Goal: Contribute content: Contribute content

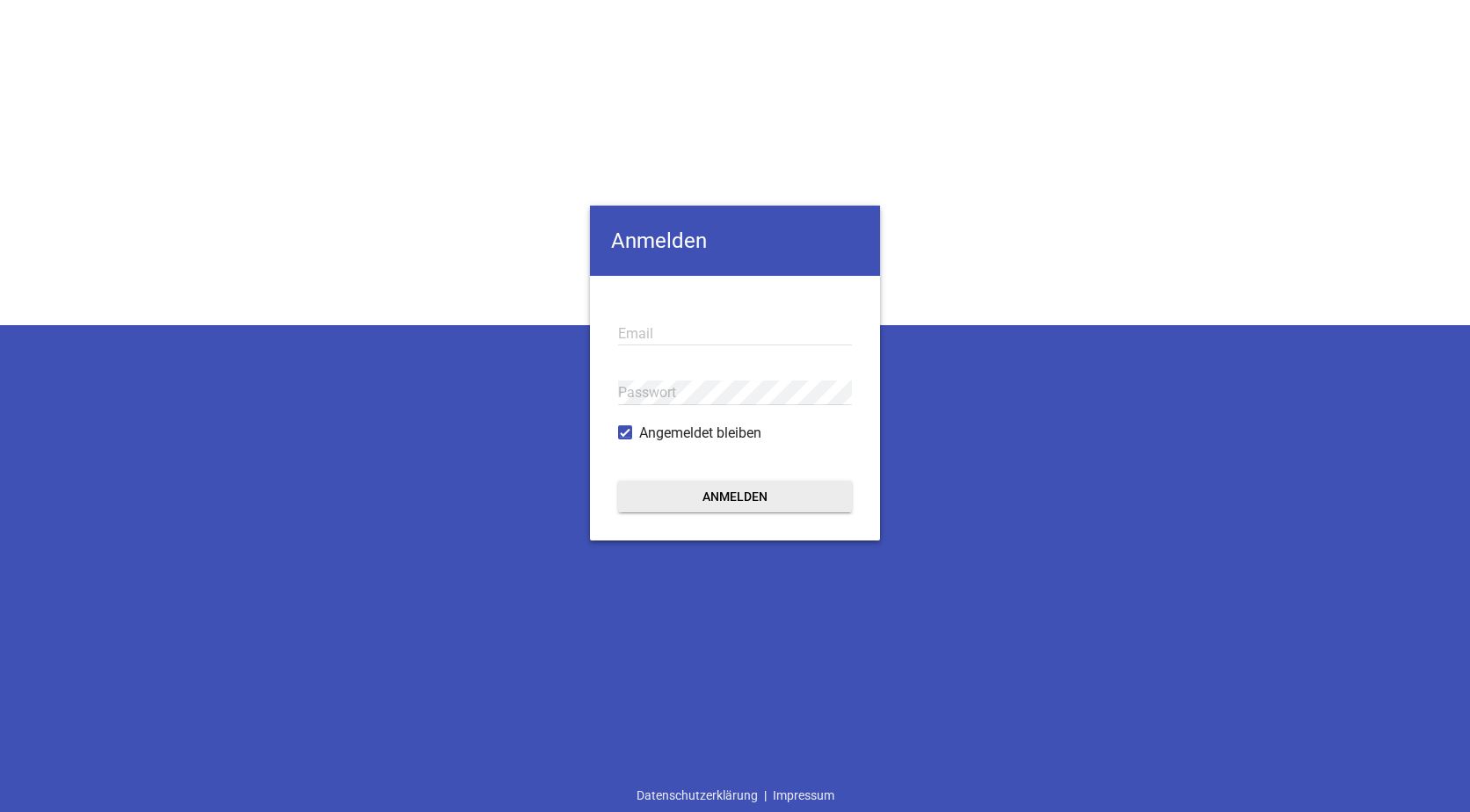
type input "[EMAIL_ADDRESS][DOMAIN_NAME]"
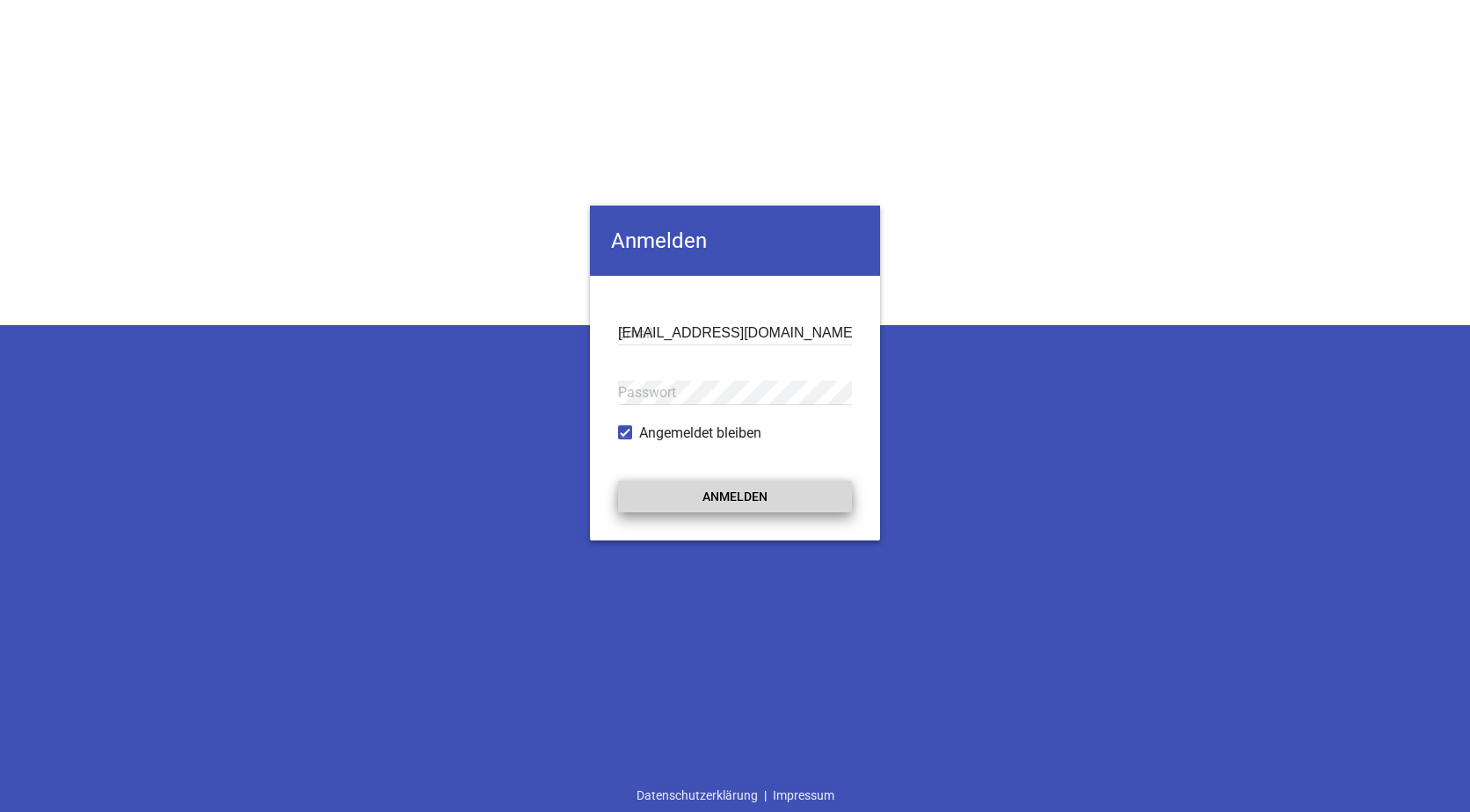
click at [711, 495] on button "Anmelden" at bounding box center [734, 495] width 234 height 31
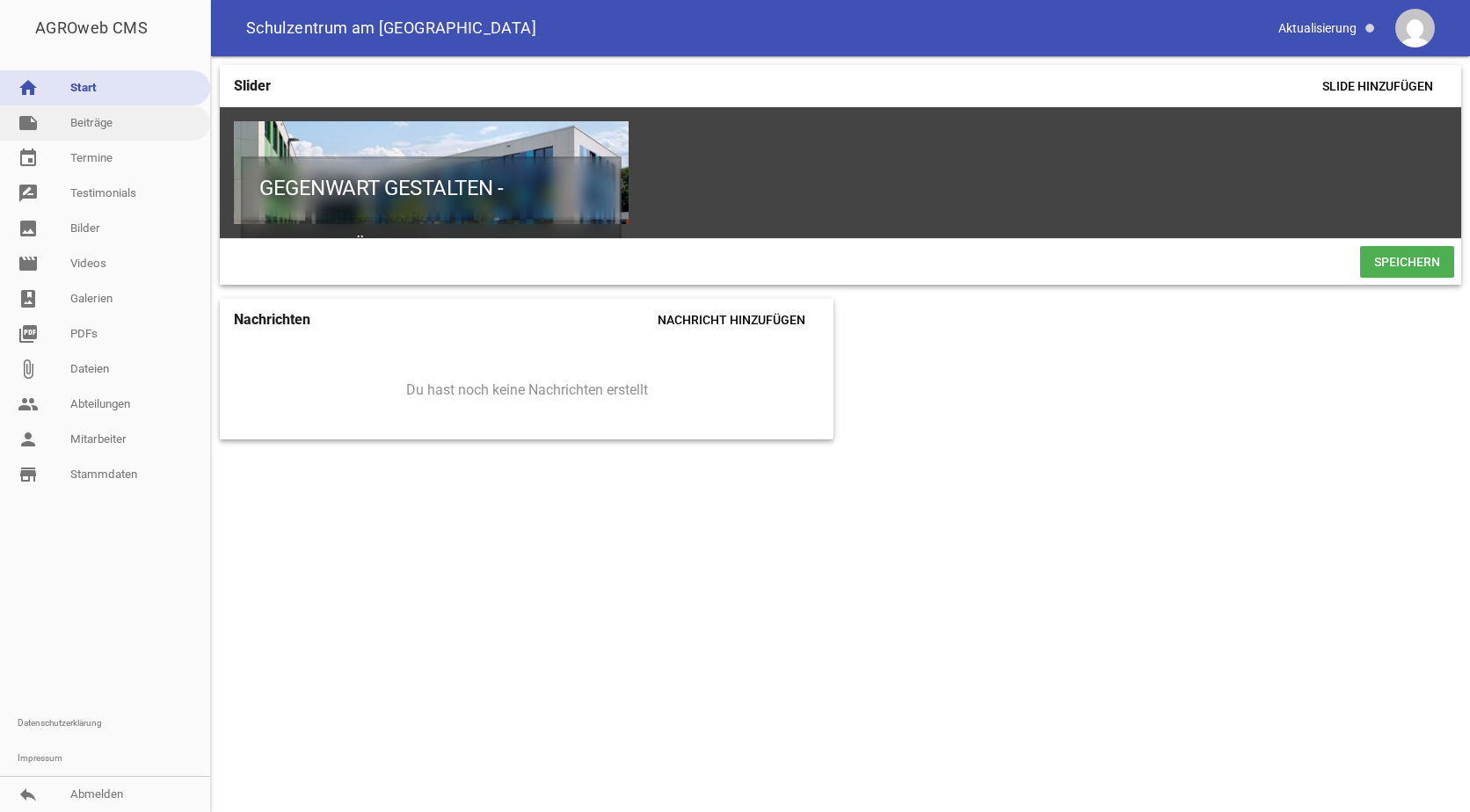
click at [83, 123] on link "note Beiträge" at bounding box center [105, 123] width 210 height 35
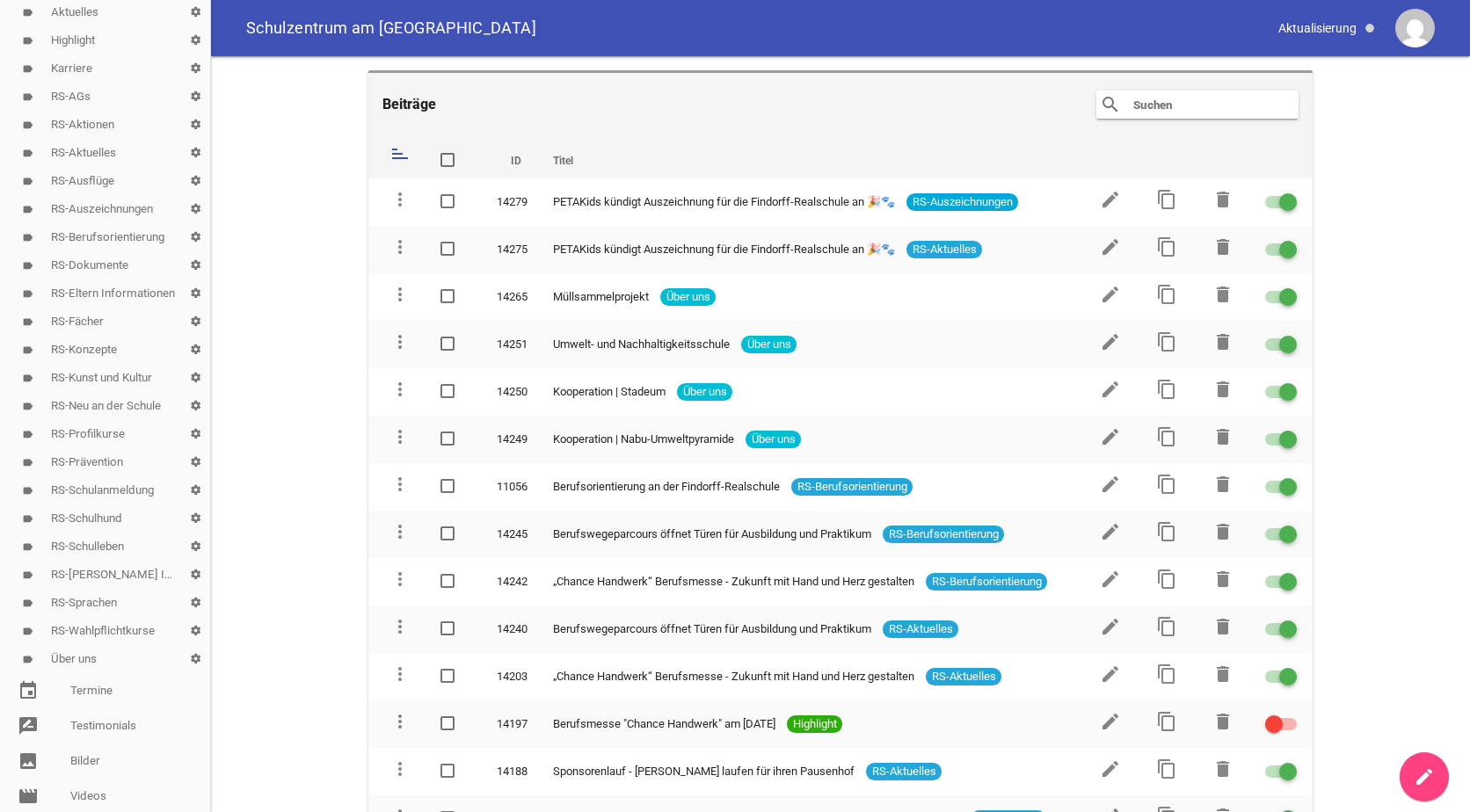
scroll to position [176, 0]
click at [109, 257] on link "label RS-Eltern Informationen settings" at bounding box center [105, 260] width 210 height 28
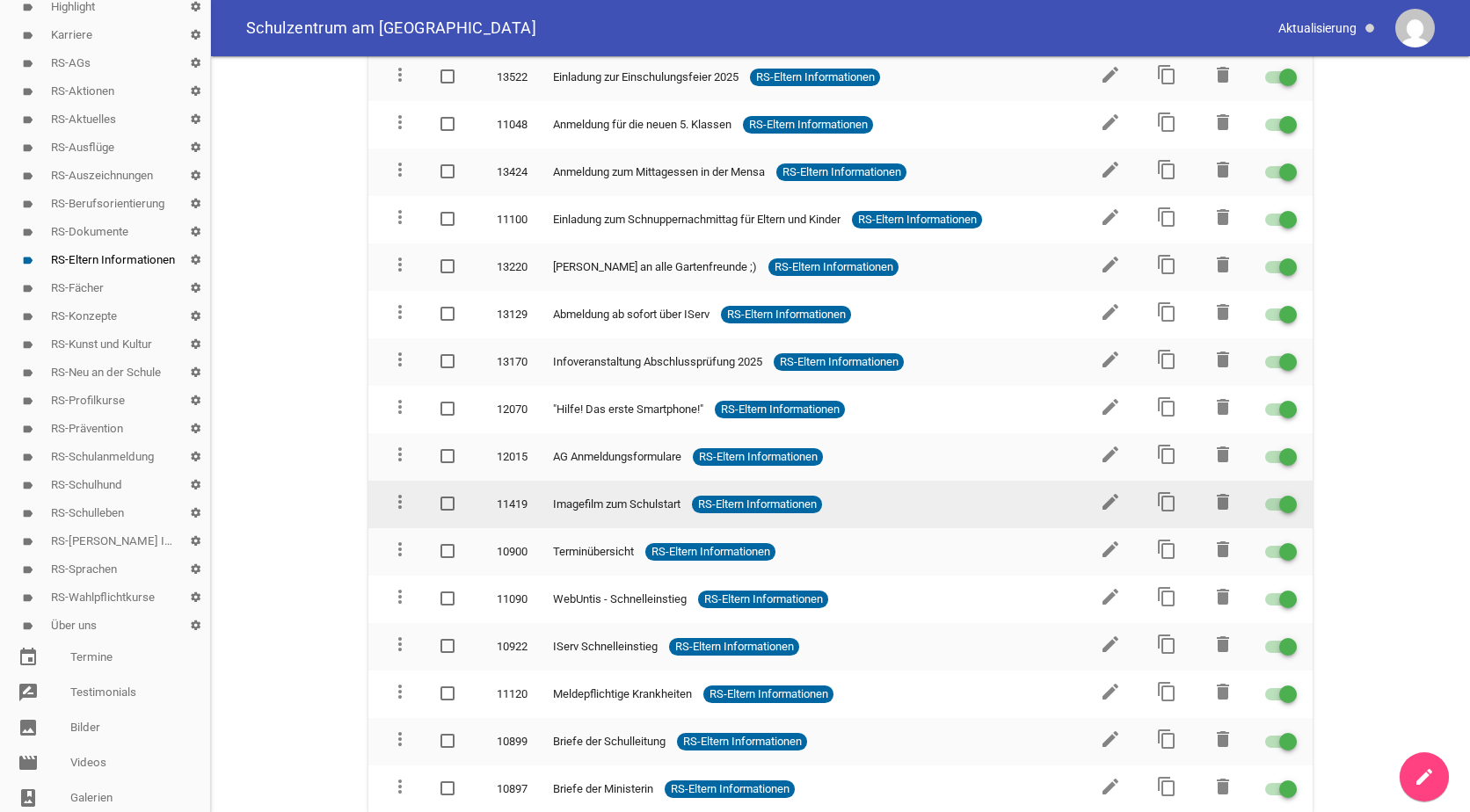
scroll to position [268, 0]
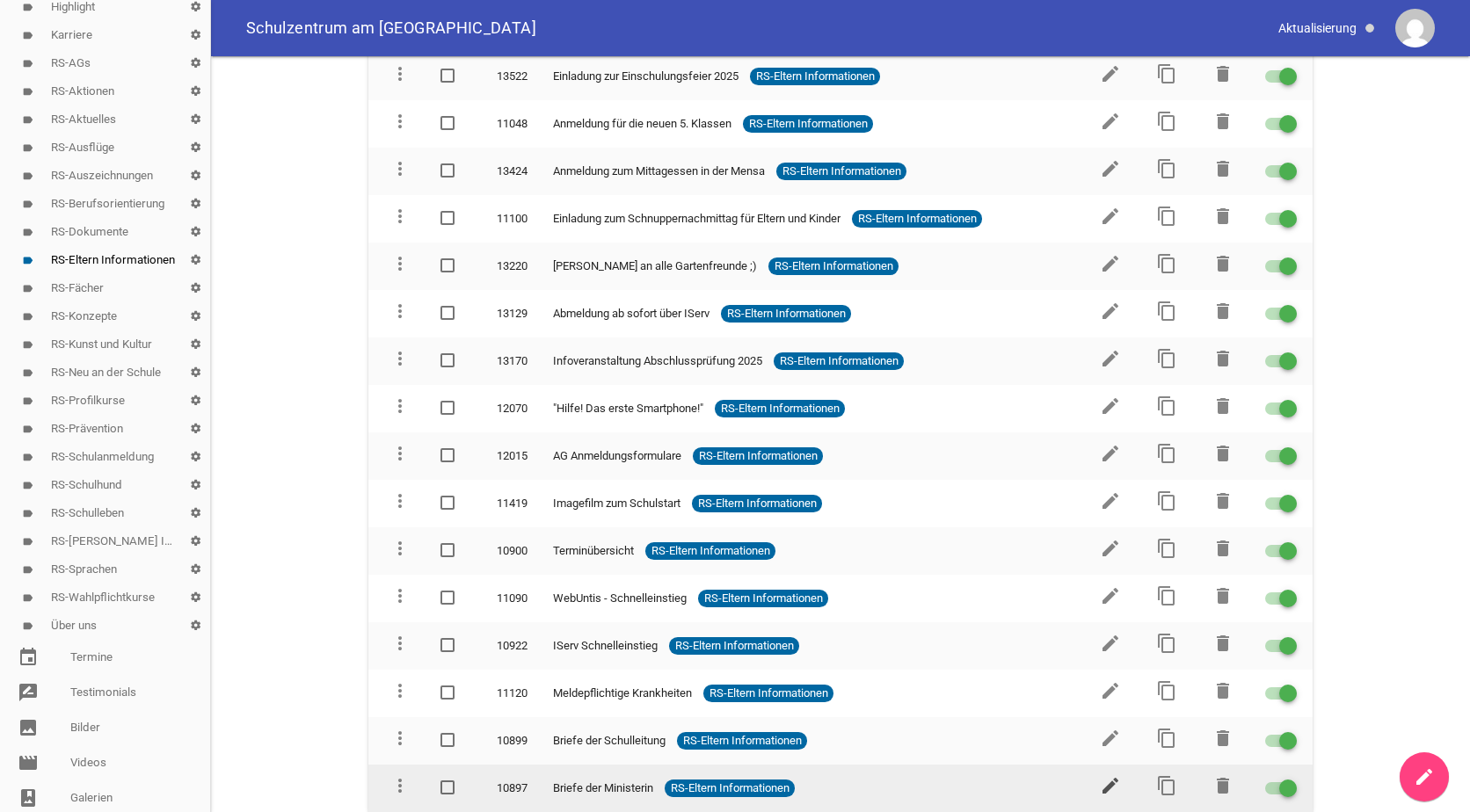
click at [1100, 790] on icon "edit" at bounding box center [1110, 786] width 22 height 21
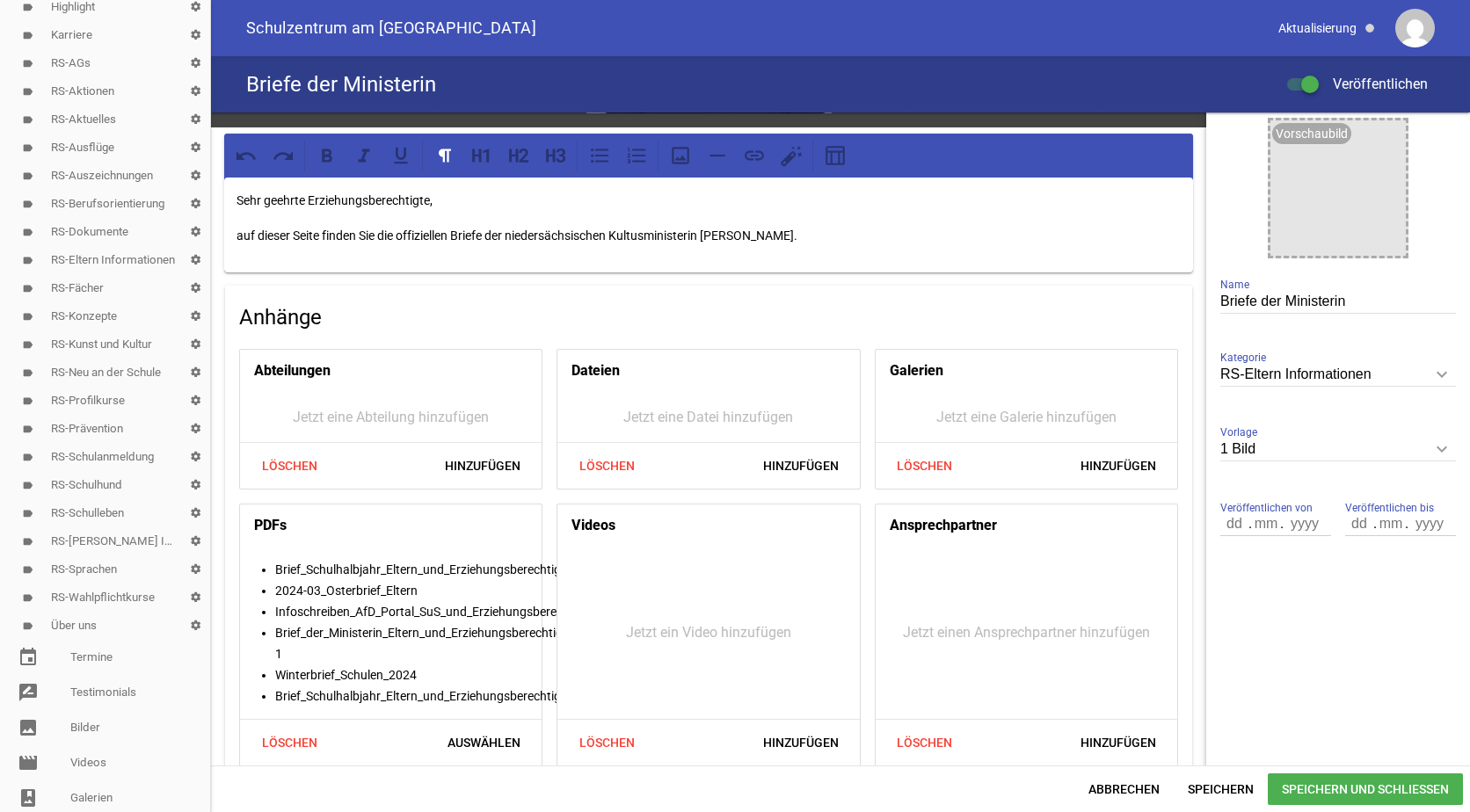
scroll to position [278, 0]
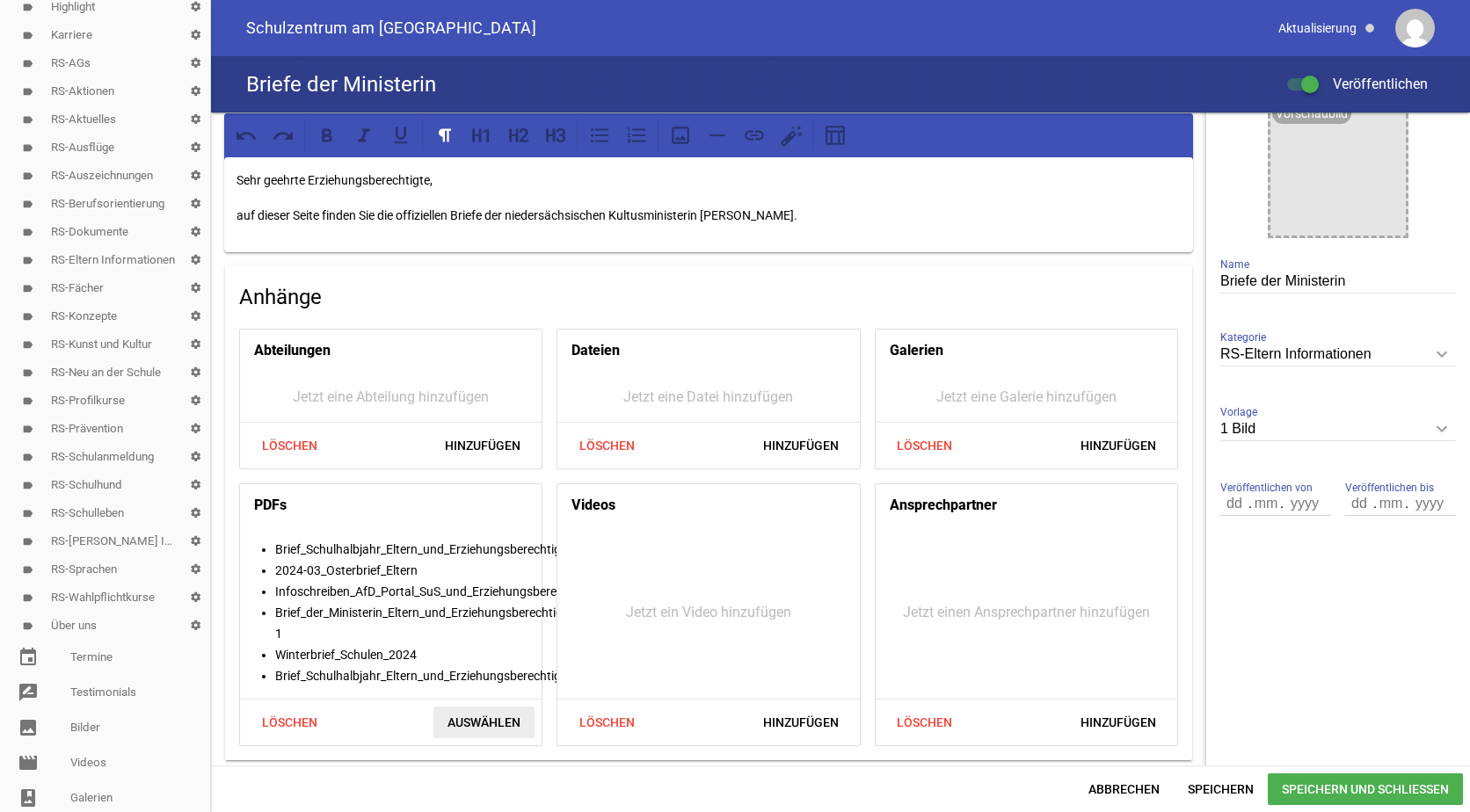
click at [484, 716] on span "Auswählen" at bounding box center [483, 722] width 101 height 31
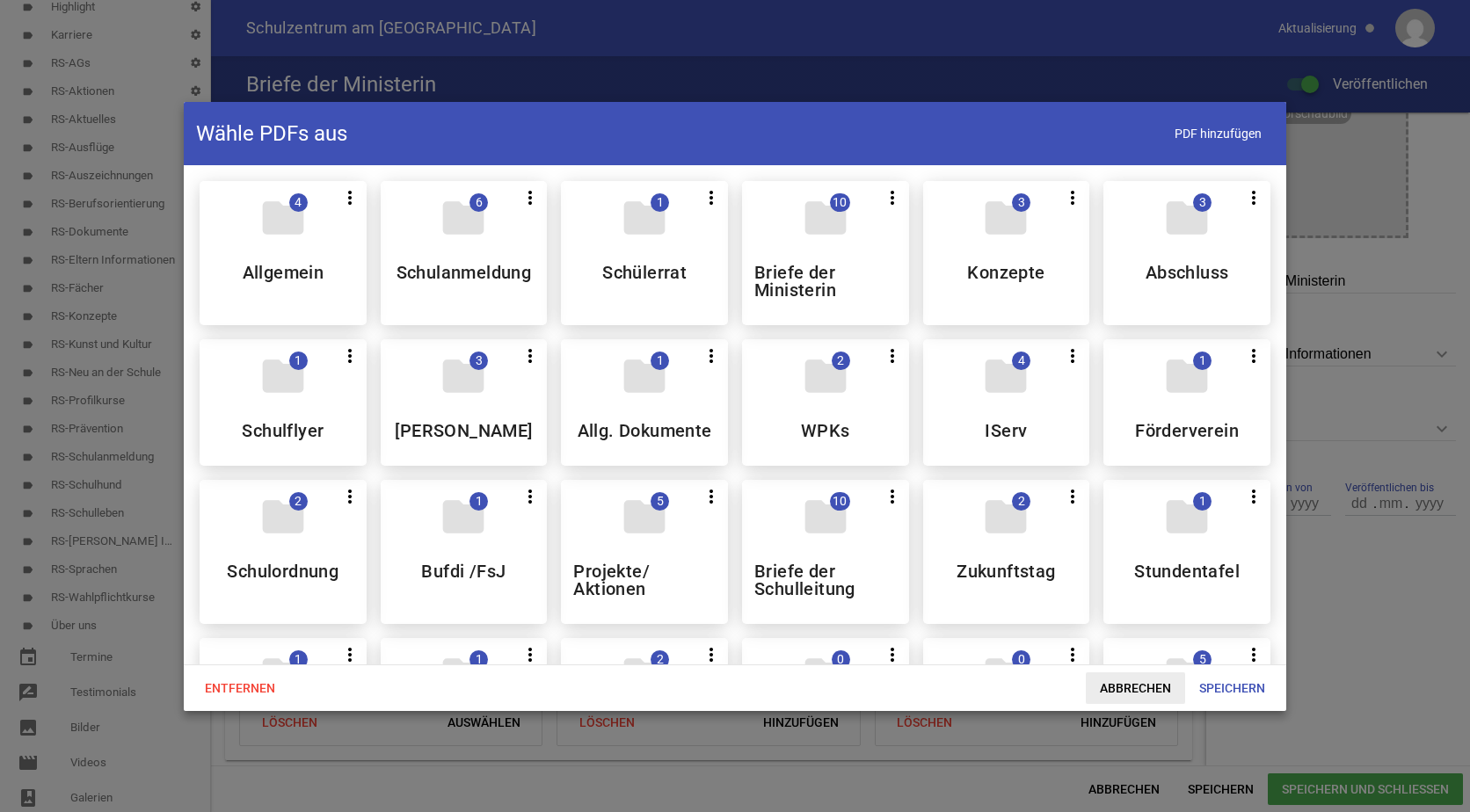
click at [1114, 690] on span "Abbrechen" at bounding box center [1136, 688] width 100 height 31
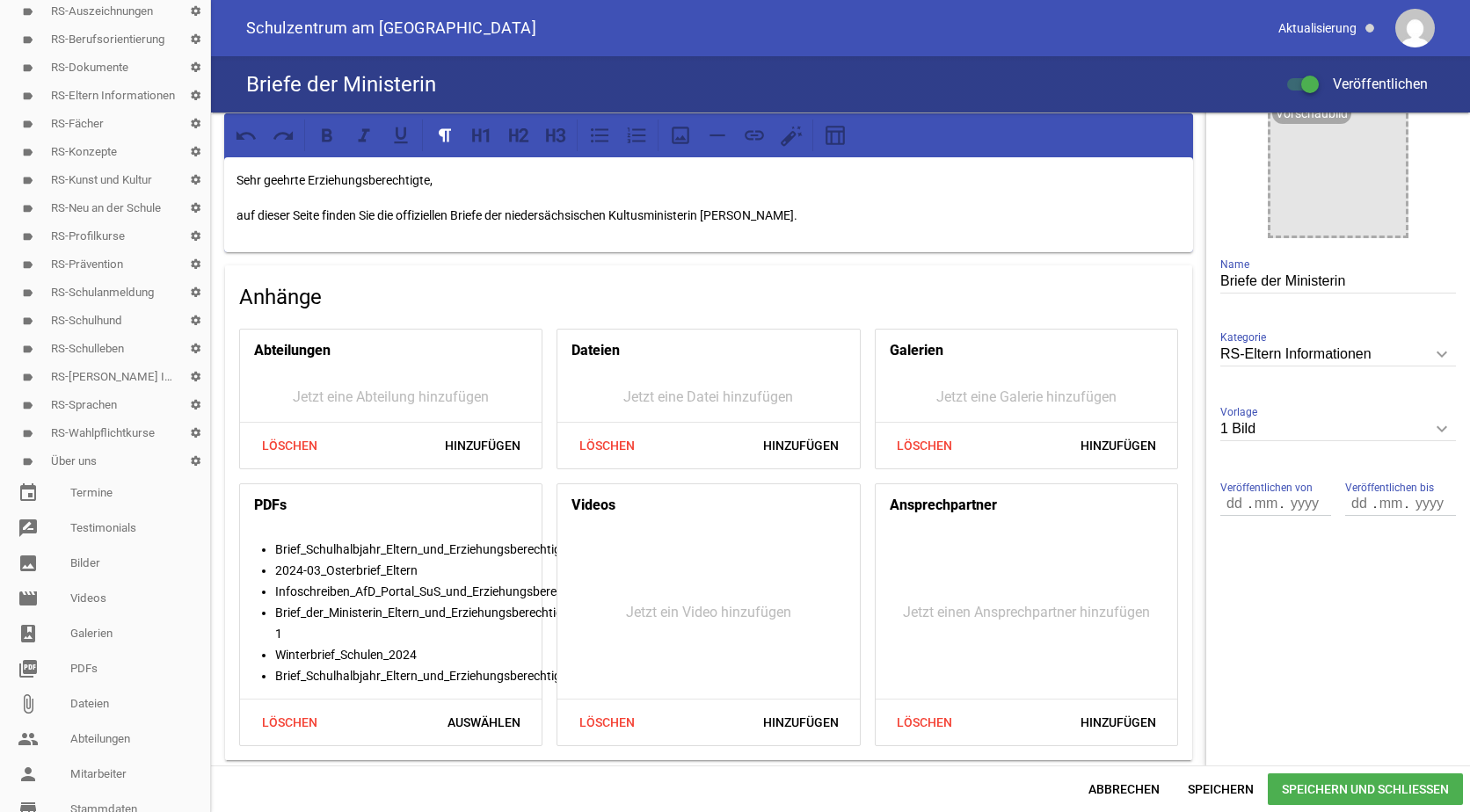
scroll to position [352, 0]
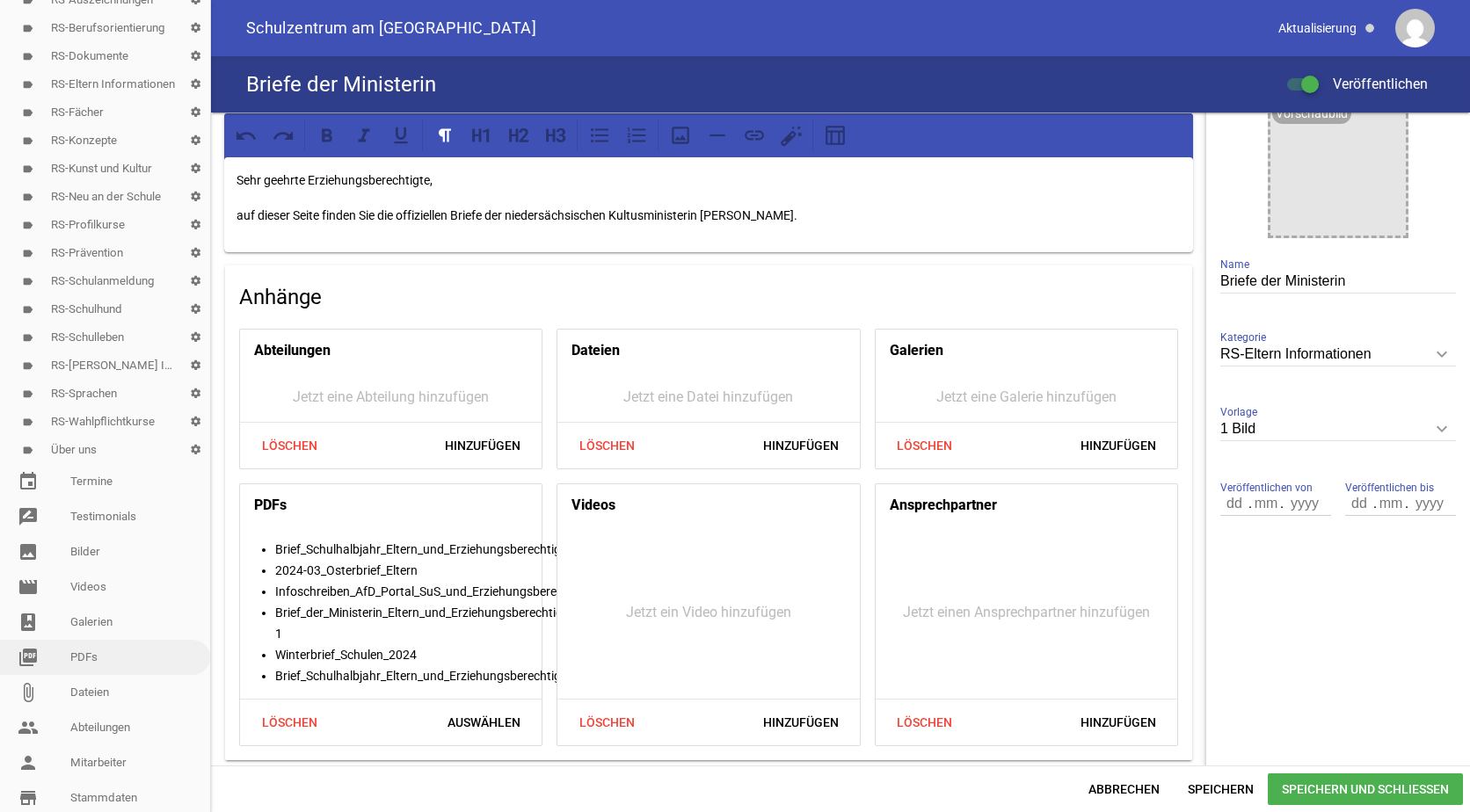
click at [83, 655] on link "picture_as_pdf PDFs" at bounding box center [105, 658] width 210 height 35
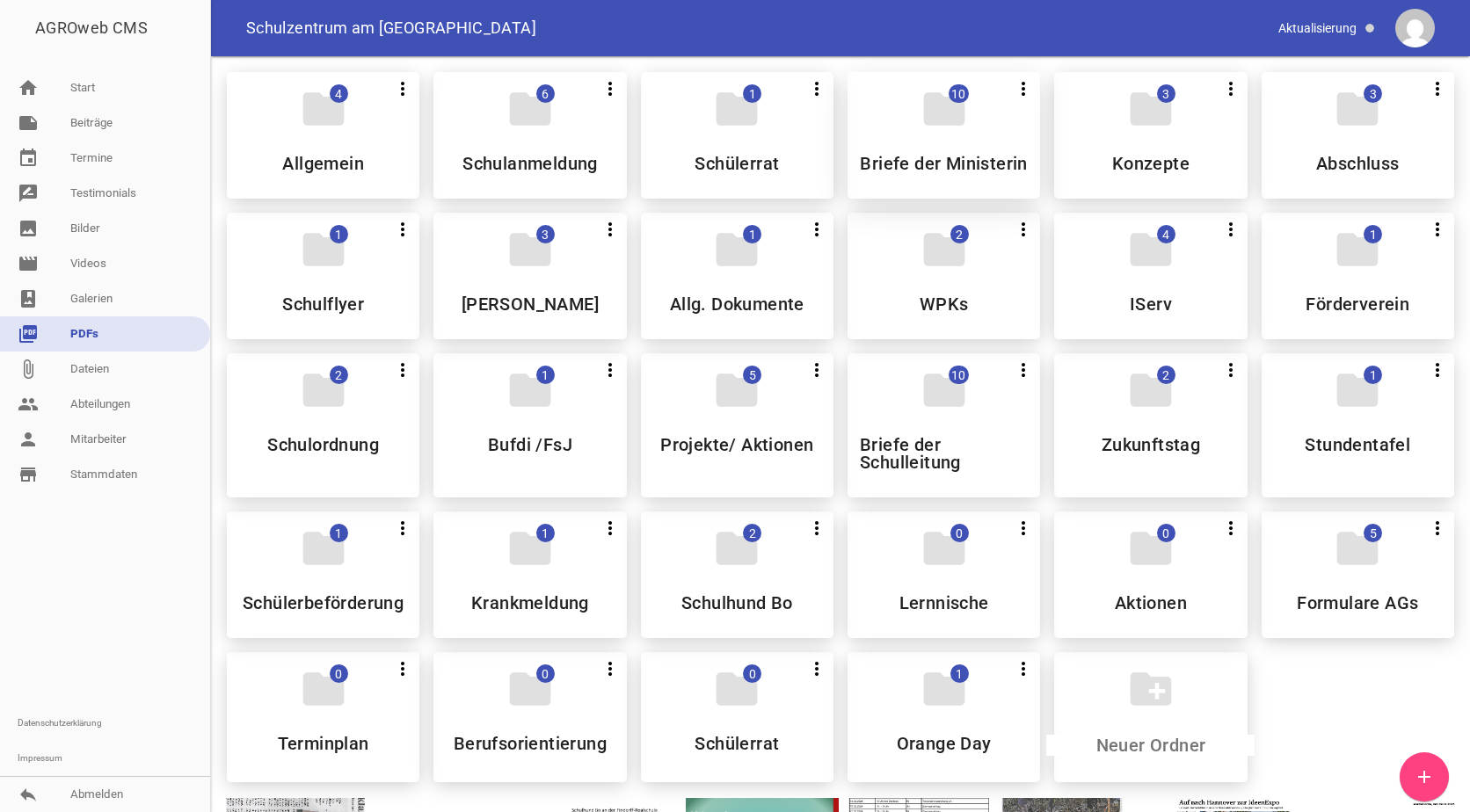
click at [906, 155] on h5 "Briefe der Ministerin" at bounding box center [943, 163] width 167 height 18
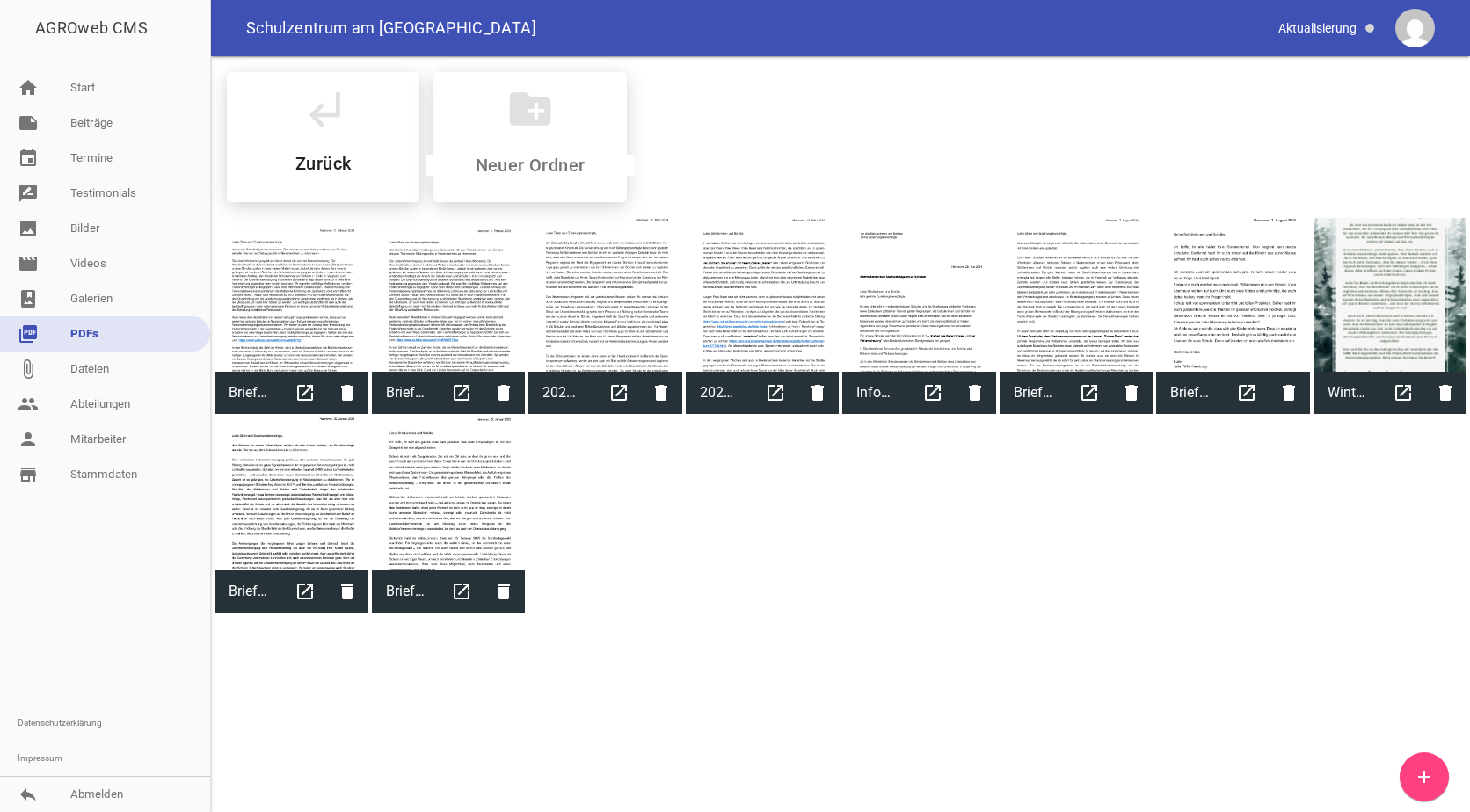
click at [1416, 772] on icon "add" at bounding box center [1424, 777] width 22 height 21
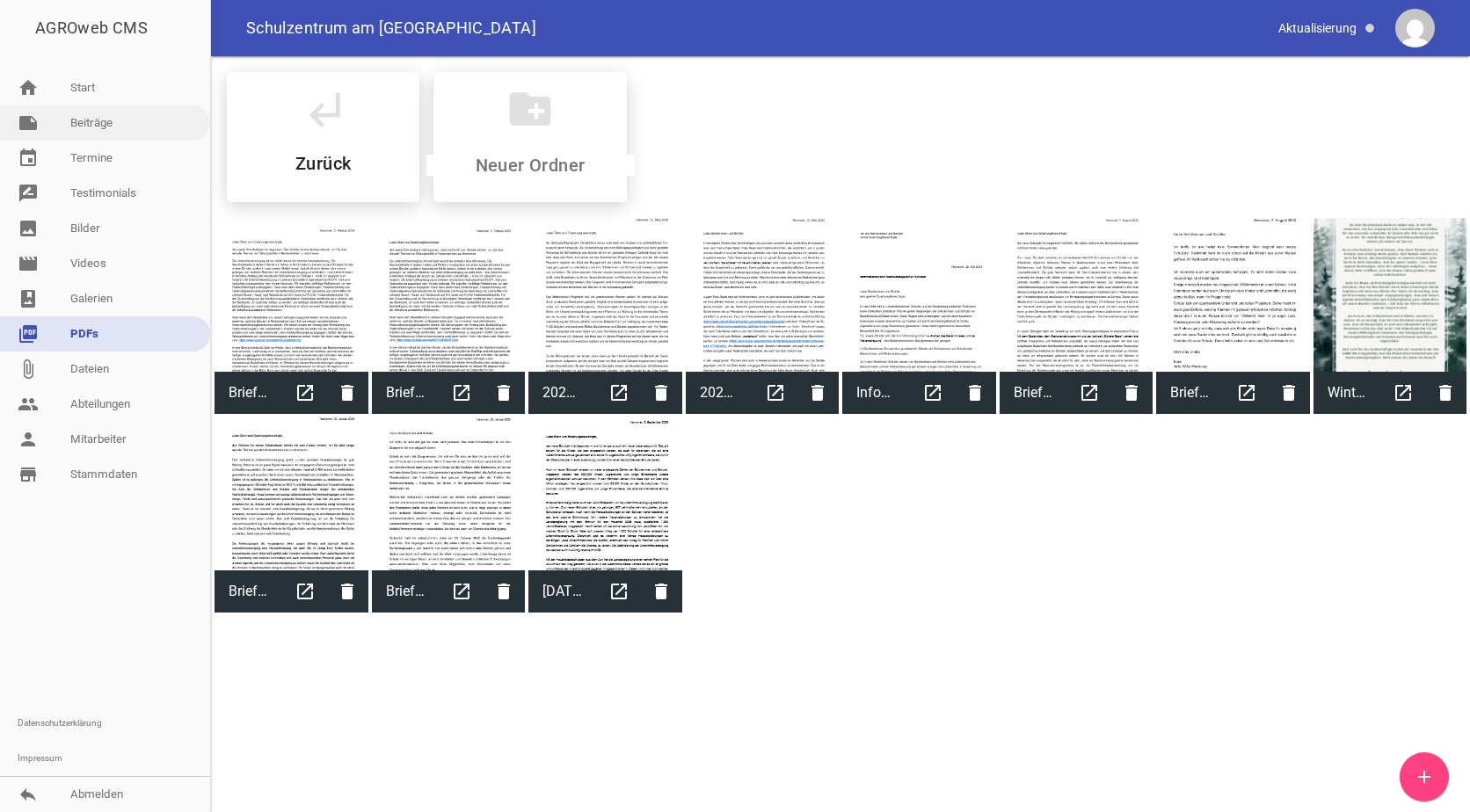
click at [119, 123] on link "note Beiträge" at bounding box center [105, 123] width 210 height 35
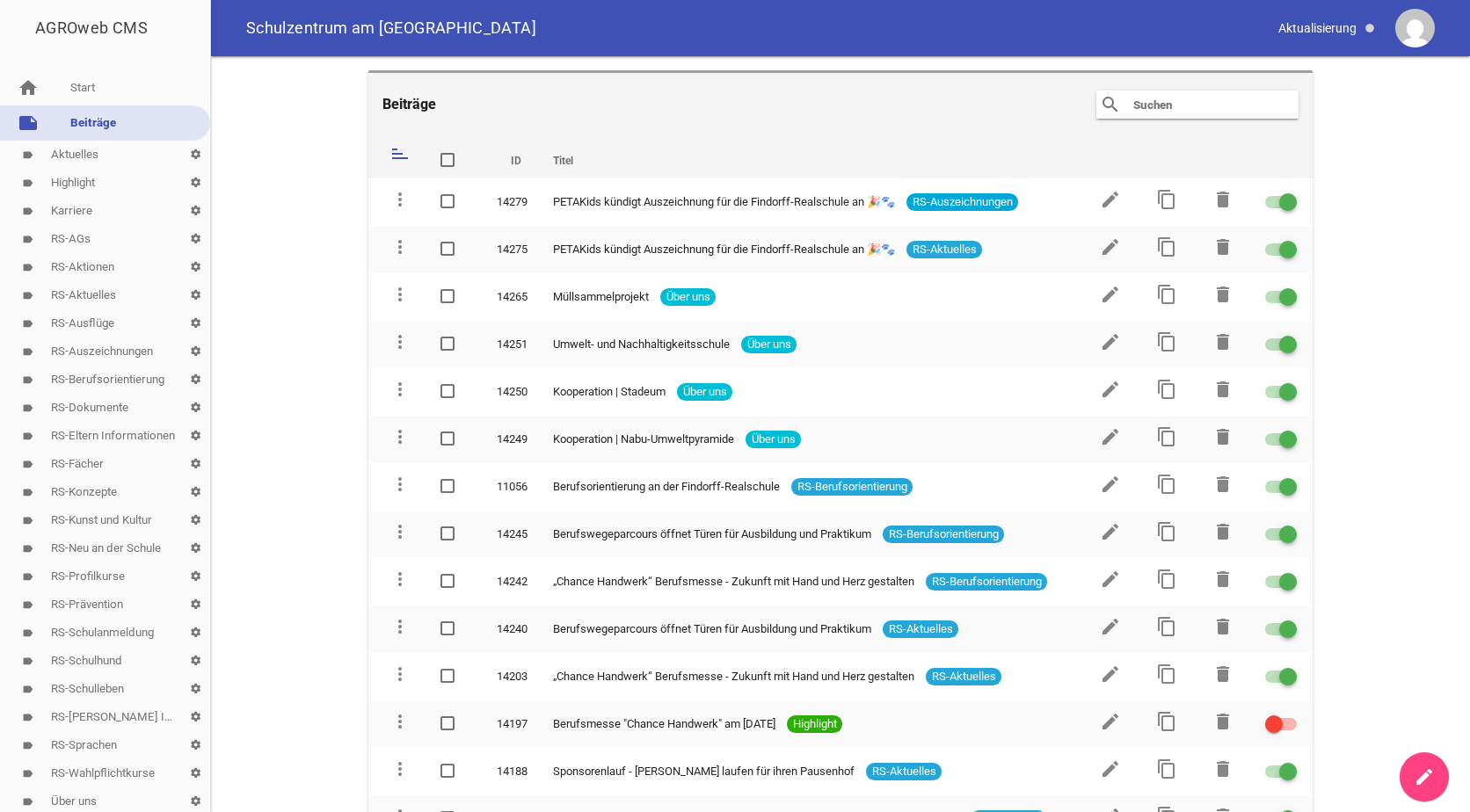
click at [87, 433] on link "label RS-Eltern Informationen settings" at bounding box center [105, 436] width 210 height 28
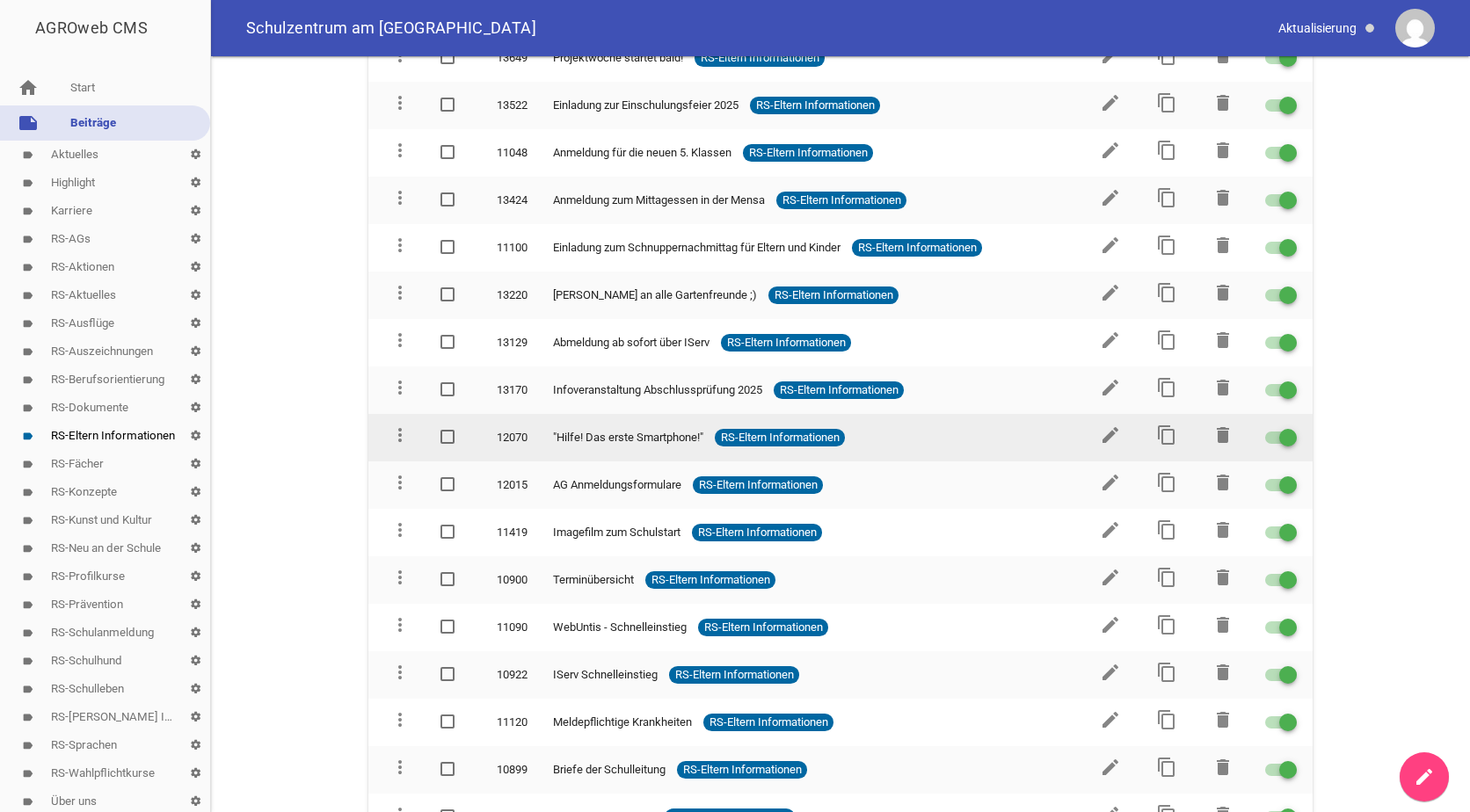
scroll to position [268, 0]
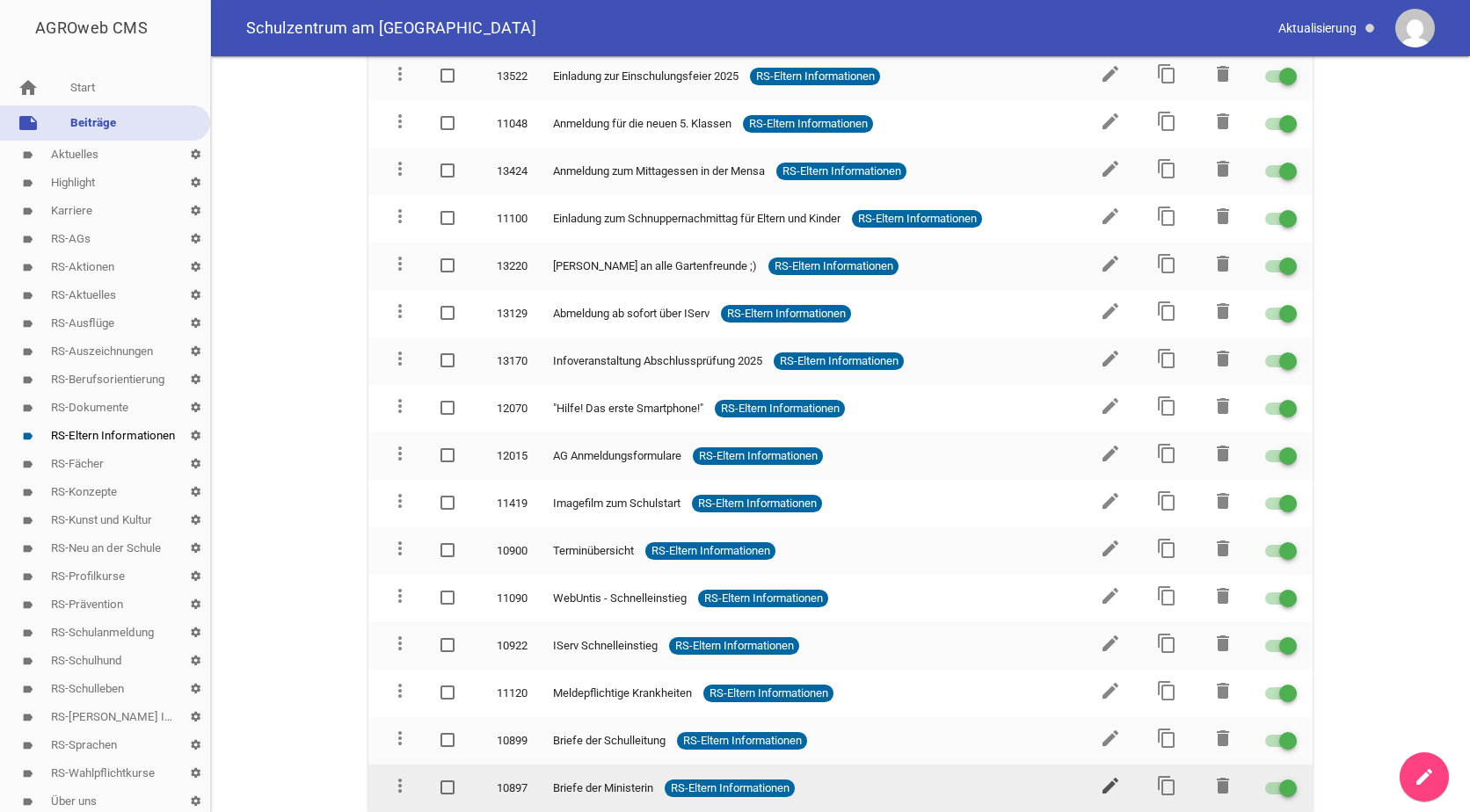
click at [1102, 788] on icon "edit" at bounding box center [1110, 786] width 22 height 21
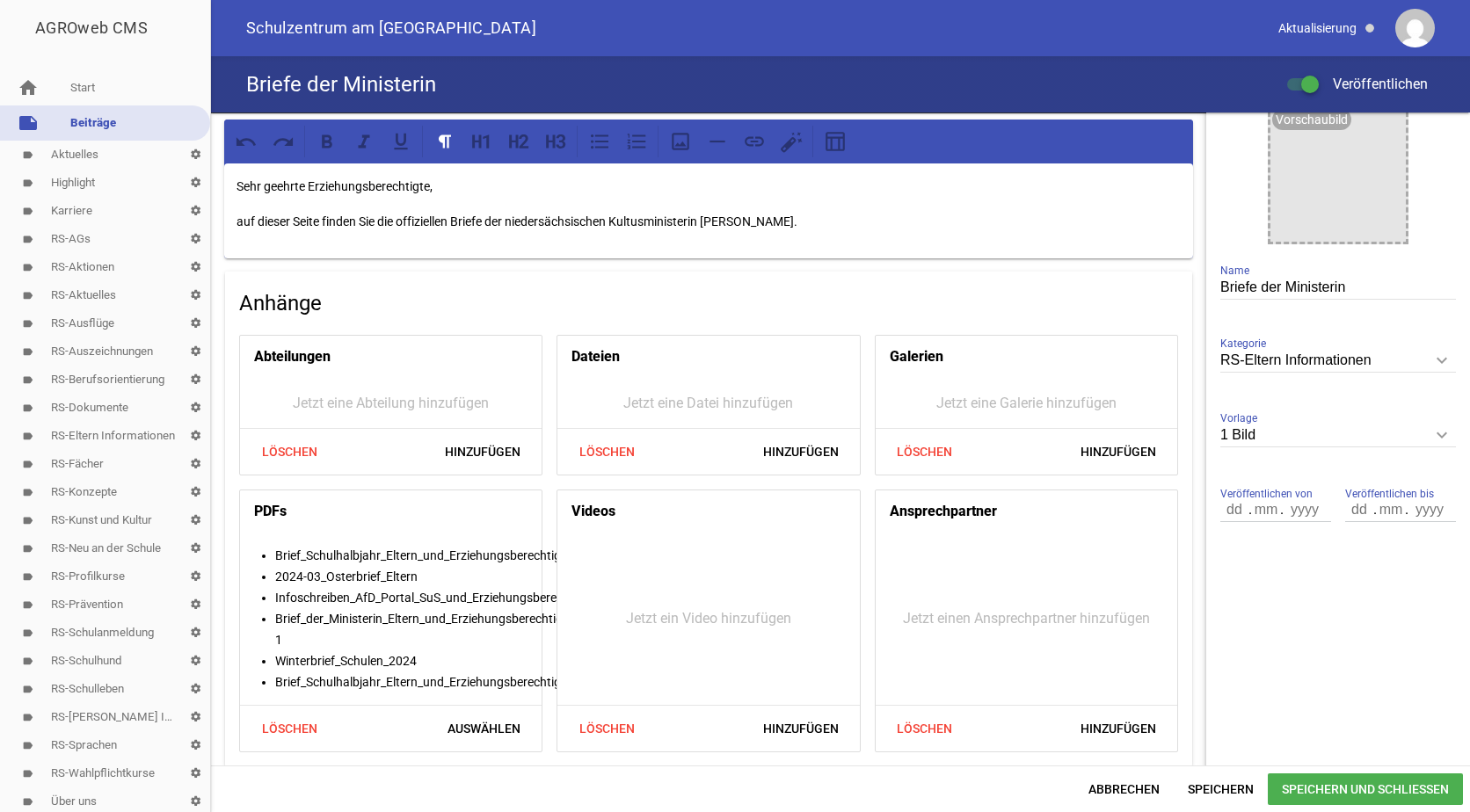
scroll to position [278, 0]
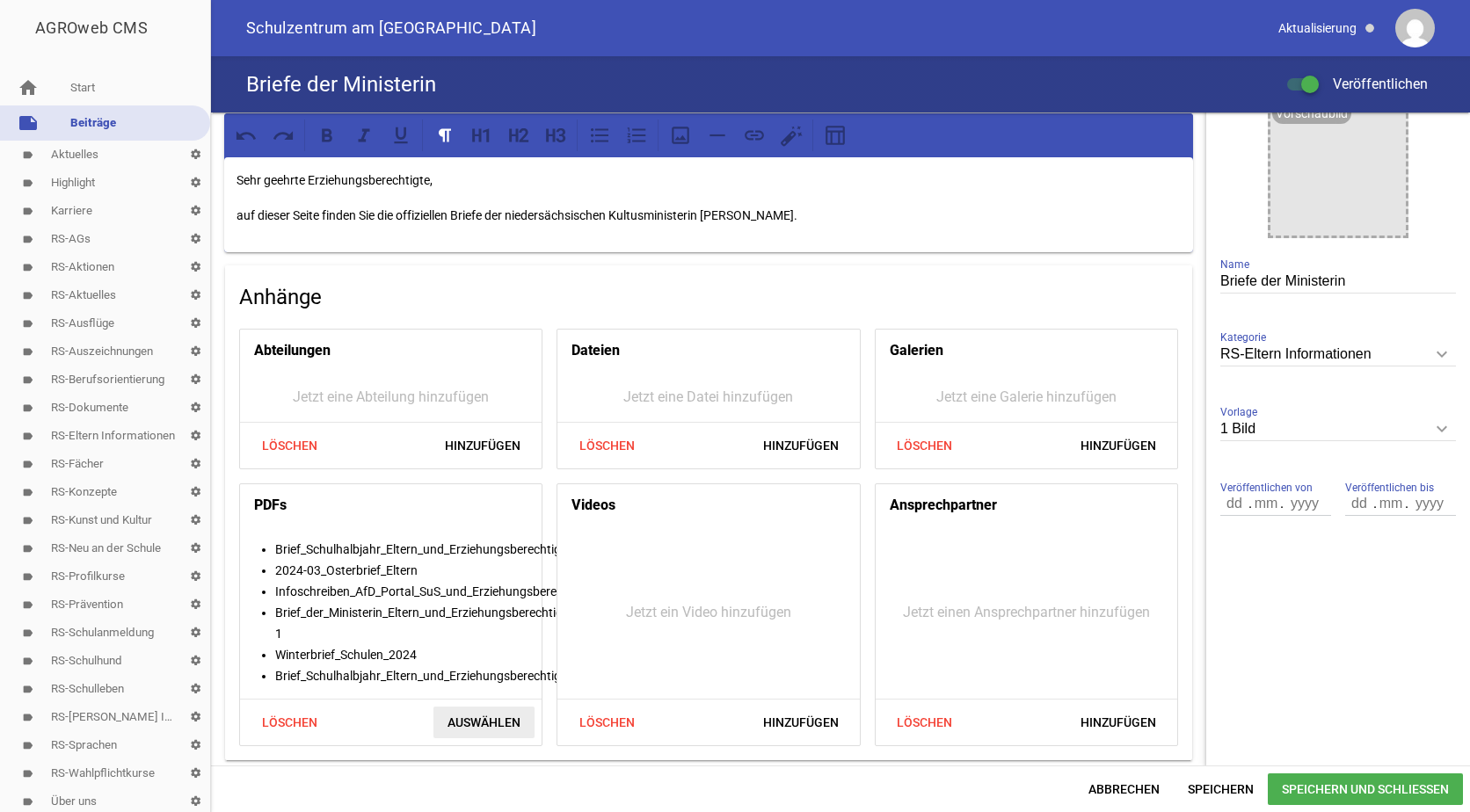
click at [476, 716] on span "Auswählen" at bounding box center [483, 722] width 101 height 31
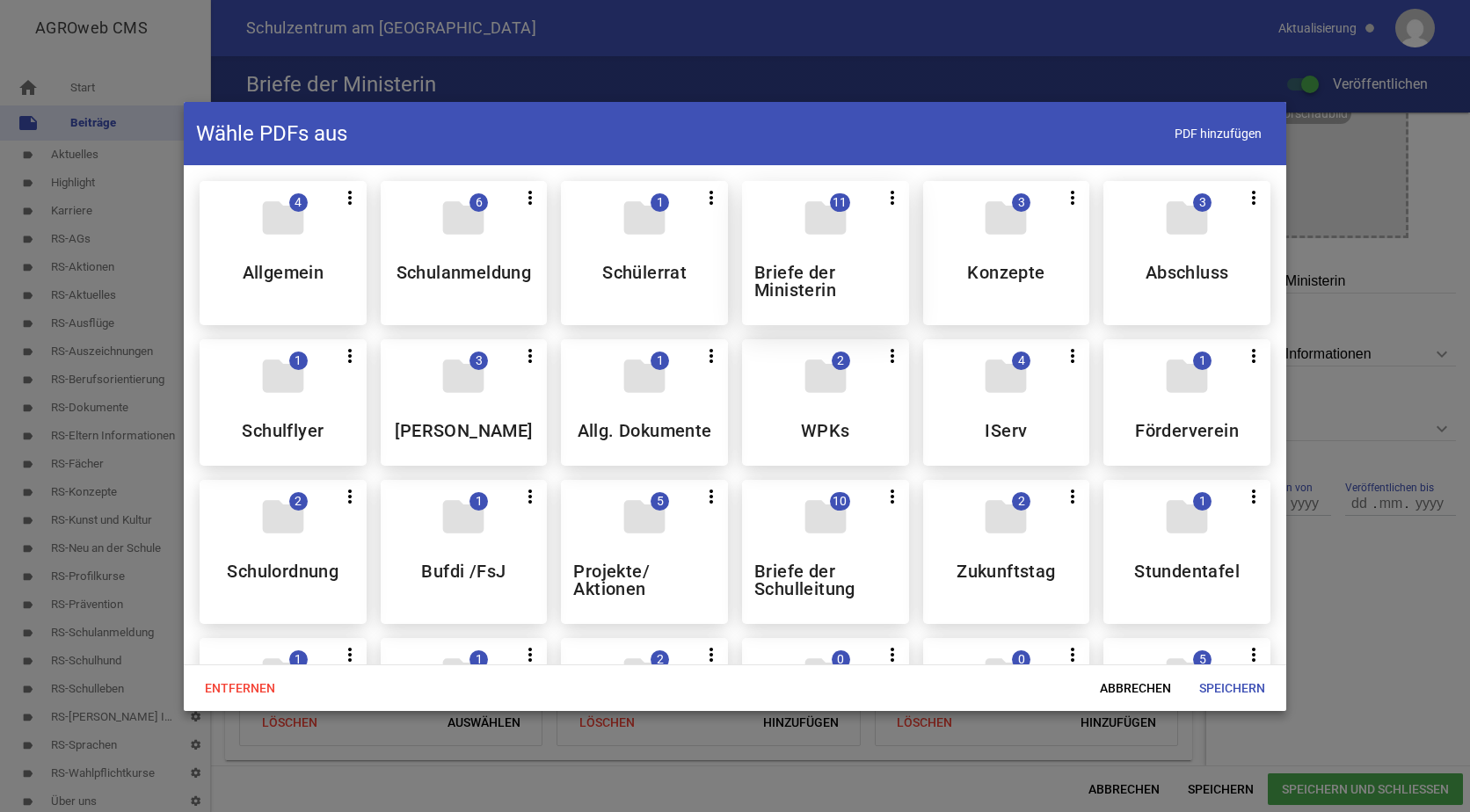
click at [799, 259] on div "folder 11 more_vert Teilen Bearbeiten Löschen Briefe der Ministerin" at bounding box center [825, 253] width 167 height 145
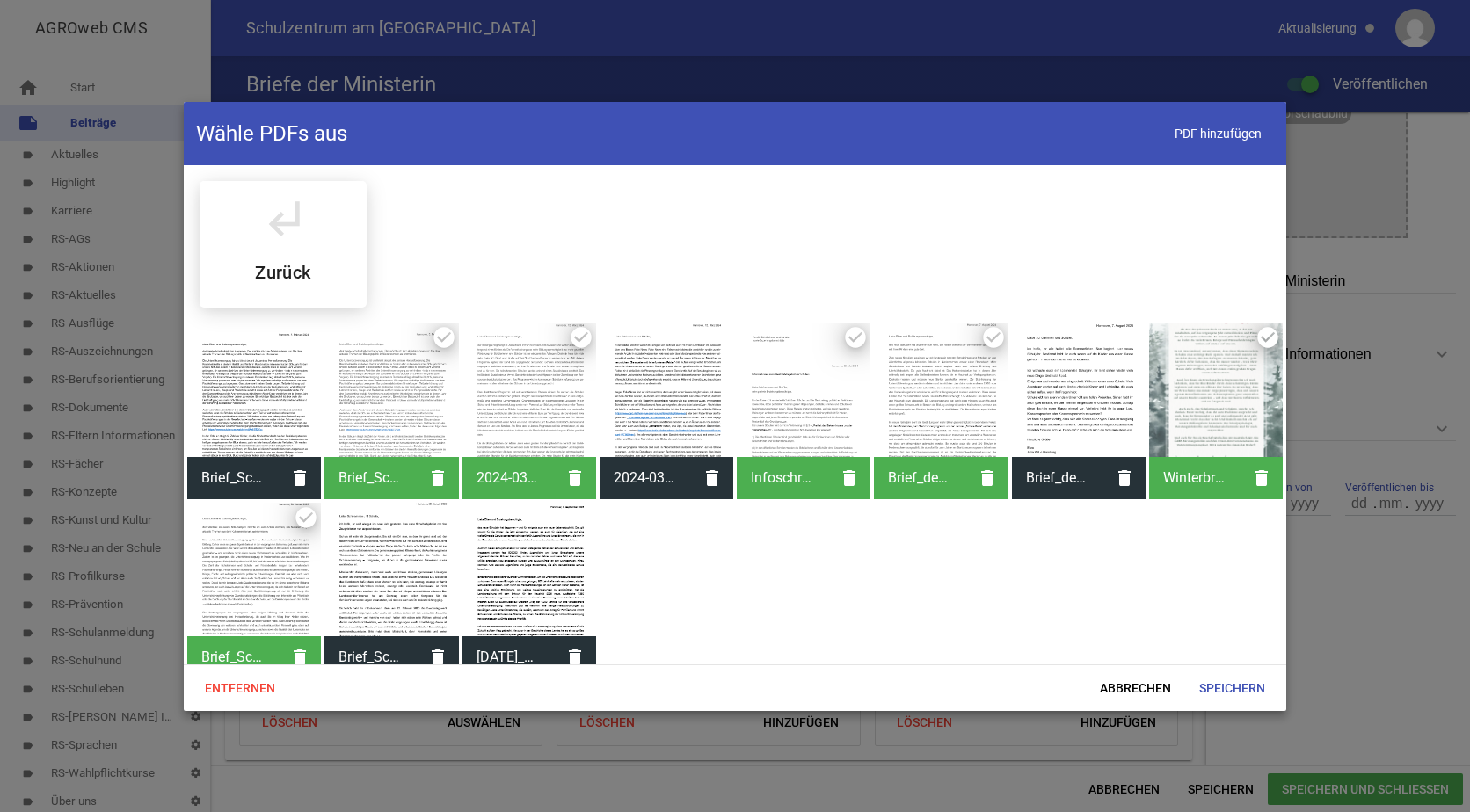
click at [502, 570] on div at bounding box center [529, 569] width 134 height 134
click at [1243, 685] on span "Speichern" at bounding box center [1232, 688] width 94 height 31
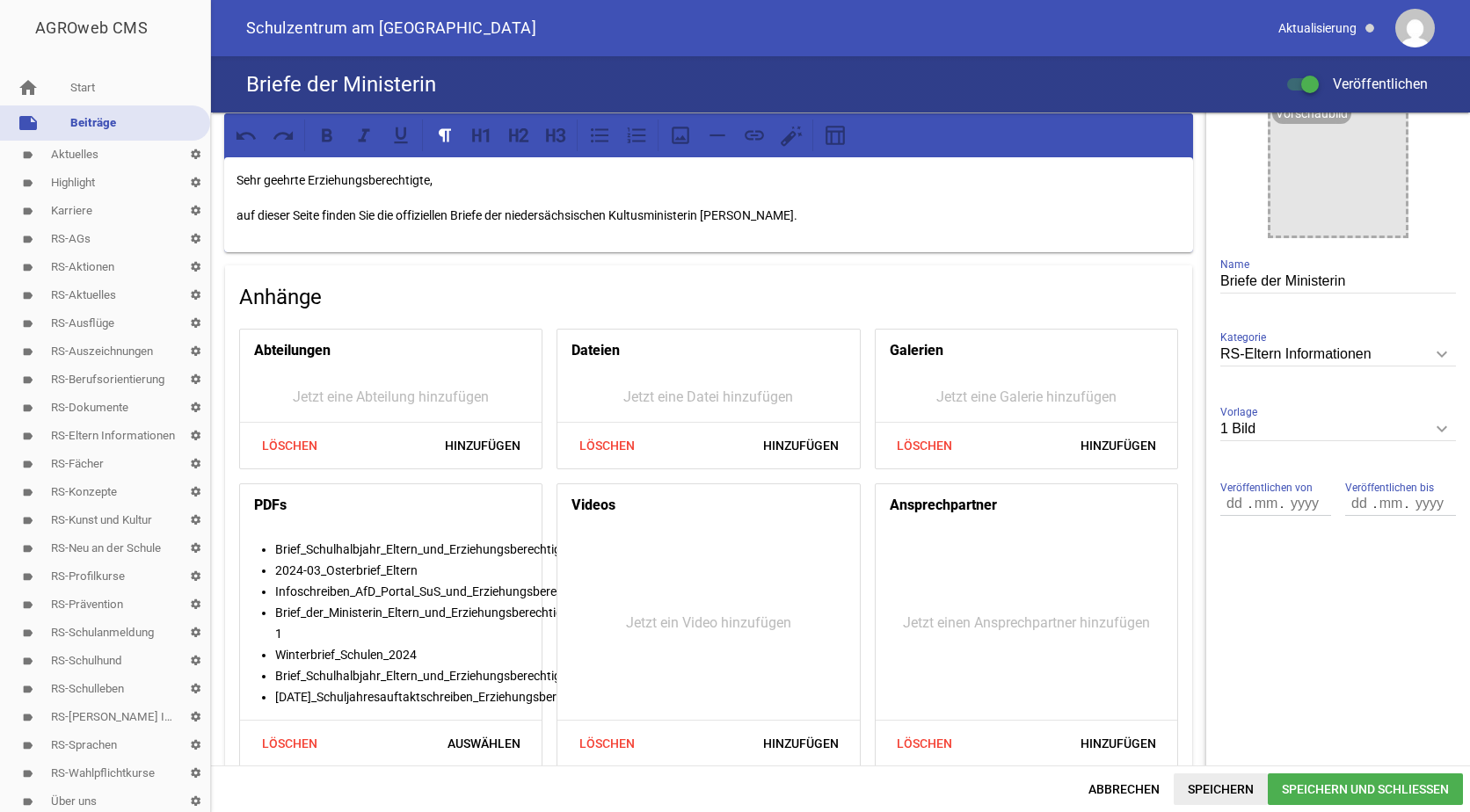
click at [1247, 787] on span "Speichern" at bounding box center [1221, 790] width 94 height 31
click at [1311, 783] on span "Speichern und Schließen" at bounding box center [1365, 790] width 195 height 31
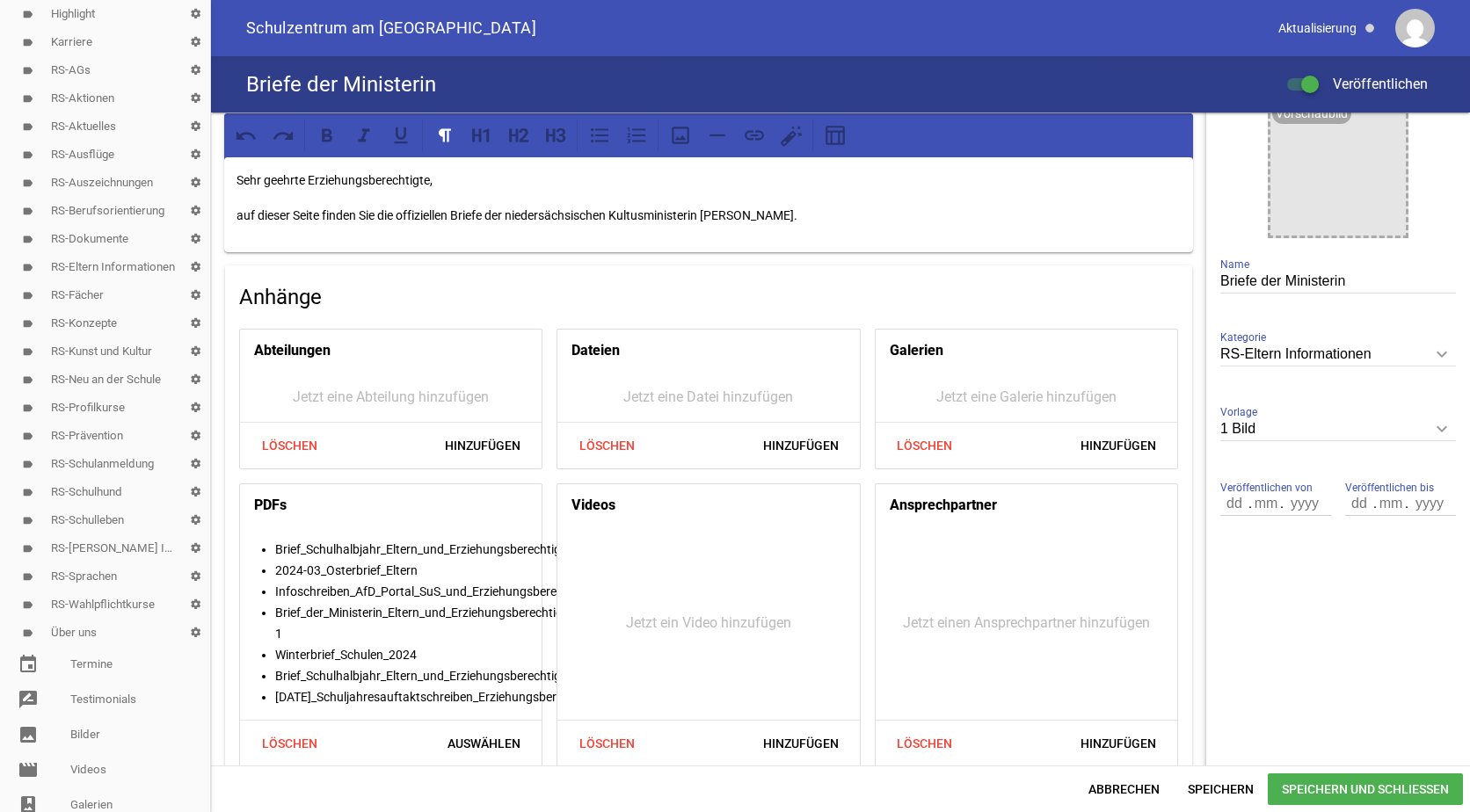
scroll to position [176, 0]
click at [84, 256] on link "label RS-Eltern Informationen settings" at bounding box center [105, 260] width 210 height 28
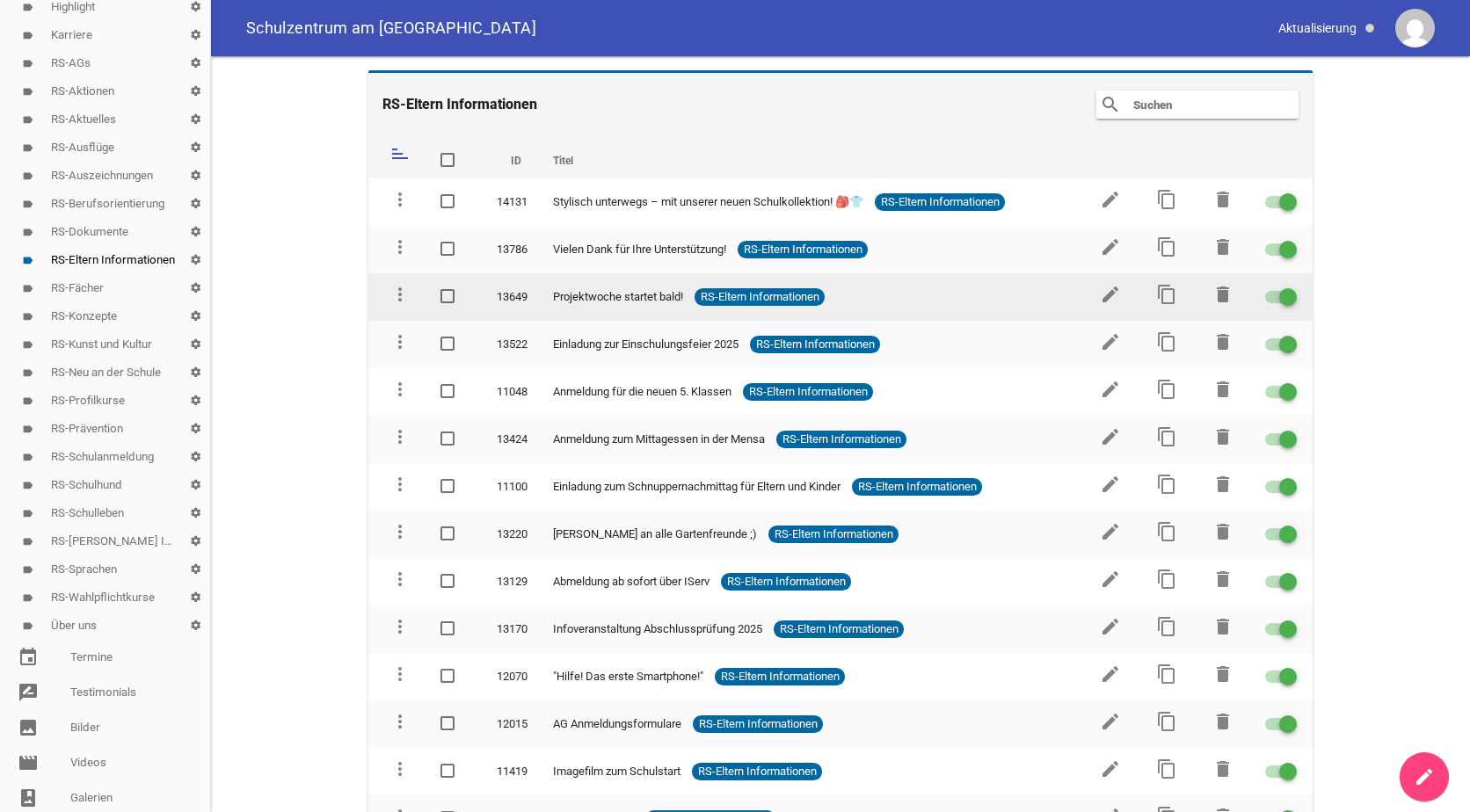
click at [1280, 290] on div at bounding box center [1288, 297] width 18 height 18
click at [1291, 286] on input "checkbox" at bounding box center [1291, 286] width 0 height 0
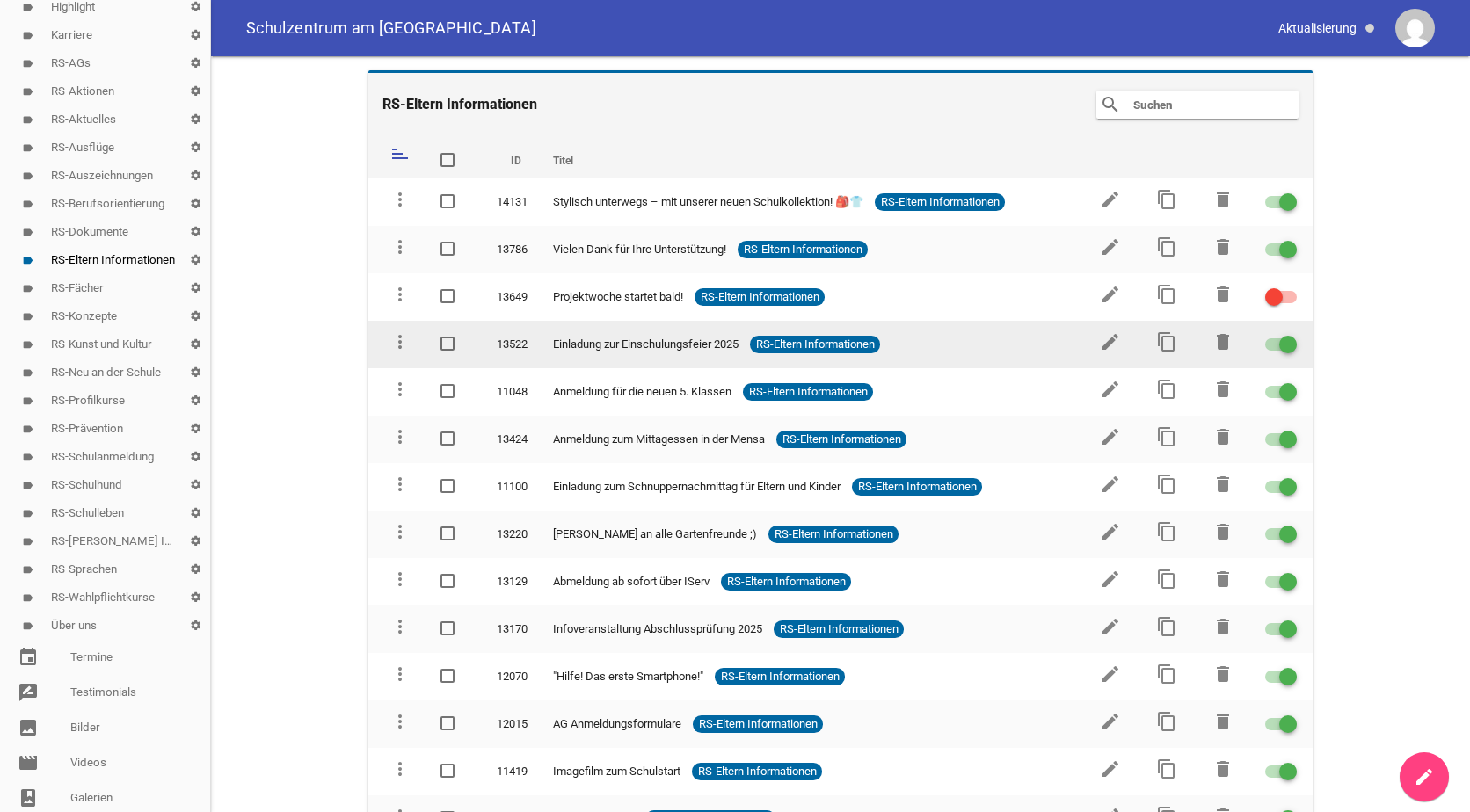
click at [1279, 342] on div at bounding box center [1288, 345] width 18 height 18
click at [1291, 334] on input "checkbox" at bounding box center [1291, 334] width 0 height 0
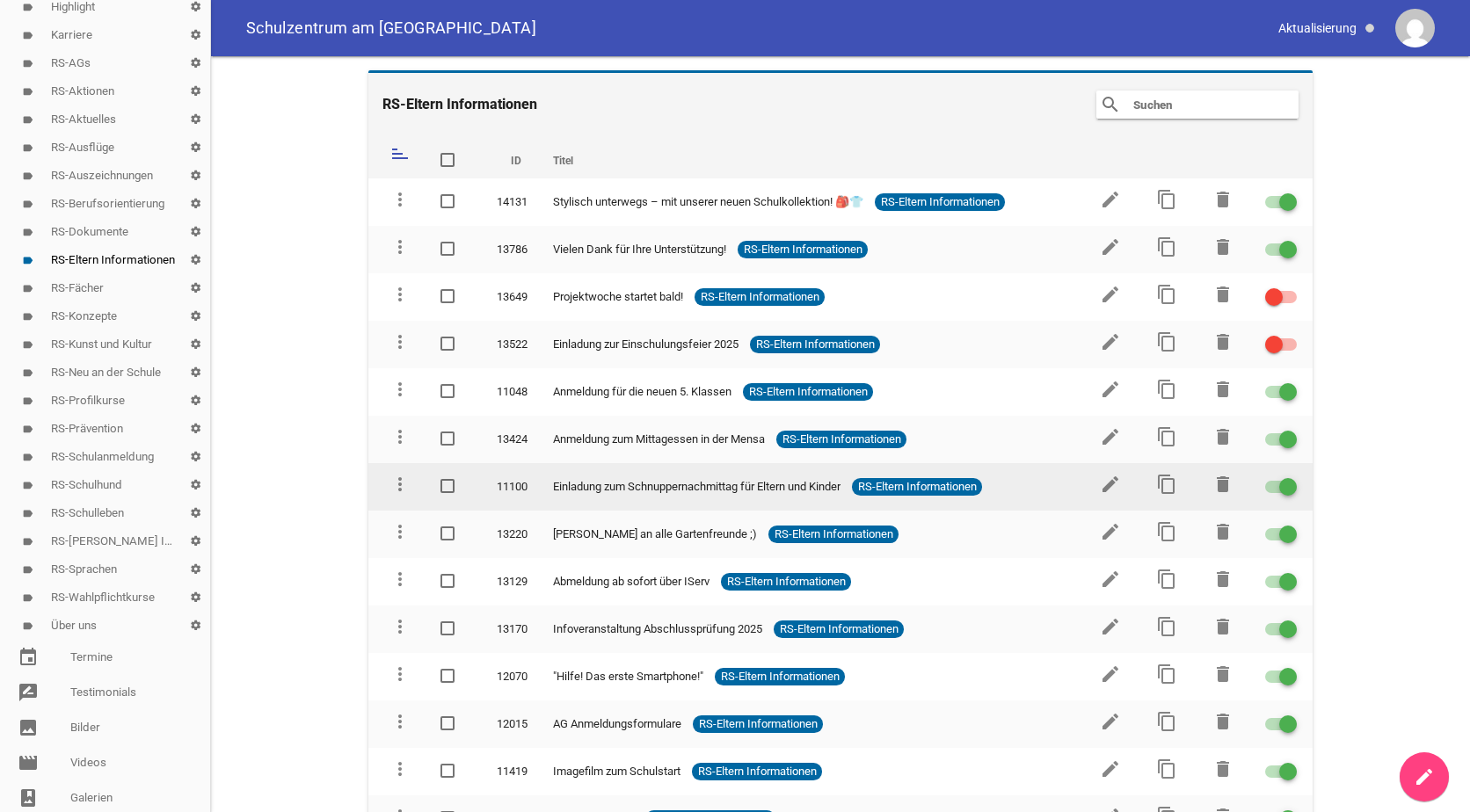
click at [1285, 482] on div at bounding box center [1288, 487] width 18 height 18
click at [1291, 477] on input "checkbox" at bounding box center [1291, 477] width 0 height 0
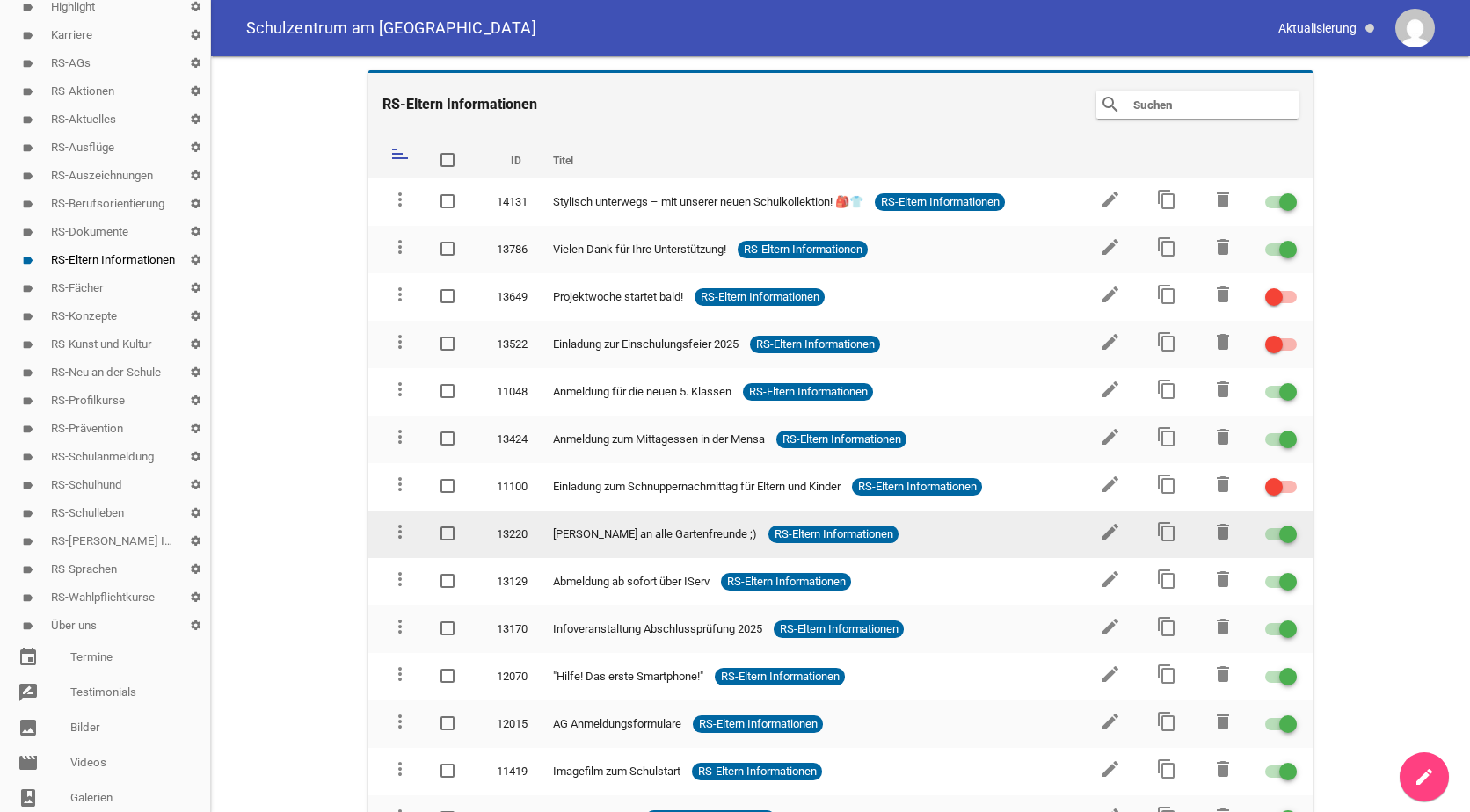
click at [1284, 532] on span at bounding box center [1287, 534] width 7 height 7
click at [1291, 524] on input "checkbox" at bounding box center [1291, 524] width 0 height 0
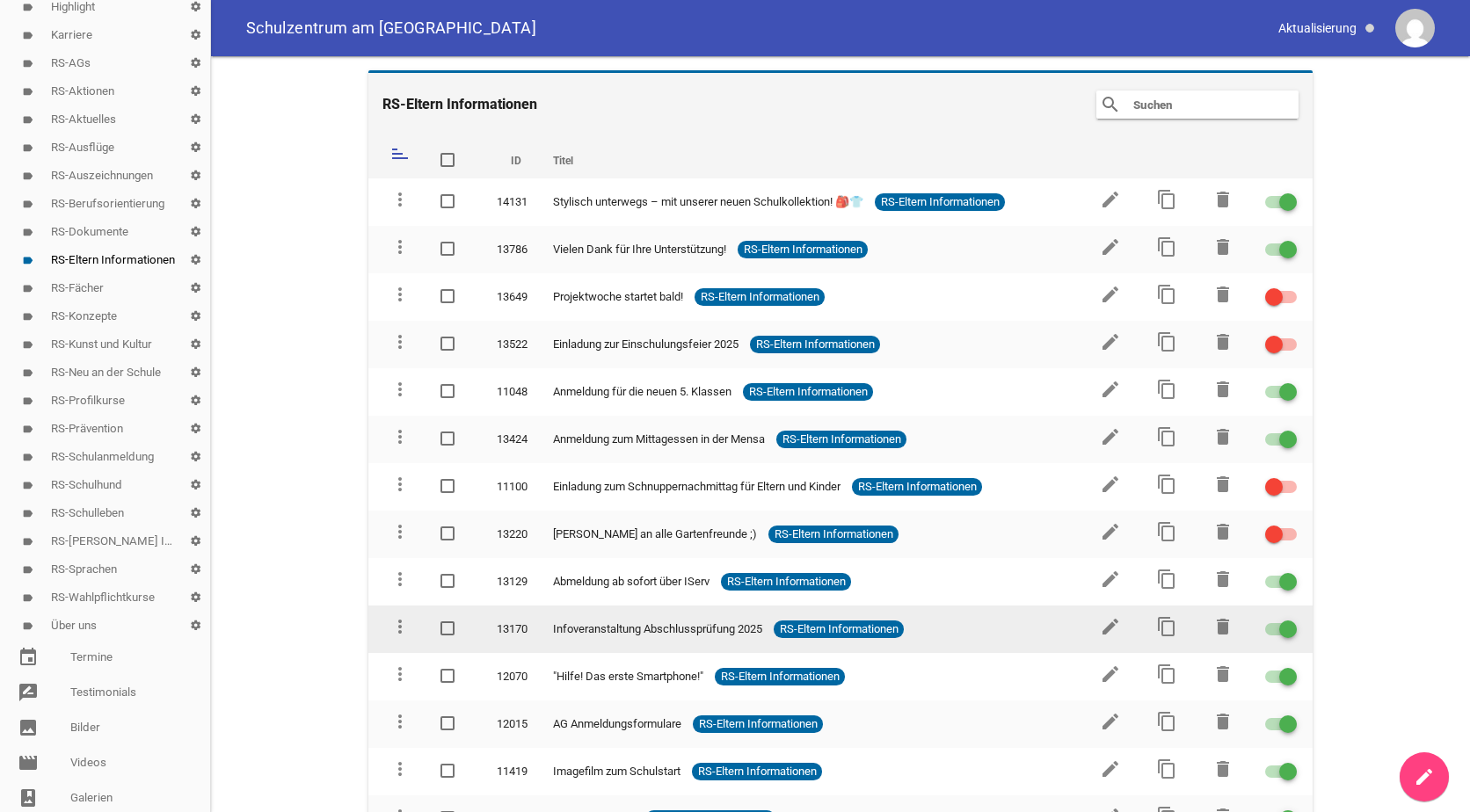
click at [1284, 628] on span at bounding box center [1287, 628] width 7 height 7
click at [1291, 619] on input "checkbox" at bounding box center [1291, 619] width 0 height 0
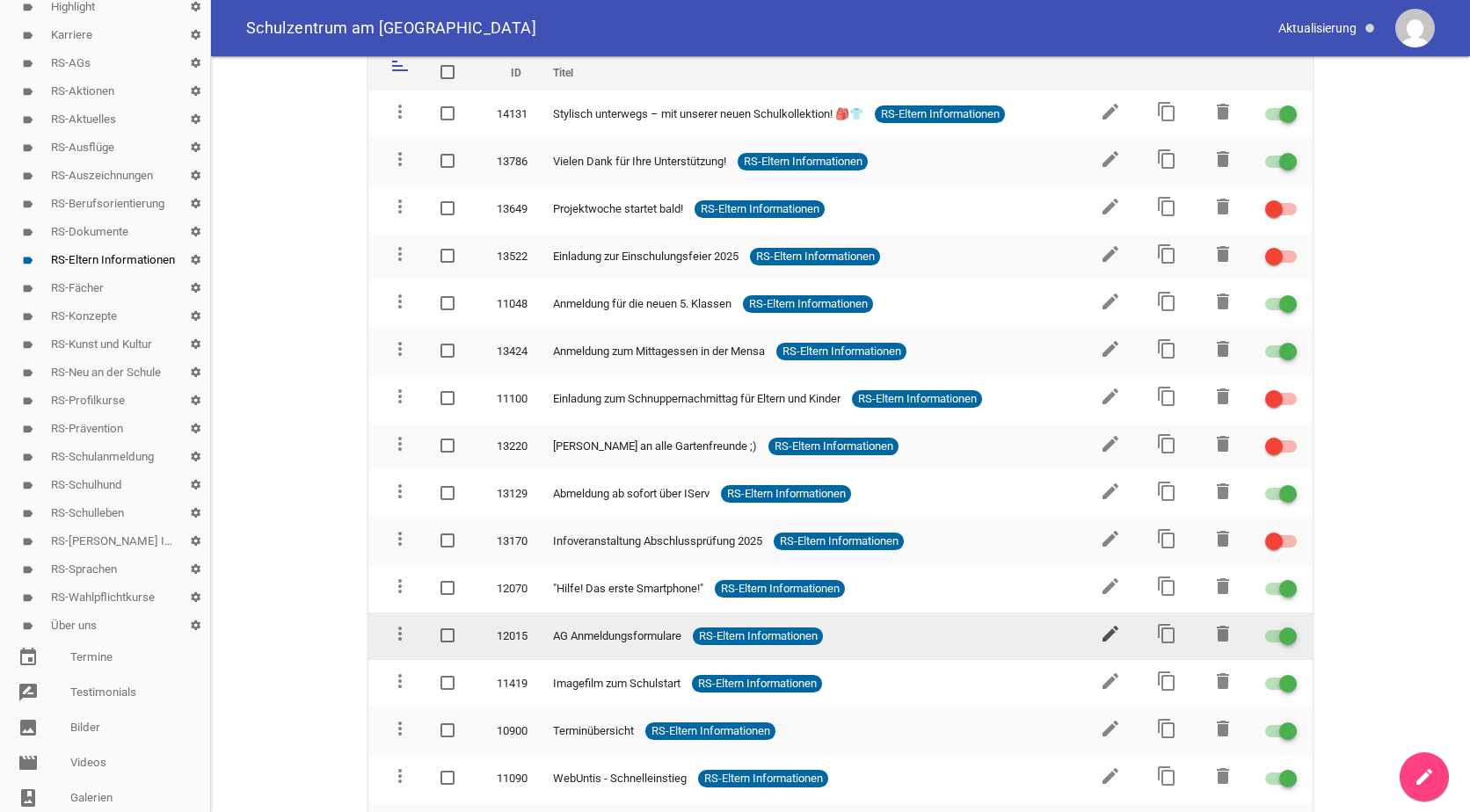
click at [1100, 623] on icon "edit" at bounding box center [1110, 634] width 22 height 21
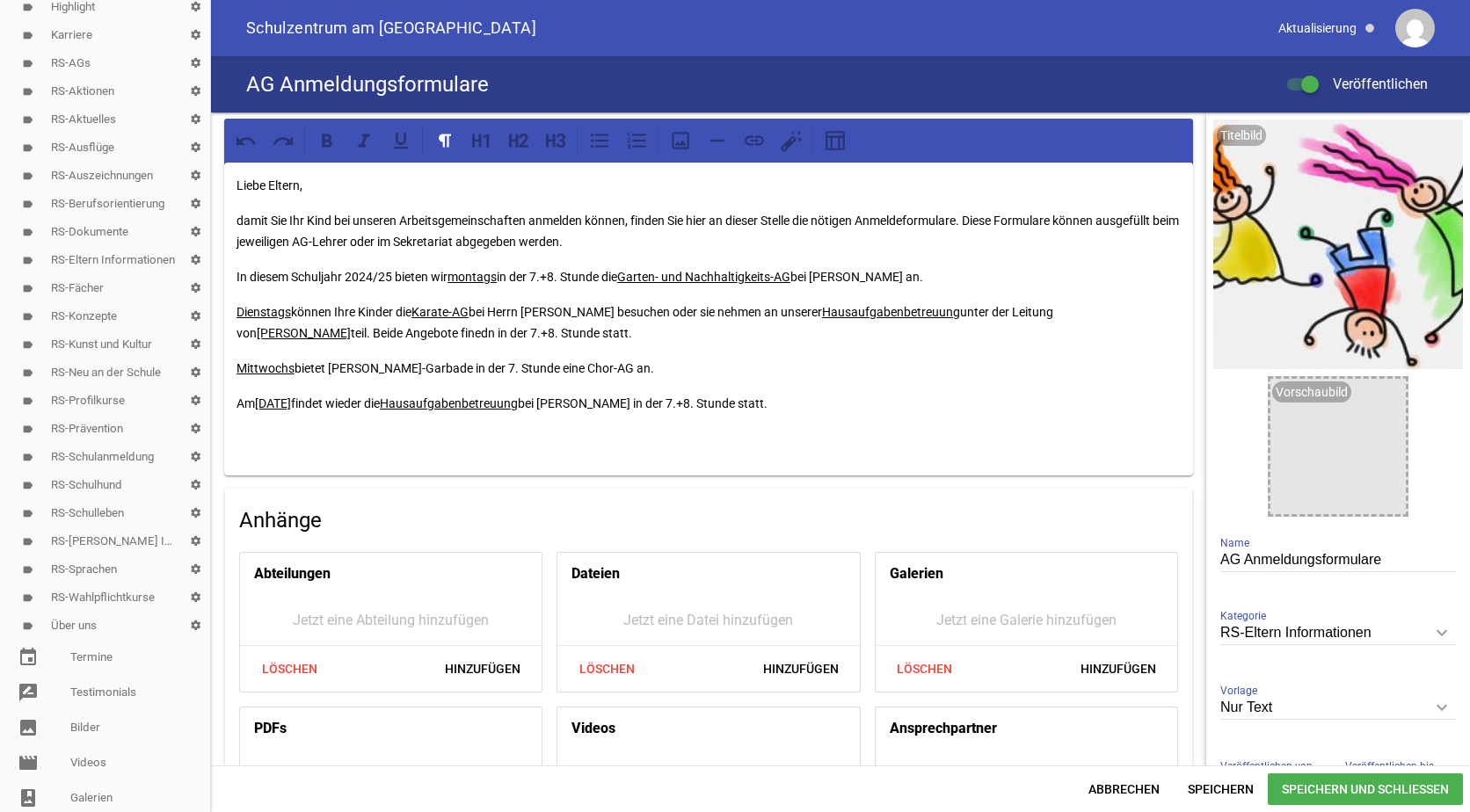
click at [371, 276] on p "In diesem Schuljahr 2024/25 bieten wir montags in der 7.+8. Stunde die Garten- …" at bounding box center [709, 278] width 944 height 21
click at [373, 274] on p "In diesem Schuljahr 2024/25 bieten wir montags in der 7.+8. Stunde die Garten- …" at bounding box center [709, 278] width 944 height 21
click at [567, 278] on p "In diesem Schuljahr 2025/26 bieten wir montags in der 7.+8. Stunde die Garten- …" at bounding box center [709, 278] width 944 height 21
click at [902, 272] on p "In diesem Schuljahr 2025/26 bieten wir montags in der 7. Stunde die Garten- und…" at bounding box center [709, 278] width 944 height 21
drag, startPoint x: 1000, startPoint y: 278, endPoint x: 955, endPoint y: 277, distance: 45.0
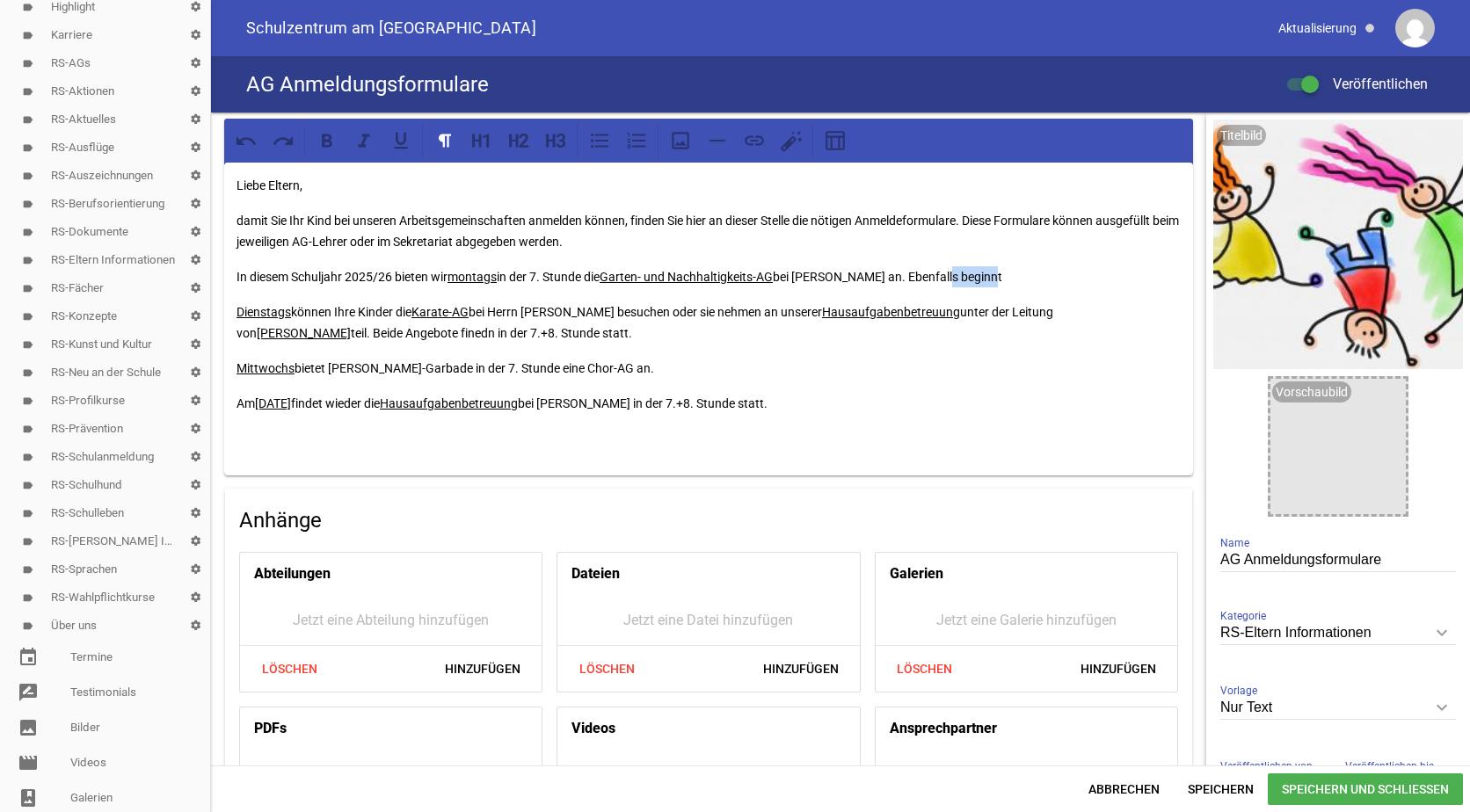
click at [955, 277] on p "In diesem Schuljahr 2025/26 bieten wir montags in der 7. Stunde die Garten- und…" at bounding box center [709, 278] width 944 height 21
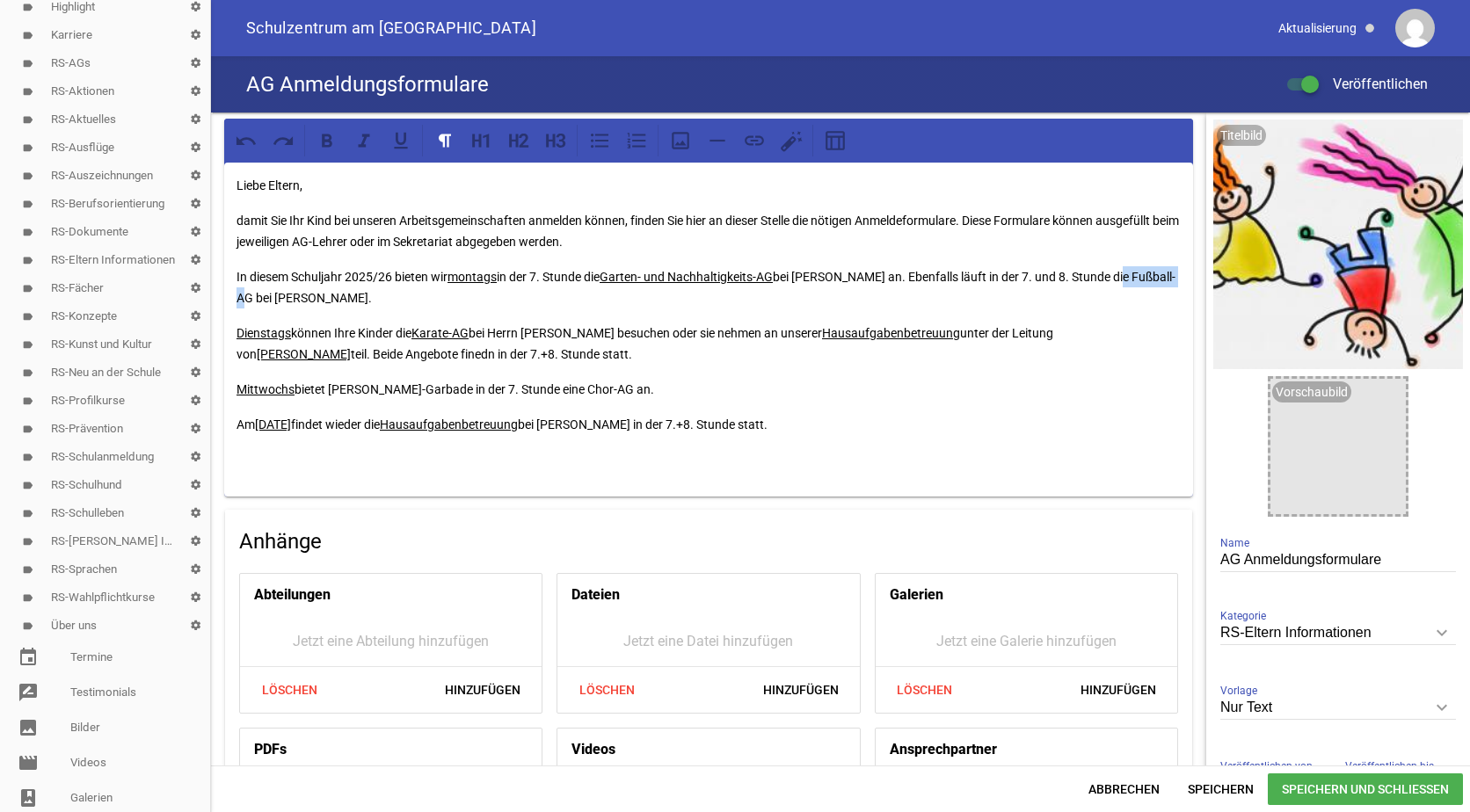
drag, startPoint x: 1126, startPoint y: 272, endPoint x: 256, endPoint y: 296, distance: 870.3
click at [256, 296] on p "In diesem Schuljahr 2025/26 bieten wir montags in der 7. Stunde die Garten- und…" at bounding box center [709, 287] width 944 height 42
click at [397, 138] on icon at bounding box center [400, 141] width 13 height 17
click at [562, 299] on p "In diesem Schuljahr 2025/26 bieten wir montags in der 7. Stunde die Garten- und…" at bounding box center [709, 287] width 944 height 42
drag, startPoint x: 613, startPoint y: 272, endPoint x: 782, endPoint y: 276, distance: 169.0
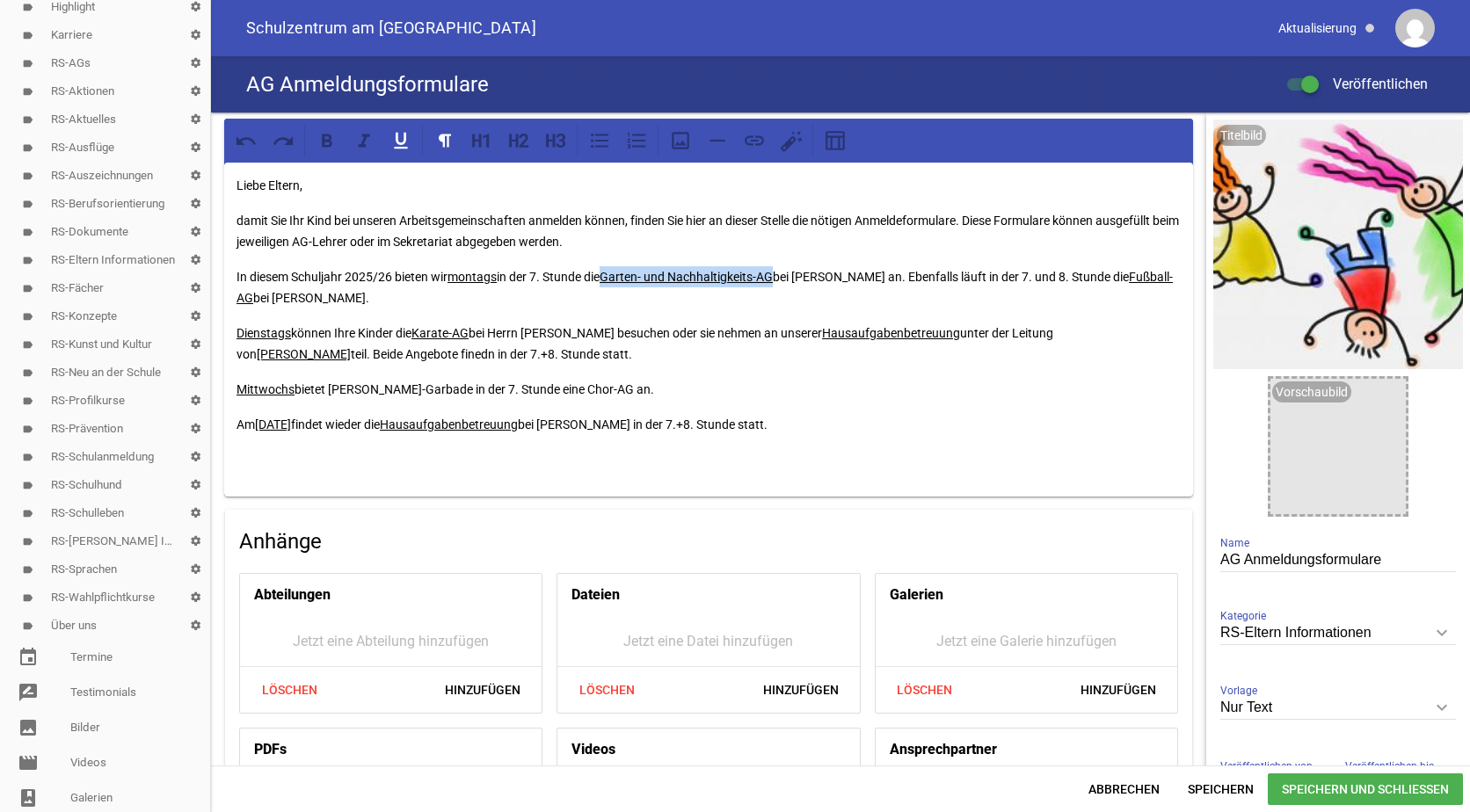
click at [773, 276] on u "Garten- und Nachhaltigkeits-AG" at bounding box center [685, 277] width 173 height 14
click at [327, 143] on icon at bounding box center [326, 140] width 22 height 22
drag, startPoint x: 299, startPoint y: 297, endPoint x: 235, endPoint y: 297, distance: 64.0
click at [235, 297] on div "Liebe Eltern, damit Sie Ihr Kind bei unseren Arbeitsgemeinschaften anmelden kön…" at bounding box center [708, 329] width 969 height 334
click at [332, 146] on icon at bounding box center [326, 140] width 22 height 22
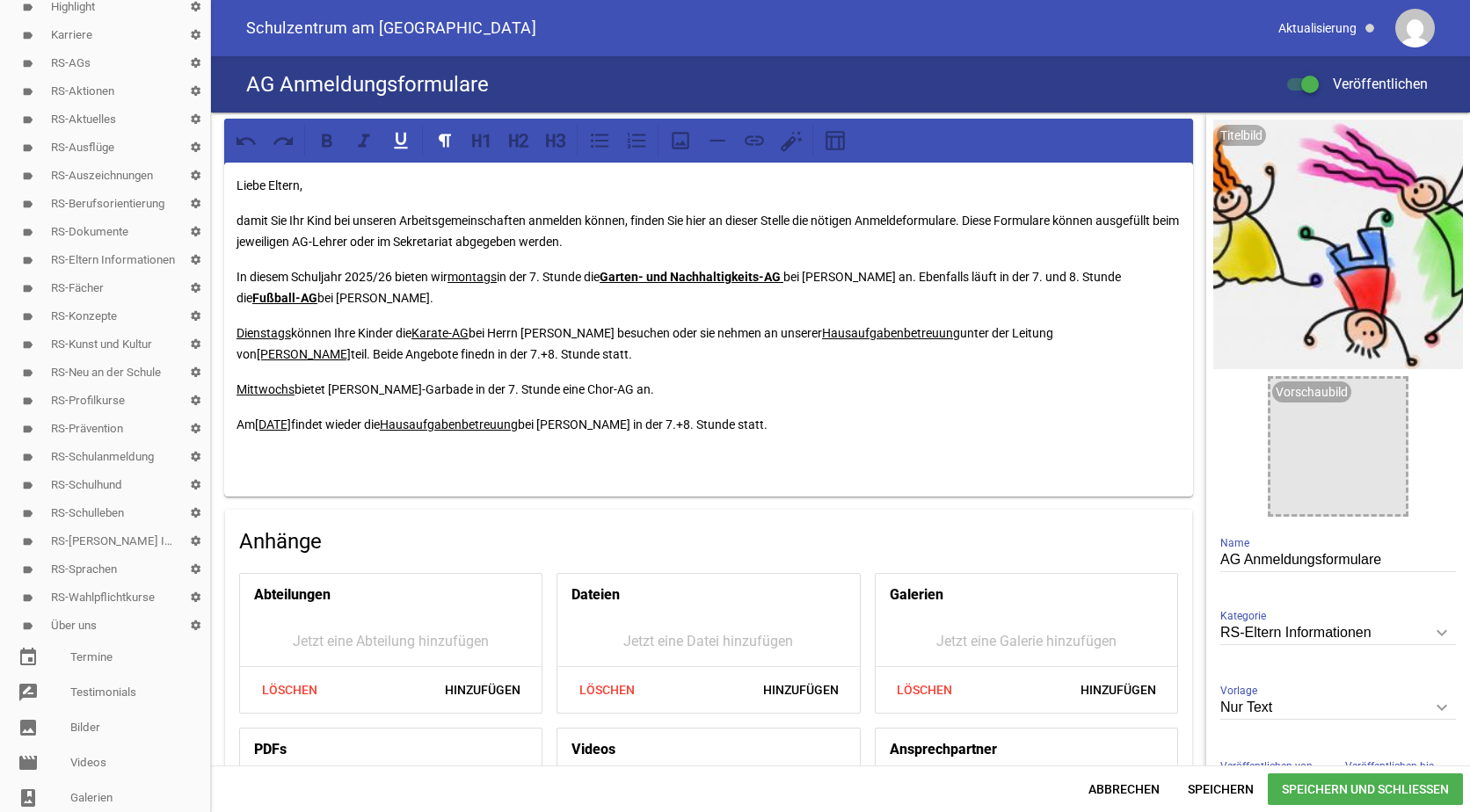
drag, startPoint x: 502, startPoint y: 276, endPoint x: 451, endPoint y: 278, distance: 51.0
click at [451, 278] on p "In diesem Schuljahr 2025/26 bieten wir montags in der 7. Stunde die Garten- und…" at bounding box center [709, 287] width 944 height 42
click at [333, 141] on icon at bounding box center [326, 140] width 22 height 22
click at [500, 321] on div "Liebe Eltern, damit Sie Ihr Kind bei unseren Arbeitsgemeinschaften anmelden kön…" at bounding box center [708, 329] width 969 height 334
drag, startPoint x: 293, startPoint y: 330, endPoint x: 227, endPoint y: 333, distance: 66.1
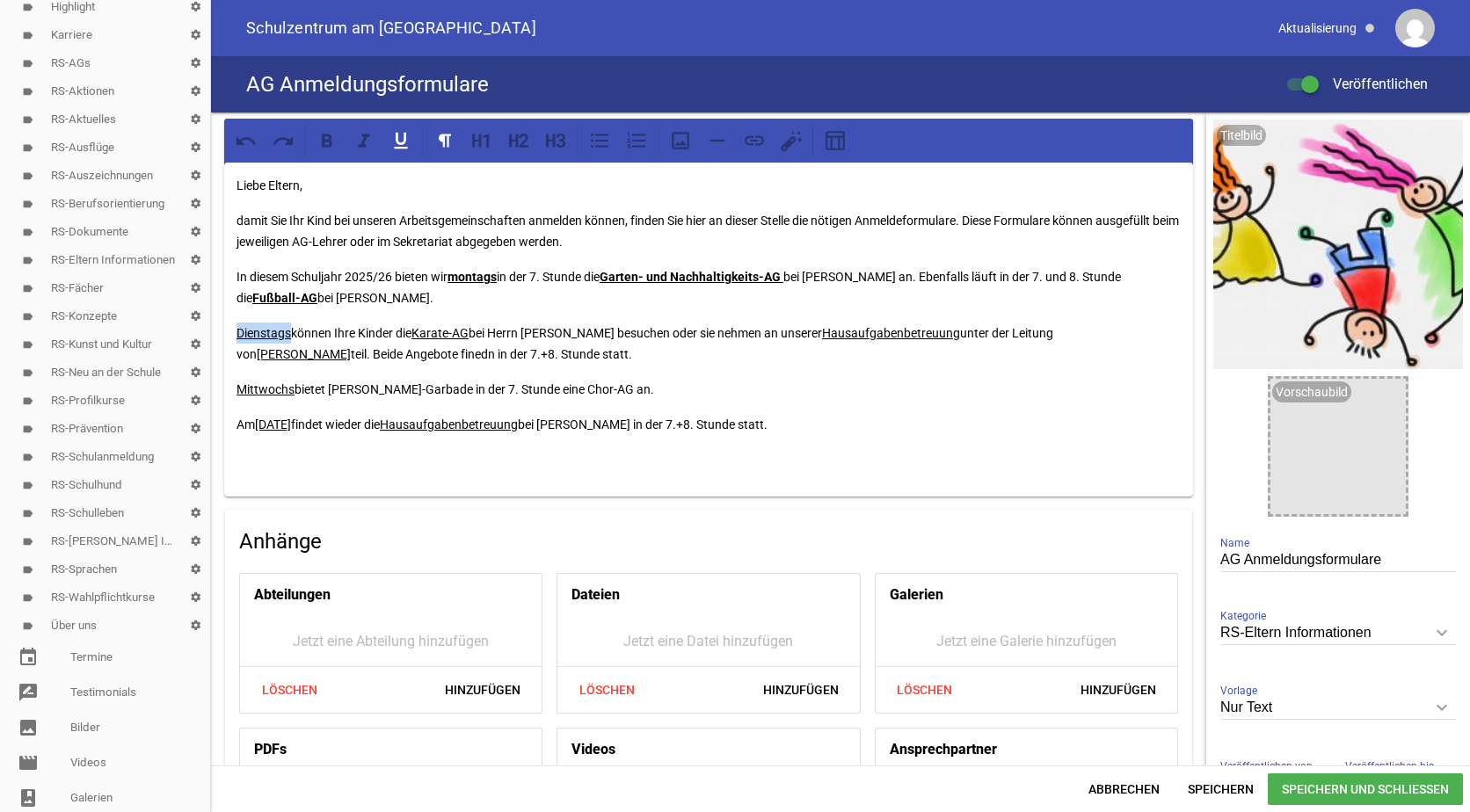
click at [227, 333] on div "Liebe Eltern, damit Sie Ihr Kind bei unseren Arbeitsgemeinschaften anmelden kön…" at bounding box center [708, 329] width 969 height 334
click at [331, 142] on icon at bounding box center [326, 140] width 11 height 13
drag, startPoint x: 1104, startPoint y: 334, endPoint x: 1034, endPoint y: 334, distance: 70.0
click at [1034, 334] on p "Dienstags können Ihre Kinder die Karate-AG bei Herrn [PERSON_NAME] besuchen ode…" at bounding box center [709, 343] width 944 height 42
drag, startPoint x: 912, startPoint y: 328, endPoint x: 778, endPoint y: 327, distance: 134.0
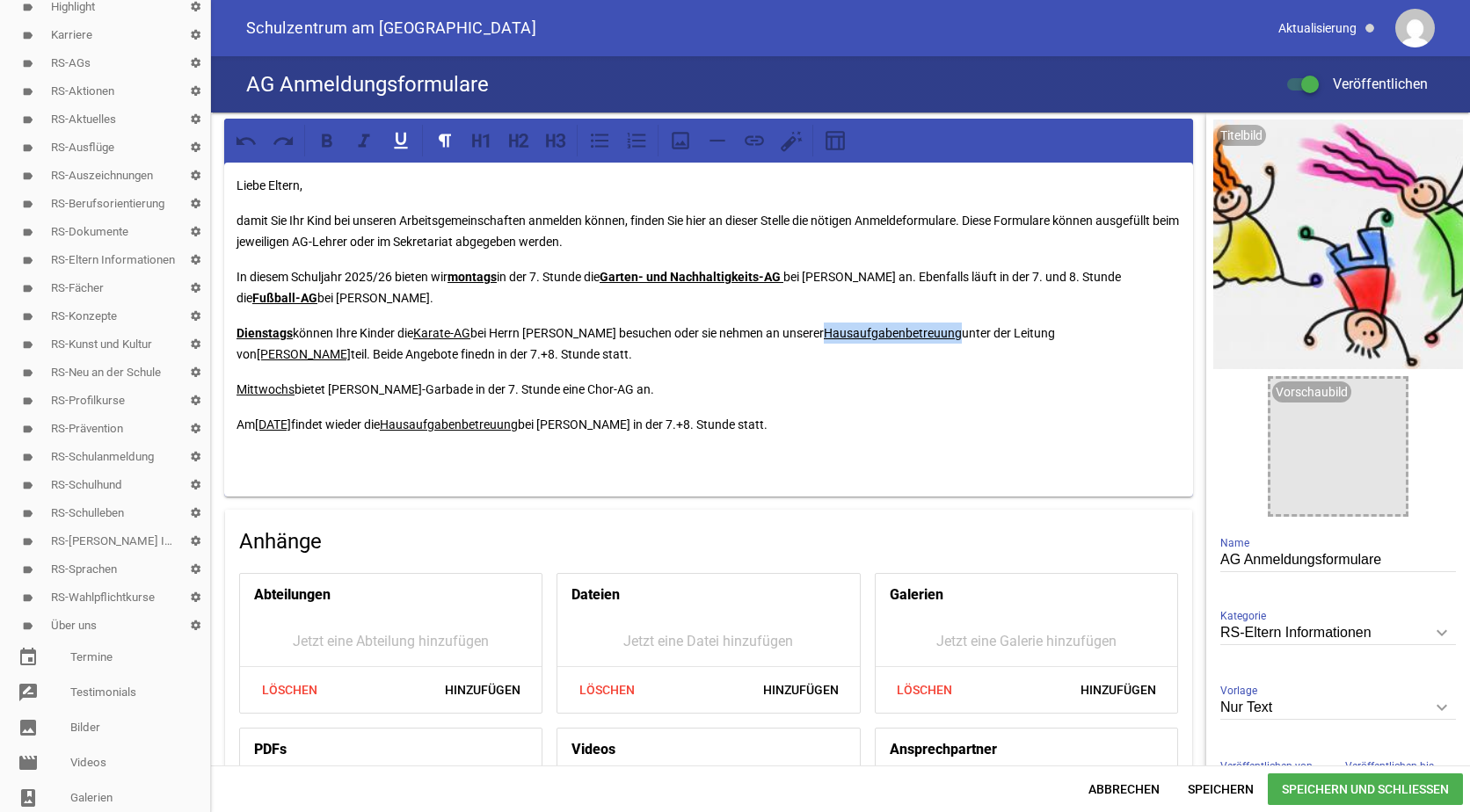
click at [778, 327] on p "Dienstags können Ihre Kinder die Karate-AG bei Herrn [PERSON_NAME] besuchen ode…" at bounding box center [709, 343] width 944 height 42
click at [321, 141] on icon at bounding box center [326, 140] width 22 height 22
click at [835, 377] on div "Liebe Eltern, damit Sie Ihr Kind bei unseren Arbeitsgemeinschaften anmelden kön…" at bounding box center [708, 329] width 969 height 334
click at [326, 353] on p "Dienstags können Ihre Kinder die Karate-AG bei Herrn [PERSON_NAME] besuchen ode…" at bounding box center [709, 343] width 944 height 42
click at [477, 354] on p "Dienstags können Ihre Kinder die Karate-AG bei Herrn [PERSON_NAME] besuchen ode…" at bounding box center [709, 343] width 944 height 42
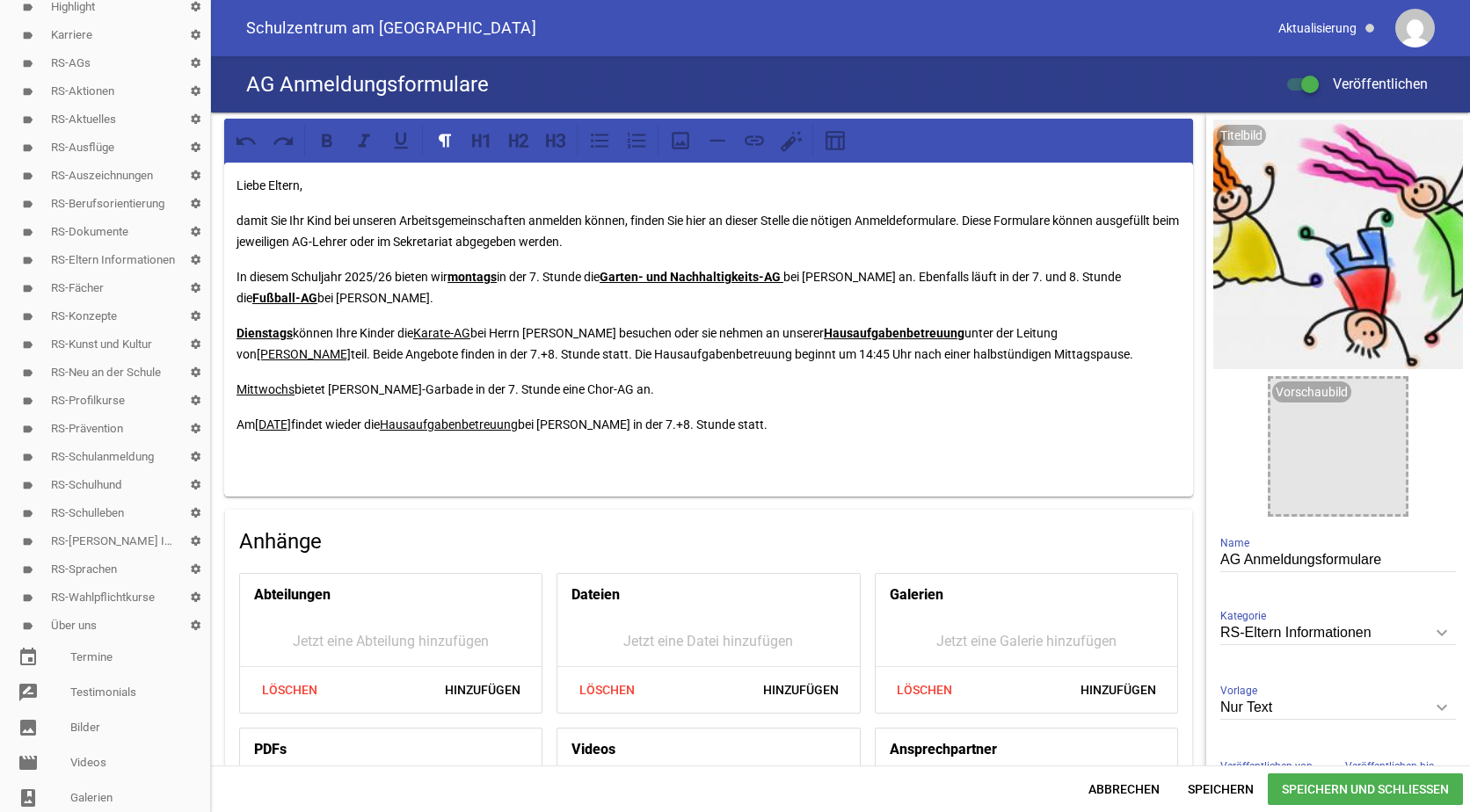
drag, startPoint x: 704, startPoint y: 352, endPoint x: 704, endPoint y: 363, distance: 11.0
click at [704, 354] on p "Dienstags können Ihre Kinder die Karate-AG bei Herrn [PERSON_NAME] besuchen ode…" at bounding box center [709, 343] width 944 height 42
drag, startPoint x: 477, startPoint y: 328, endPoint x: 417, endPoint y: 327, distance: 60.0
click at [417, 327] on p "Dienstags können Ihre Kinder die Karate-AG bei Herrn [PERSON_NAME] besuchen ode…" at bounding box center [709, 343] width 944 height 42
click at [329, 136] on icon at bounding box center [326, 140] width 11 height 13
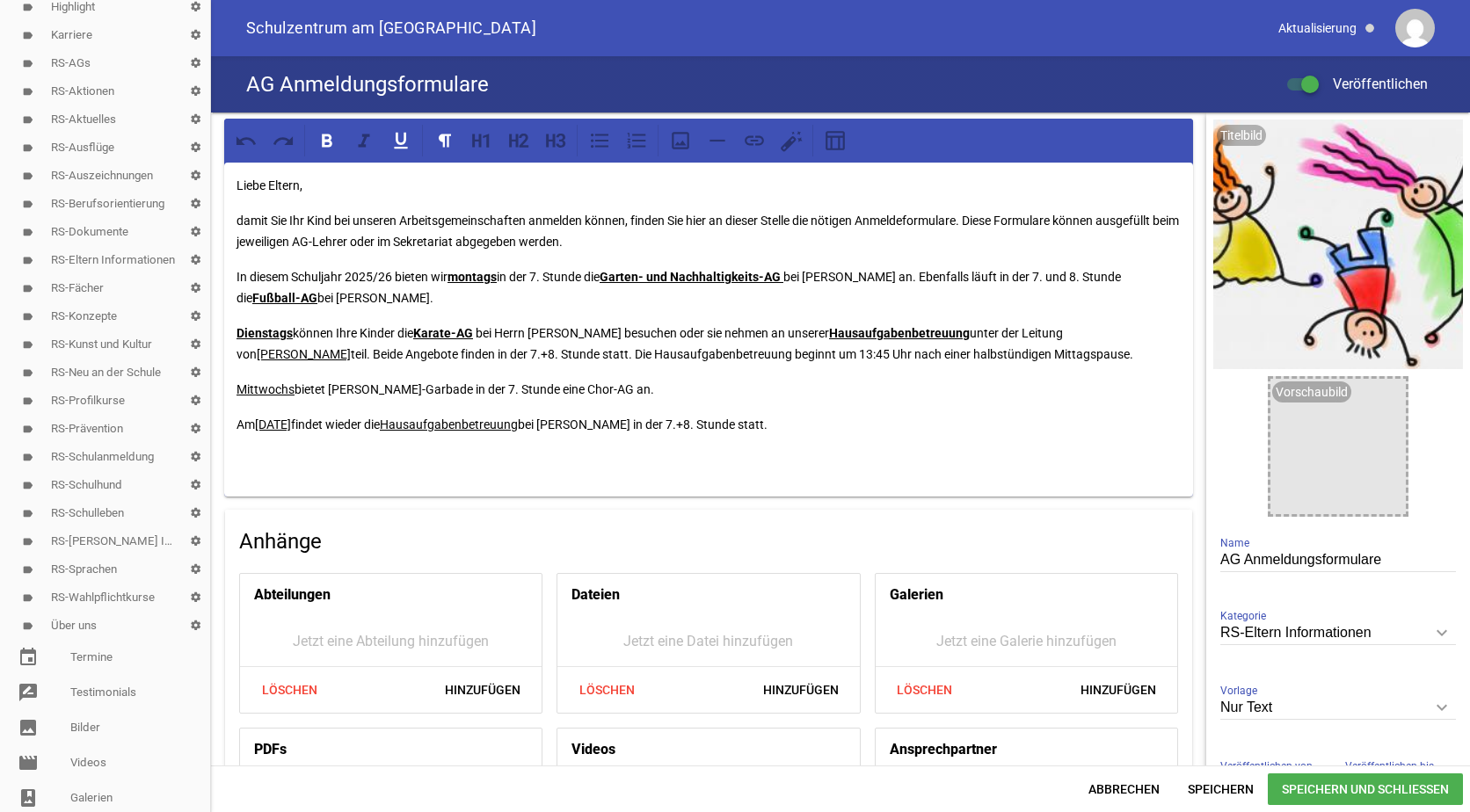
click at [662, 294] on p "In diesem Schuljahr 2025/26 bieten wir montags in der 7. Stunde die Garten- und…" at bounding box center [709, 287] width 944 height 42
drag, startPoint x: 1036, startPoint y: 329, endPoint x: 1106, endPoint y: 327, distance: 70.0
click at [1106, 327] on p "Dienstags können Ihre Kinder die Karate-AG bei Herrn [PERSON_NAME] besuchen ode…" at bounding box center [709, 343] width 944 height 42
click at [397, 149] on icon at bounding box center [400, 141] width 13 height 17
click at [782, 357] on p "Dienstags können Ihre Kinder die Karate-AG bei Herrn [PERSON_NAME] besuchen ode…" at bounding box center [709, 343] width 944 height 42
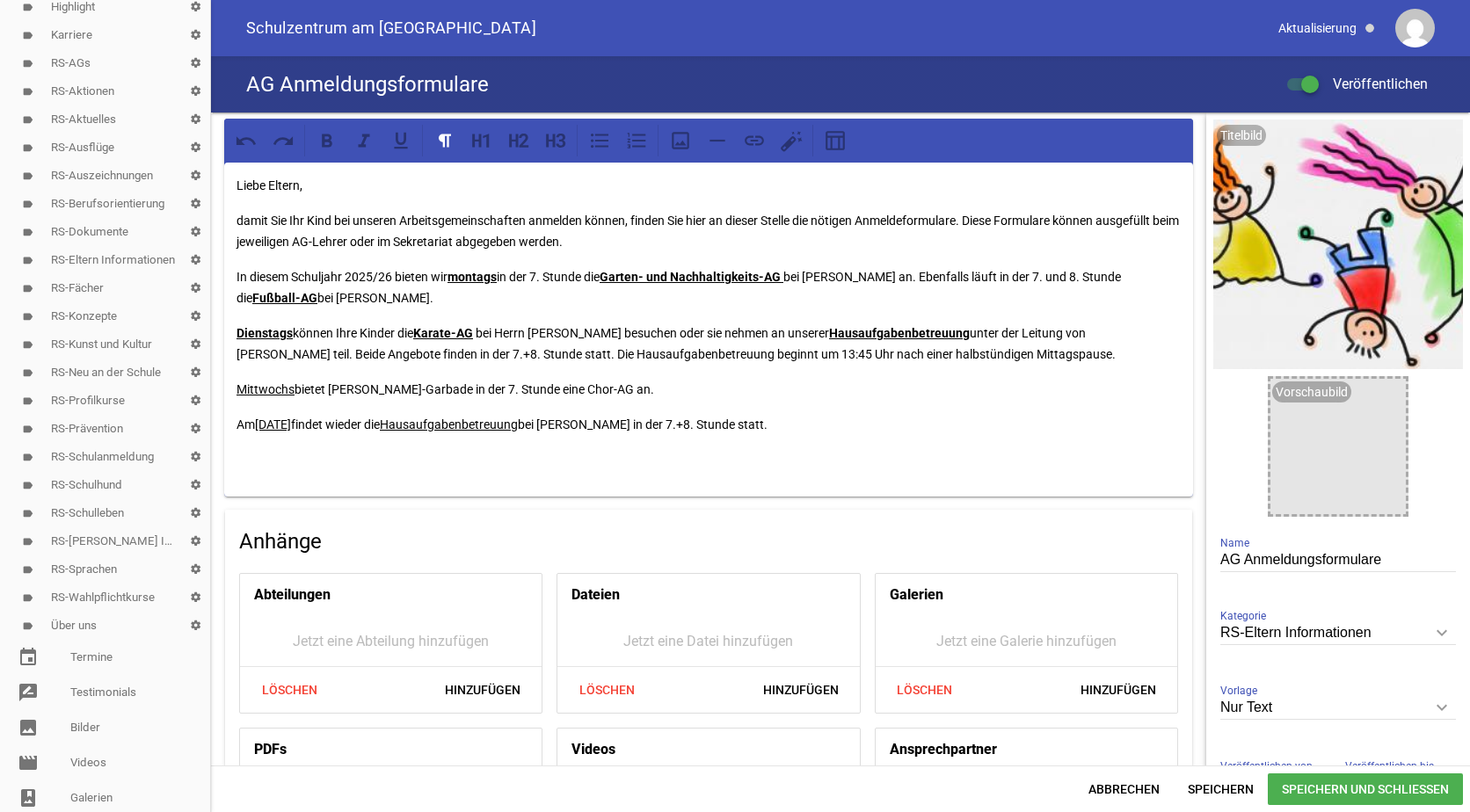
click at [670, 350] on p "Dienstags können Ihre Kinder die Karate-AG bei Herrn [PERSON_NAME] besuchen ode…" at bounding box center [709, 343] width 944 height 42
click at [400, 327] on p "Dienstags können Ihre Kinder die Karate-AG bei Herrn [PERSON_NAME] besuchen ode…" at bounding box center [709, 343] width 944 height 42
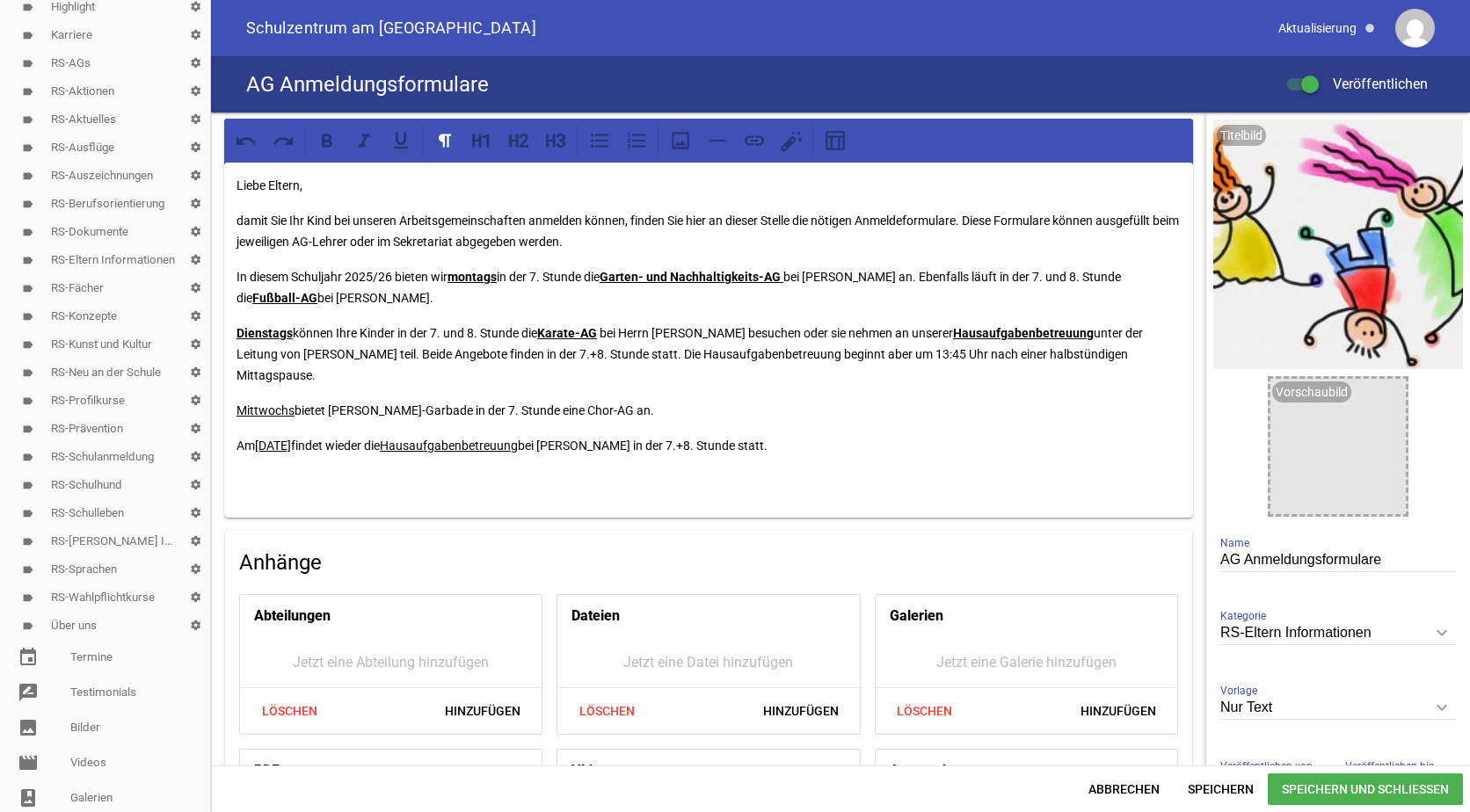
click at [597, 354] on p "Dienstags können Ihre Kinder in der 7. und 8. Stunde die Karate-AG bei Herrn [P…" at bounding box center [709, 354] width 944 height 64
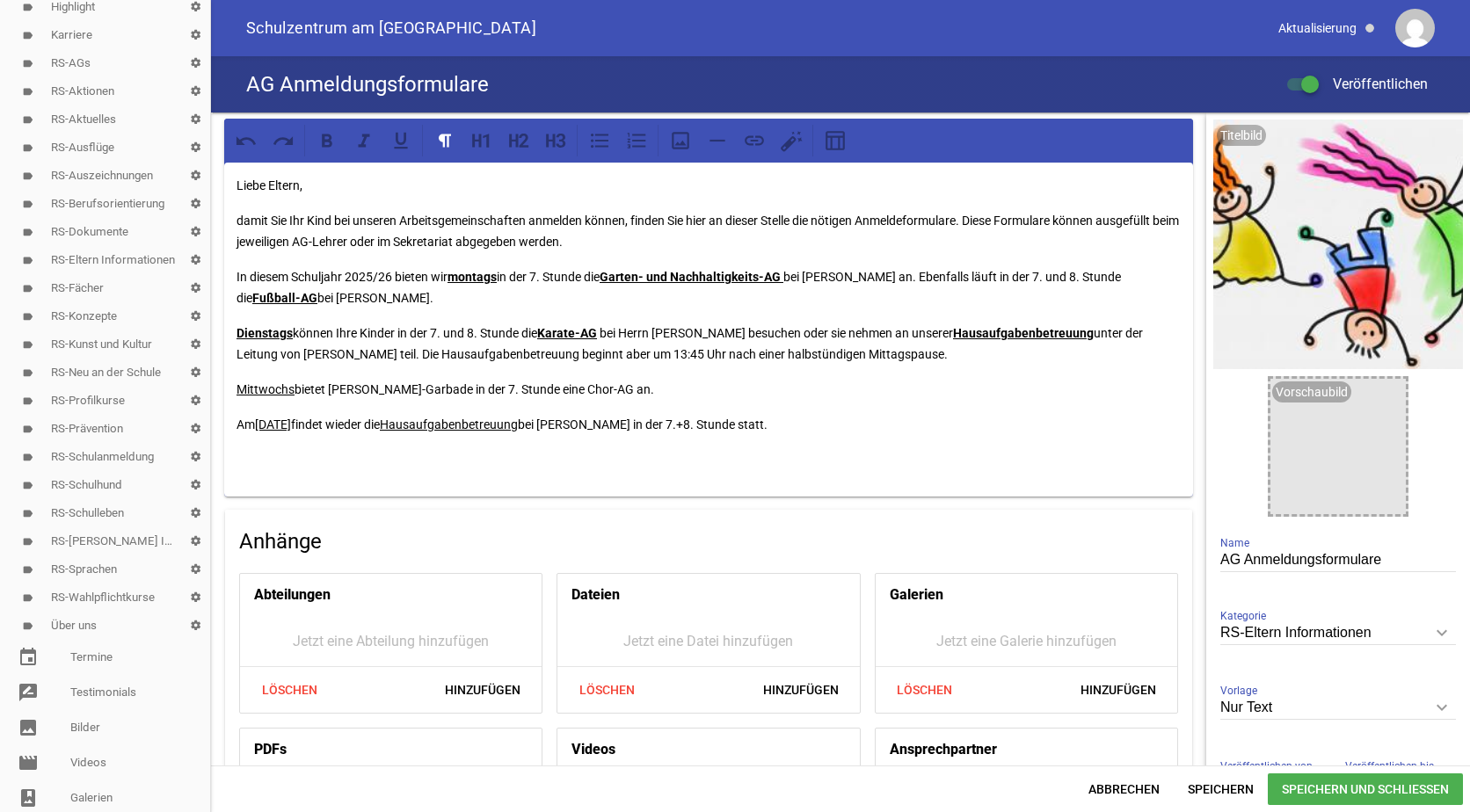
click at [559, 352] on p "Dienstags können Ihre Kinder in der 7. und 8. Stunde die Karate-AG bei Herrn [P…" at bounding box center [709, 343] width 944 height 42
drag, startPoint x: 721, startPoint y: 347, endPoint x: 877, endPoint y: 352, distance: 156.1
click at [877, 352] on p "Dienstags können Ihre Kinder in der 7. und 8. Stunde die Karate-AG bei Herrn [P…" at bounding box center [709, 343] width 944 height 42
click at [328, 145] on icon at bounding box center [326, 140] width 22 height 22
click at [592, 324] on p "Dienstags können Ihre Kinder in der 7. und 8. Stunde die Karate-AG bei Herrn [P…" at bounding box center [709, 343] width 944 height 42
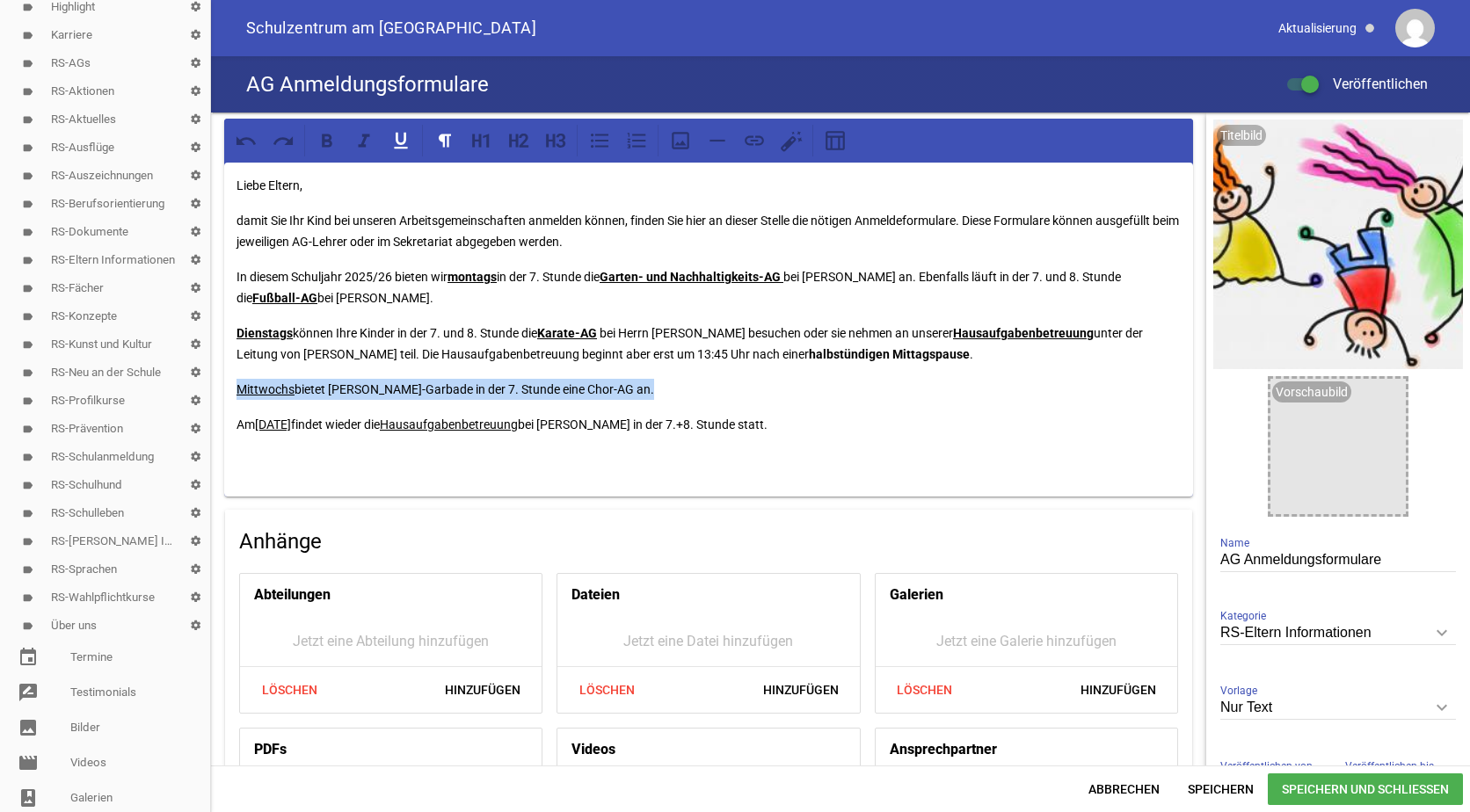
drag, startPoint x: 634, startPoint y: 385, endPoint x: 237, endPoint y: 385, distance: 397.0
click at [237, 385] on p "Mittwochs bietet [PERSON_NAME]-Garbade in der 7. Stunde eine Chor-AG an." at bounding box center [709, 390] width 944 height 21
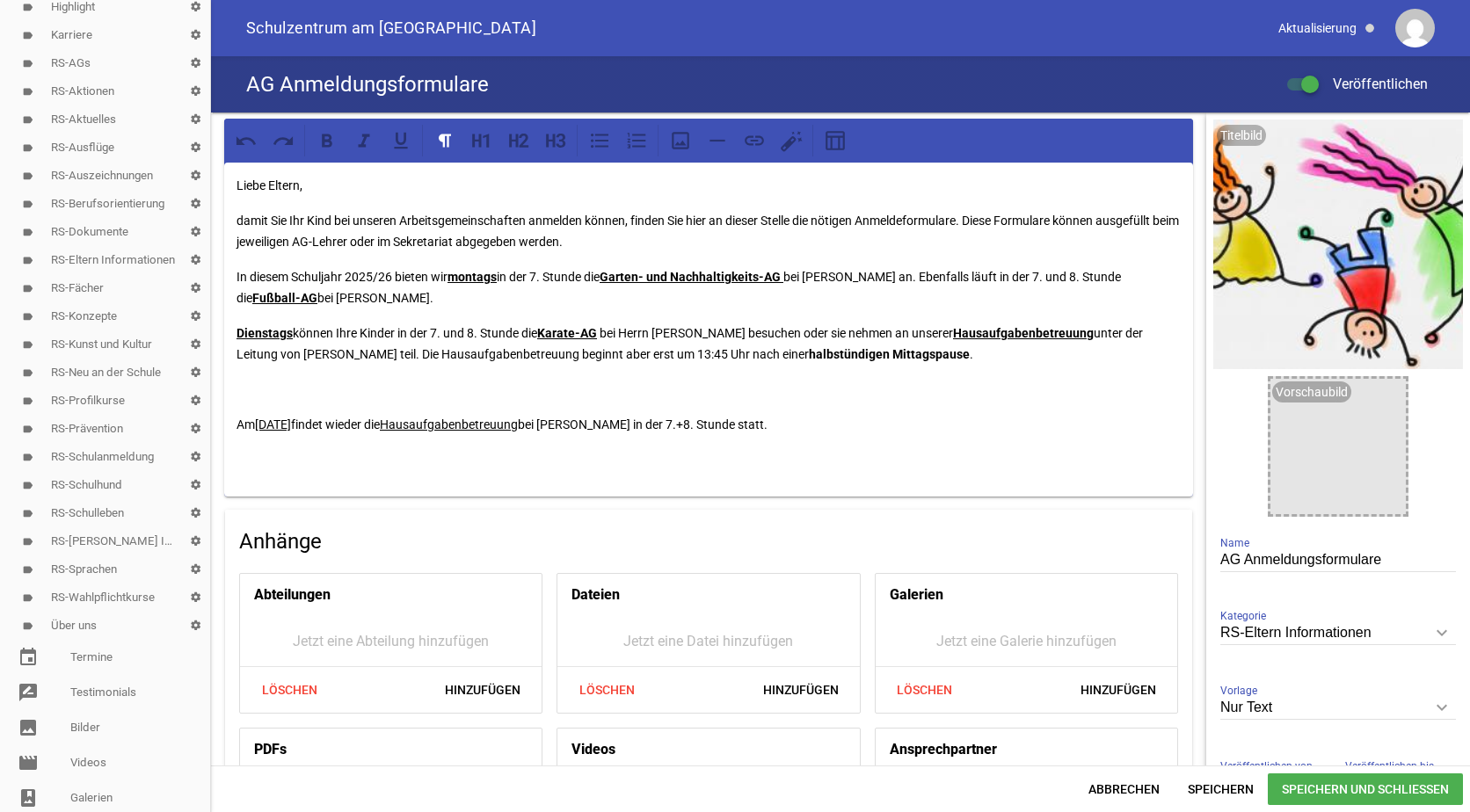
click at [756, 423] on p "Am [DATE] findet wieder die Hausaufgabenbetreuung bei [PERSON_NAME] in der 7.+8…" at bounding box center [709, 425] width 944 height 21
drag, startPoint x: 555, startPoint y: 423, endPoint x: 414, endPoint y: 418, distance: 141.1
click at [414, 418] on p "Am [DATE] findet wieder die Hausaufgabenbetreuung bei [PERSON_NAME] in der 7.+8…" at bounding box center [709, 425] width 944 height 21
click at [326, 140] on icon at bounding box center [326, 140] width 11 height 13
click at [603, 315] on div "Liebe Eltern, damit Sie Ihr Kind bei unseren Arbeitsgemeinschaften anmelden kön…" at bounding box center [708, 329] width 969 height 334
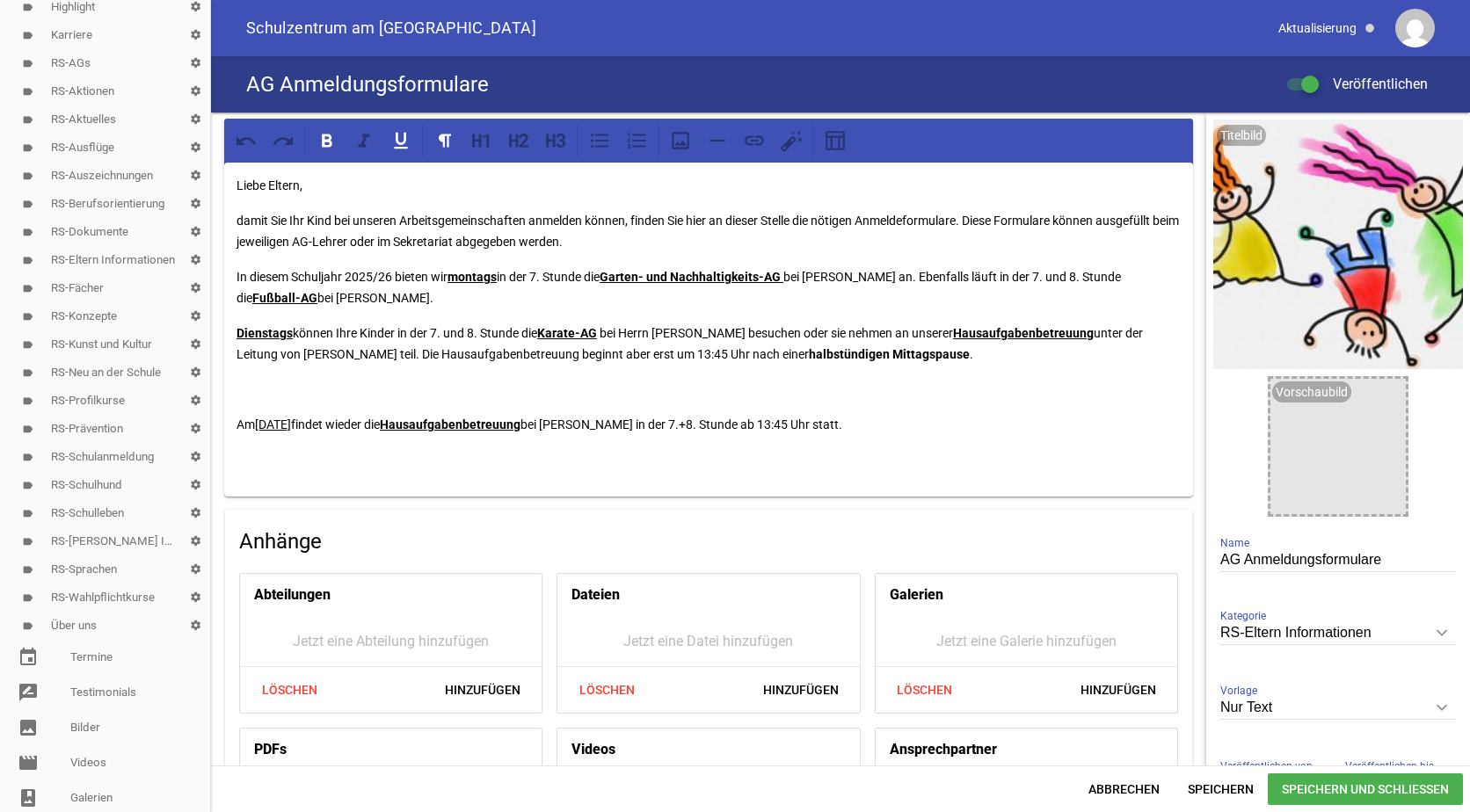
click at [558, 423] on p "Am [DATE] findet wieder die Hausaufgabenbetreuung bei [PERSON_NAME] in der 7.+8…" at bounding box center [709, 425] width 944 height 21
click at [399, 137] on icon at bounding box center [400, 140] width 22 height 22
drag, startPoint x: 325, startPoint y: 422, endPoint x: 256, endPoint y: 417, distance: 69.2
click at [256, 417] on p "Am [DATE] findet wieder die Hausaufgabenbetreuung bei [PERSON_NAME] in der 7.+8…" at bounding box center [709, 425] width 944 height 21
click at [324, 138] on icon at bounding box center [326, 140] width 11 height 13
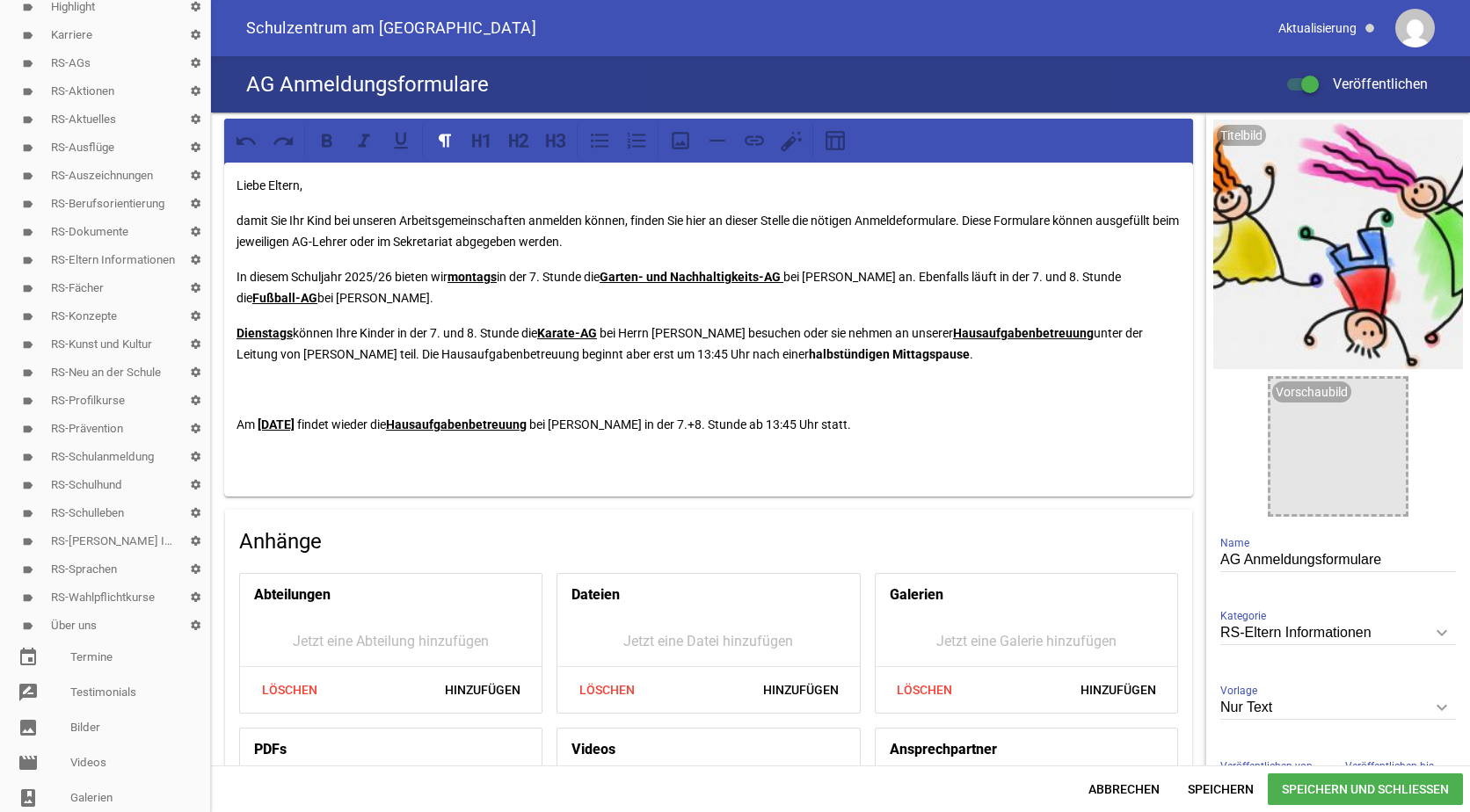
click at [445, 266] on div "Liebe Eltern, damit Sie Ihr Kind bei unseren Arbeitsgemeinschaften anmelden kön…" at bounding box center [708, 329] width 969 height 334
click at [395, 424] on p "Am [DATE] findet wieder die Hausaufgabenbetreuung bei [PERSON_NAME] in der 7.+8…" at bounding box center [709, 425] width 944 height 21
click at [794, 422] on p "Am [DATE] findet die Hausaufgabenbetreuung bei [PERSON_NAME] in der 7.+8. Stund…" at bounding box center [709, 425] width 944 height 21
drag, startPoint x: 1008, startPoint y: 423, endPoint x: 851, endPoint y: 418, distance: 157.1
click at [851, 418] on p "Am [DATE] findet die Hausaufgabenbetreuung bei [PERSON_NAME] in der 7.+8. Stund…" at bounding box center [709, 425] width 944 height 21
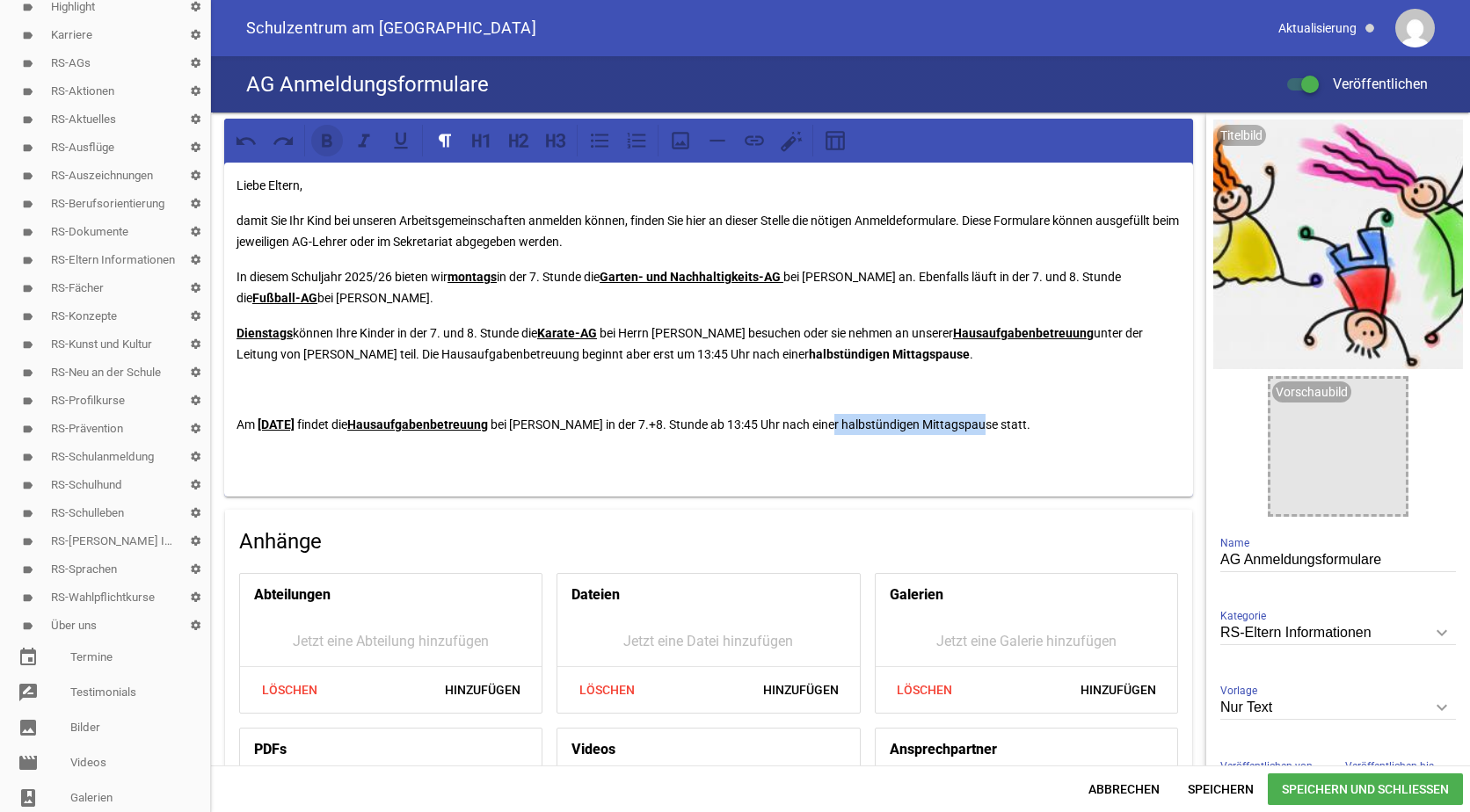
click at [324, 139] on icon at bounding box center [326, 140] width 11 height 13
click at [1066, 424] on p "Am [DATE] findet die Hausaufgabenbetreuung bei [PERSON_NAME] in der 7.+8. Stund…" at bounding box center [709, 425] width 944 height 21
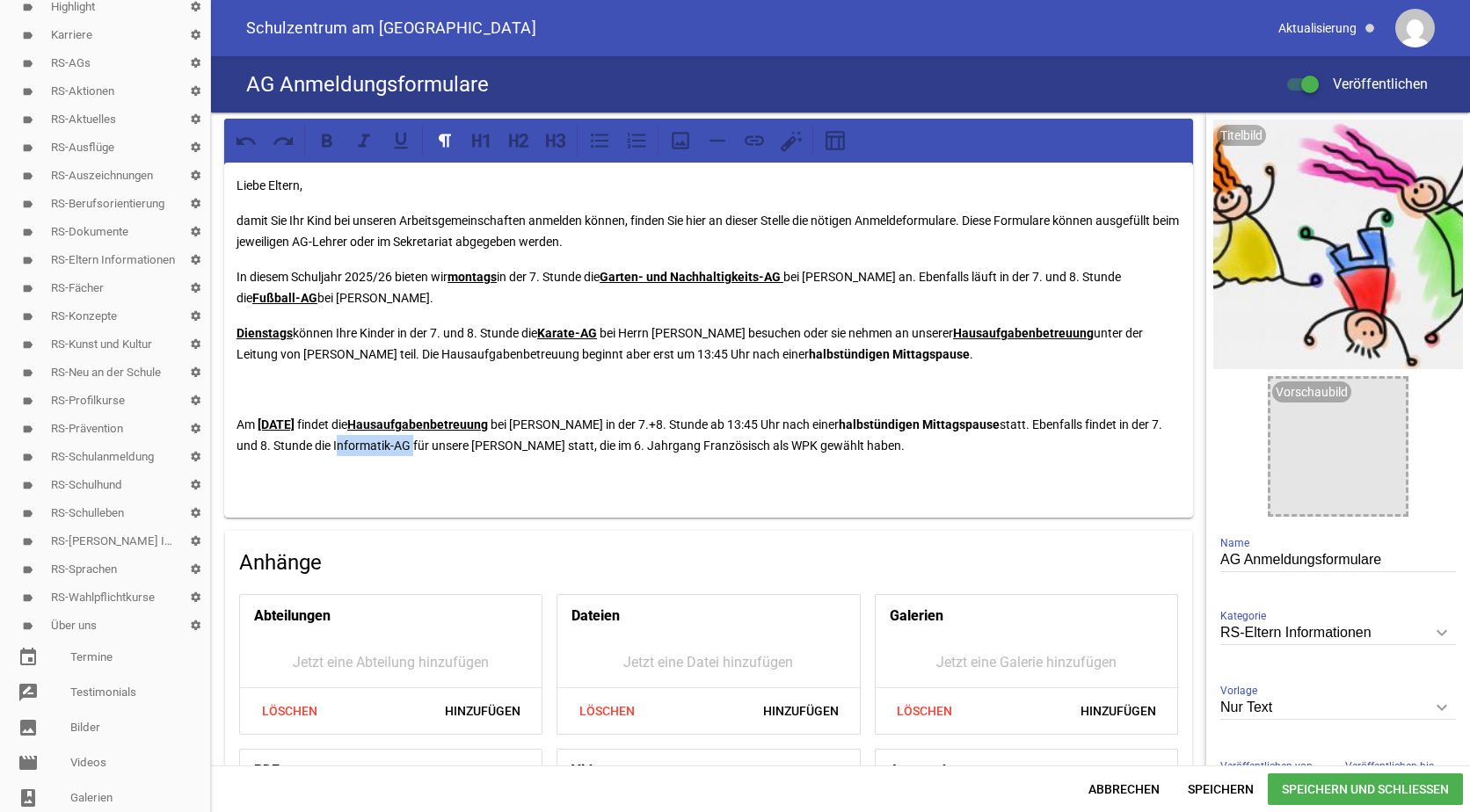
drag, startPoint x: 347, startPoint y: 442, endPoint x: 424, endPoint y: 442, distance: 77.0
click at [424, 442] on p "Am [DATE] findet die Hausaufgabenbetreuung bei [PERSON_NAME] in der 7.+8. Stund…" at bounding box center [709, 435] width 944 height 42
click at [326, 145] on icon at bounding box center [326, 140] width 22 height 22
drag, startPoint x: 601, startPoint y: 445, endPoint x: 781, endPoint y: 445, distance: 180.0
click at [781, 445] on p "Am [DATE] findet die Hausaufgabenbetreuung bei [PERSON_NAME] in der 7.+8. Stund…" at bounding box center [709, 435] width 944 height 42
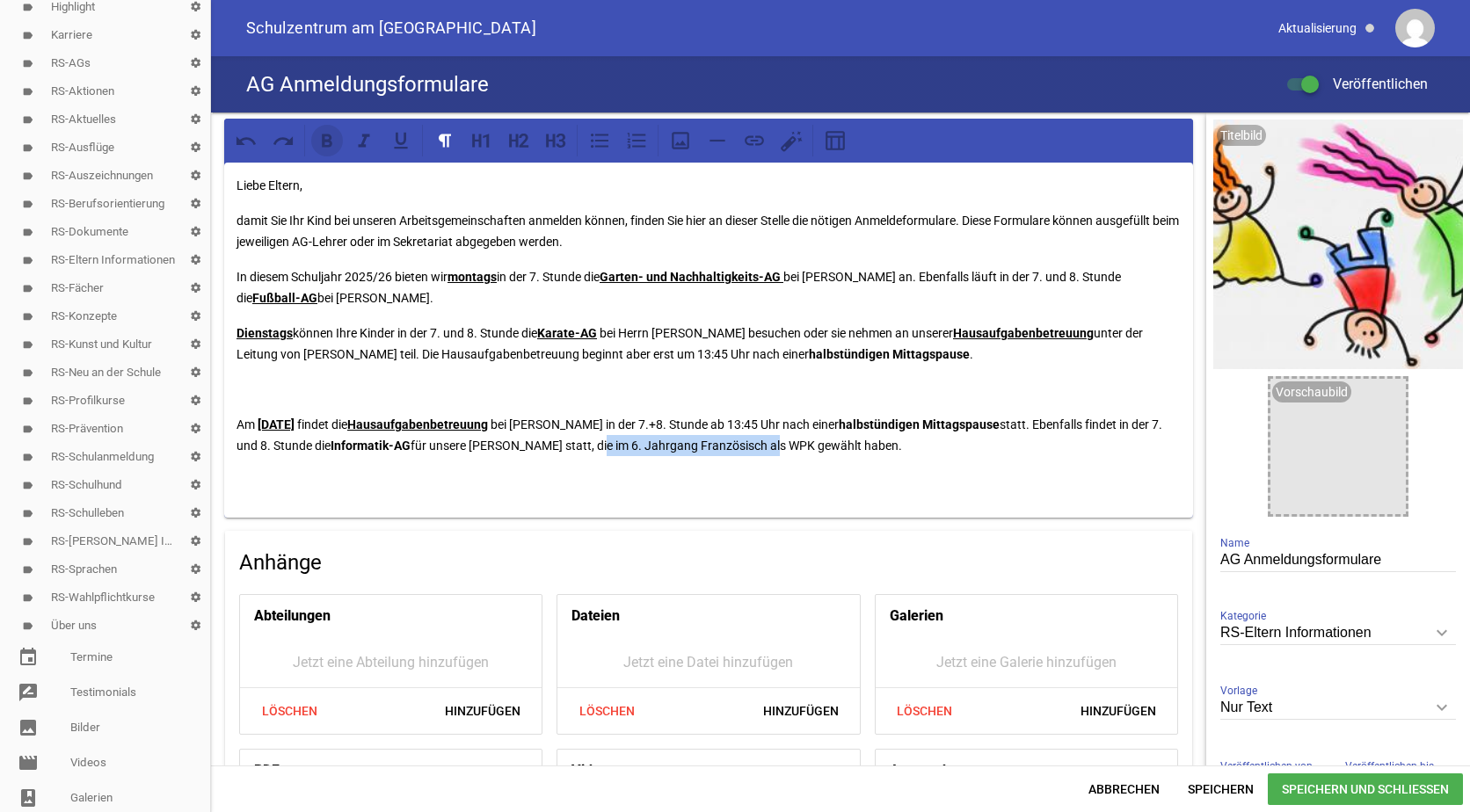
click at [327, 145] on icon at bounding box center [326, 140] width 22 height 22
click at [878, 444] on p "Am [DATE] findet die Hausaufgabenbetreuung bei [PERSON_NAME] in der 7.+8. Stund…" at bounding box center [709, 435] width 944 height 42
click at [240, 404] on div "Liebe Eltern, damit Sie Ihr Kind bei unseren Arbeitsgemeinschaften anmelden kön…" at bounding box center [708, 339] width 969 height 355
click at [237, 414] on p "Am [DATE] findet die Hausaufgabenbetreuung bei [PERSON_NAME] in der 7.+8. Stund…" at bounding box center [709, 435] width 944 height 42
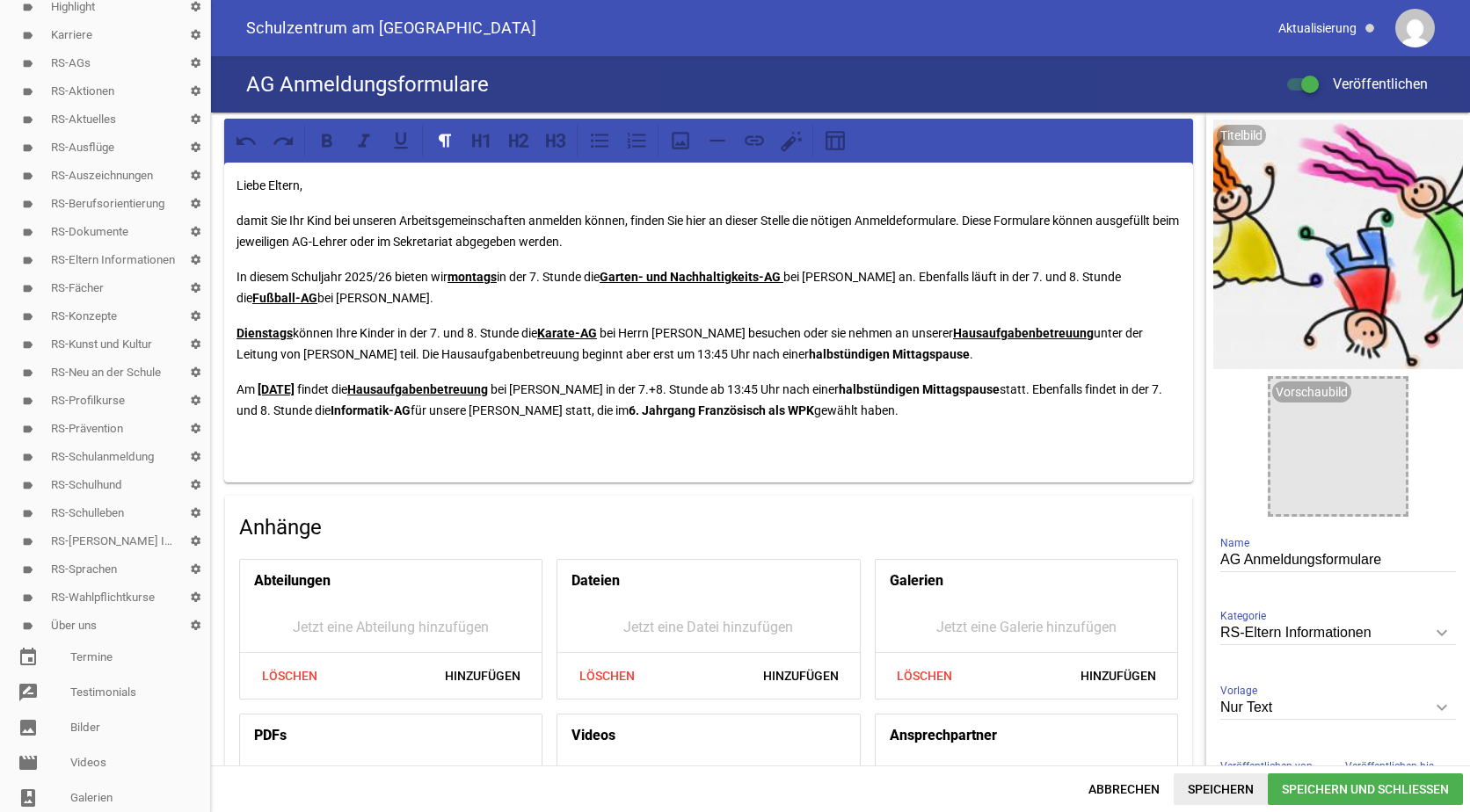
click at [1210, 785] on span "Speichern" at bounding box center [1221, 790] width 94 height 31
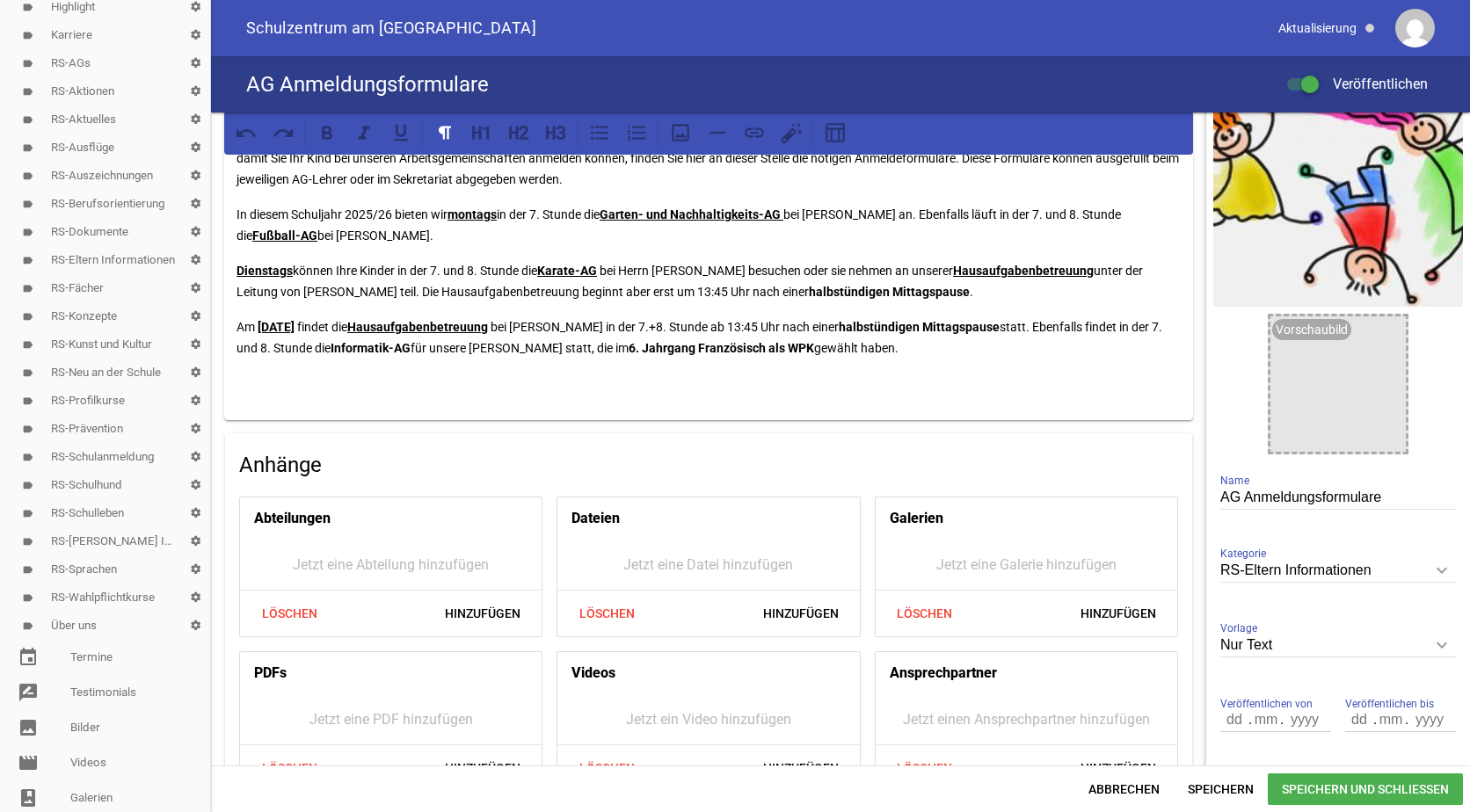
scroll to position [140, 0]
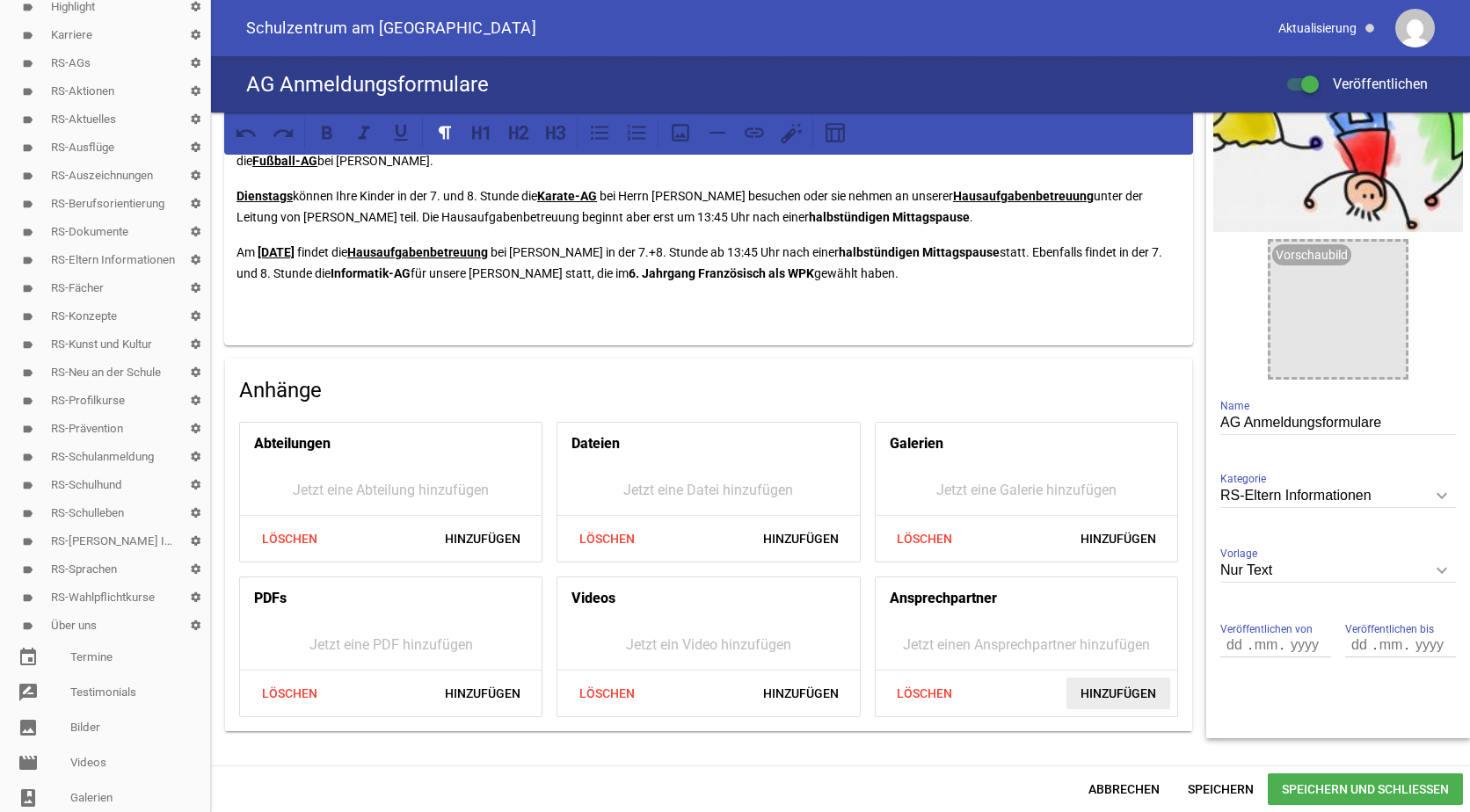
click at [1092, 685] on span "Hinzufügen" at bounding box center [1118, 693] width 104 height 31
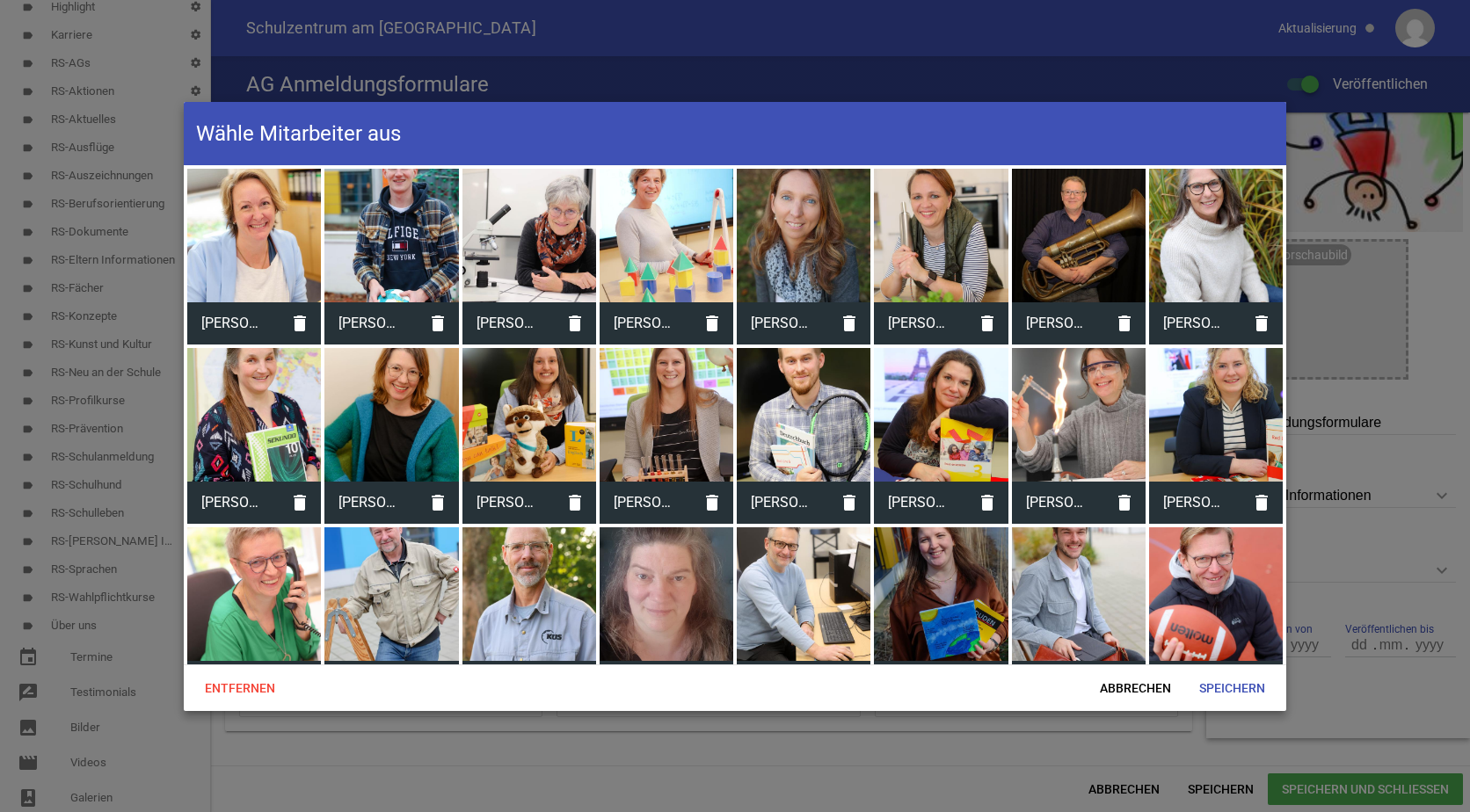
click at [774, 226] on div at bounding box center [803, 235] width 134 height 134
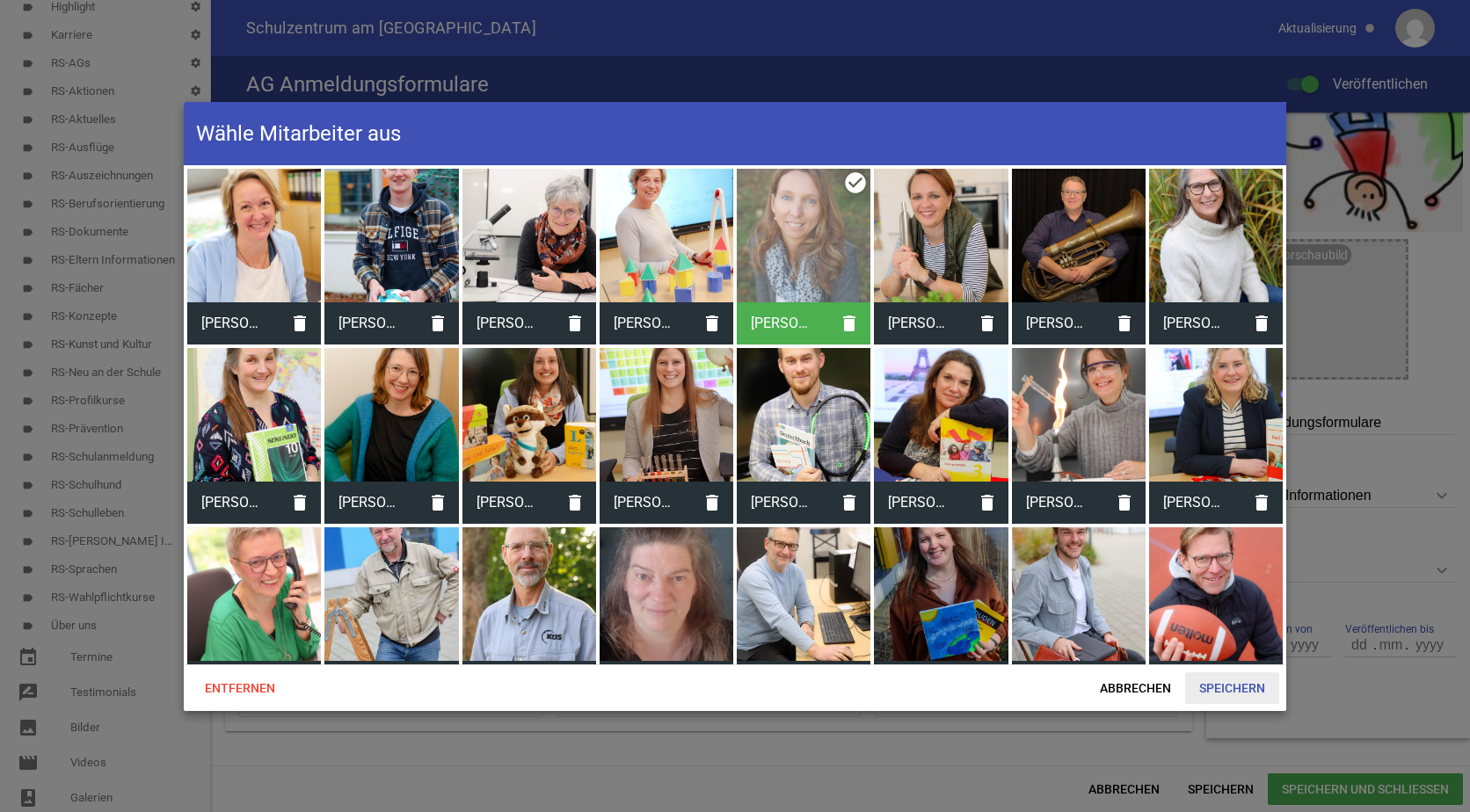
click at [1229, 677] on span "Speichern" at bounding box center [1232, 688] width 94 height 31
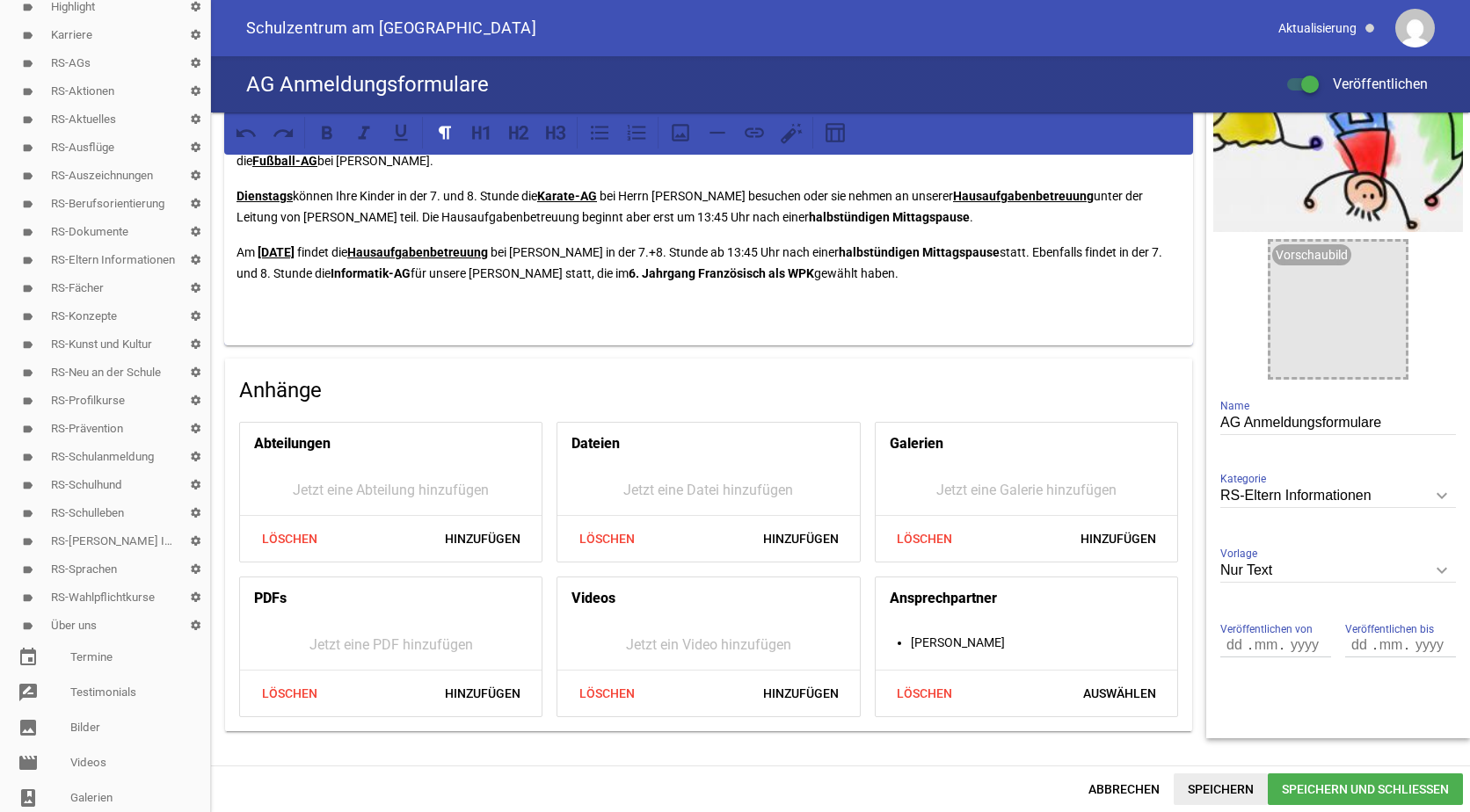
click at [1225, 789] on span "Speichern" at bounding box center [1221, 790] width 94 height 31
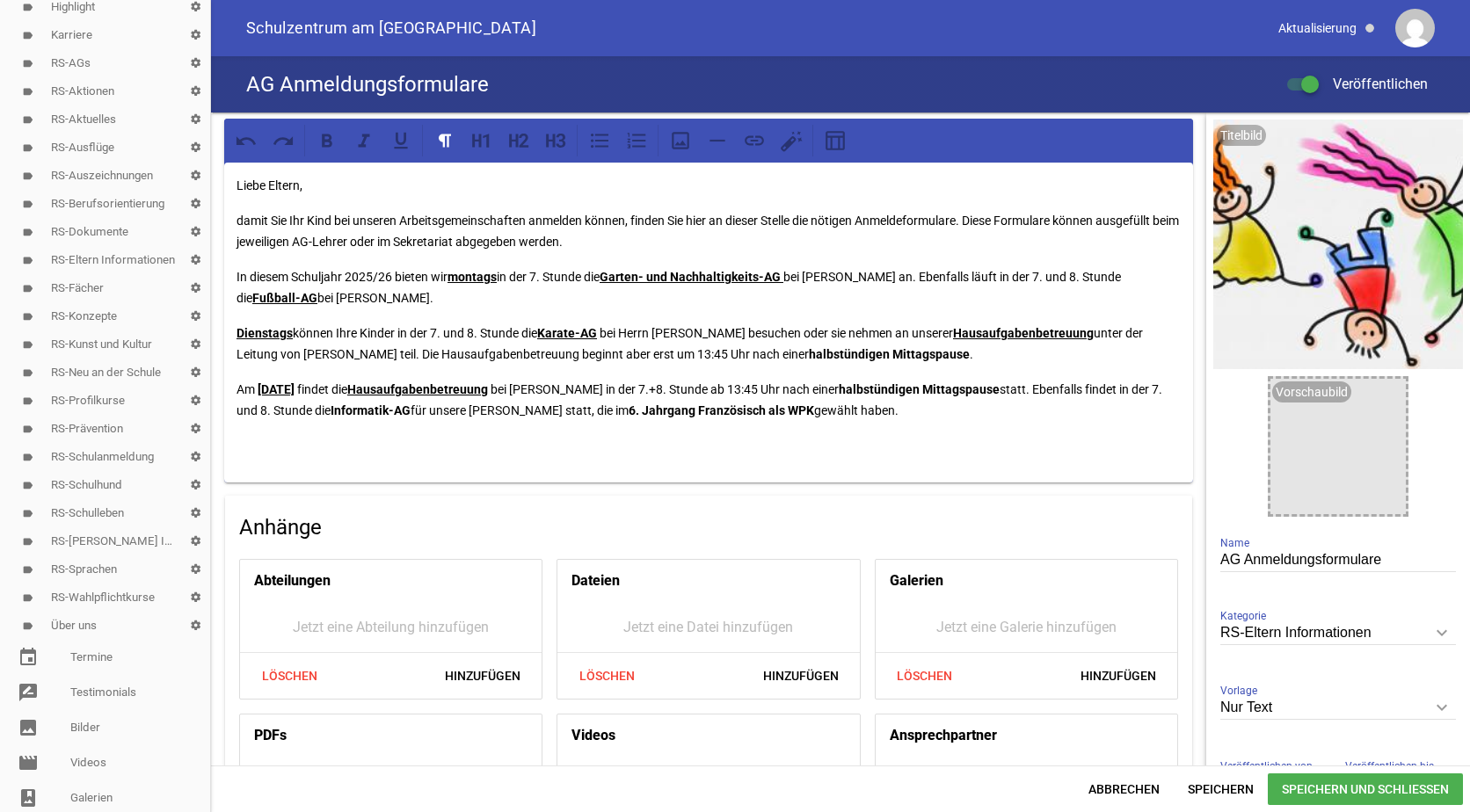
click at [300, 184] on p "Liebe Eltern," at bounding box center [709, 186] width 944 height 21
click at [1106, 221] on p "damit Sie Ihr Kind bei unseren Arbeitsgemeinschaften anmelden können, finden Si…" at bounding box center [709, 231] width 944 height 42
drag, startPoint x: 395, startPoint y: 275, endPoint x: 295, endPoint y: 272, distance: 100.0
click at [295, 272] on p "In diesem Schuljahr 2025/26 bieten wir montags in der 7. Stunde die Garten- und…" at bounding box center [709, 287] width 944 height 42
click at [323, 151] on icon at bounding box center [326, 140] width 22 height 22
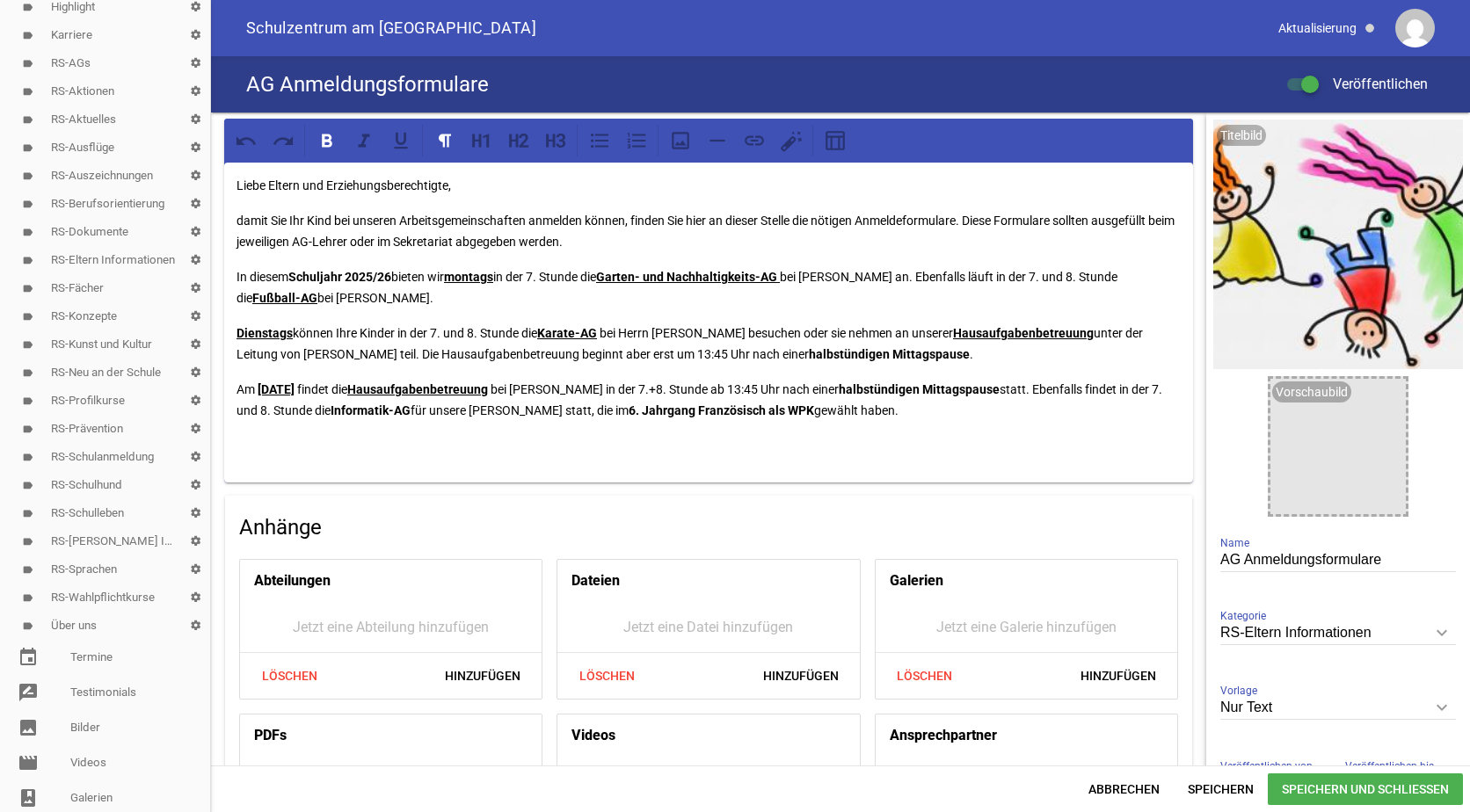
click at [510, 299] on p "In diesem Schuljahr 2025/26 bieten wir montags in der 7. Stunde die Garten- und…" at bounding box center [709, 287] width 944 height 42
click at [1307, 796] on span "Speichern und Schließen" at bounding box center [1365, 790] width 195 height 31
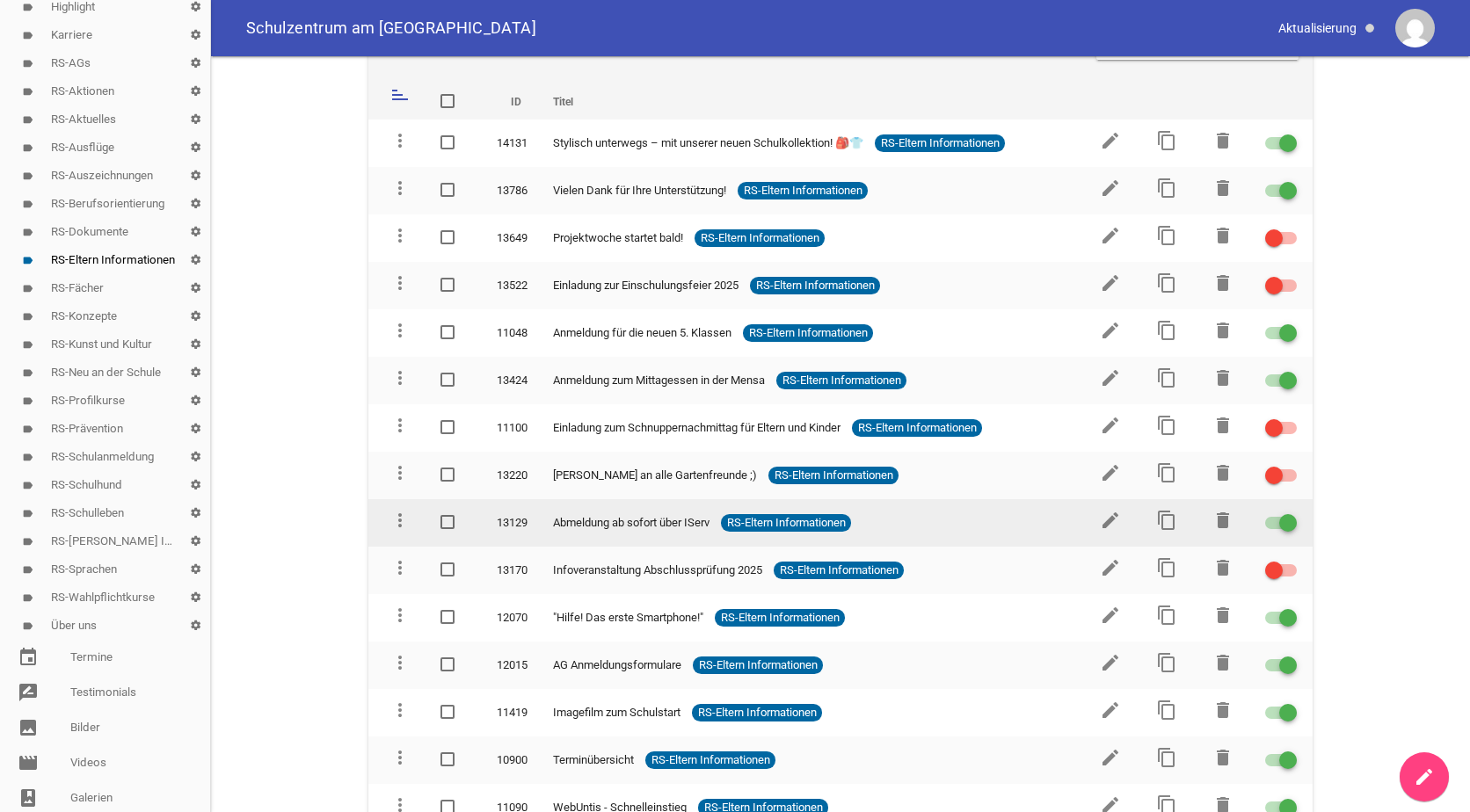
scroll to position [88, 0]
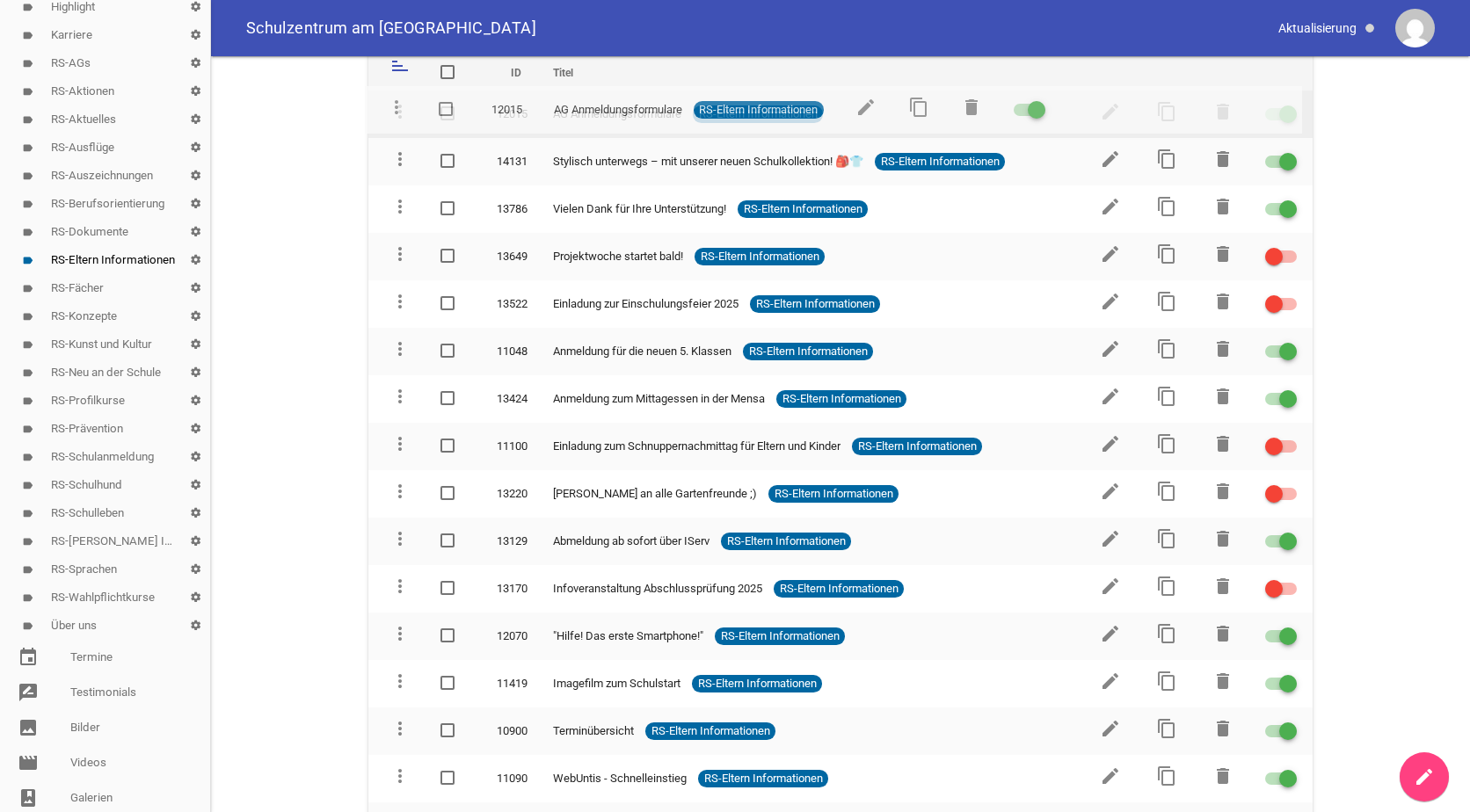
drag, startPoint x: 398, startPoint y: 634, endPoint x: 395, endPoint y: 107, distance: 527.0
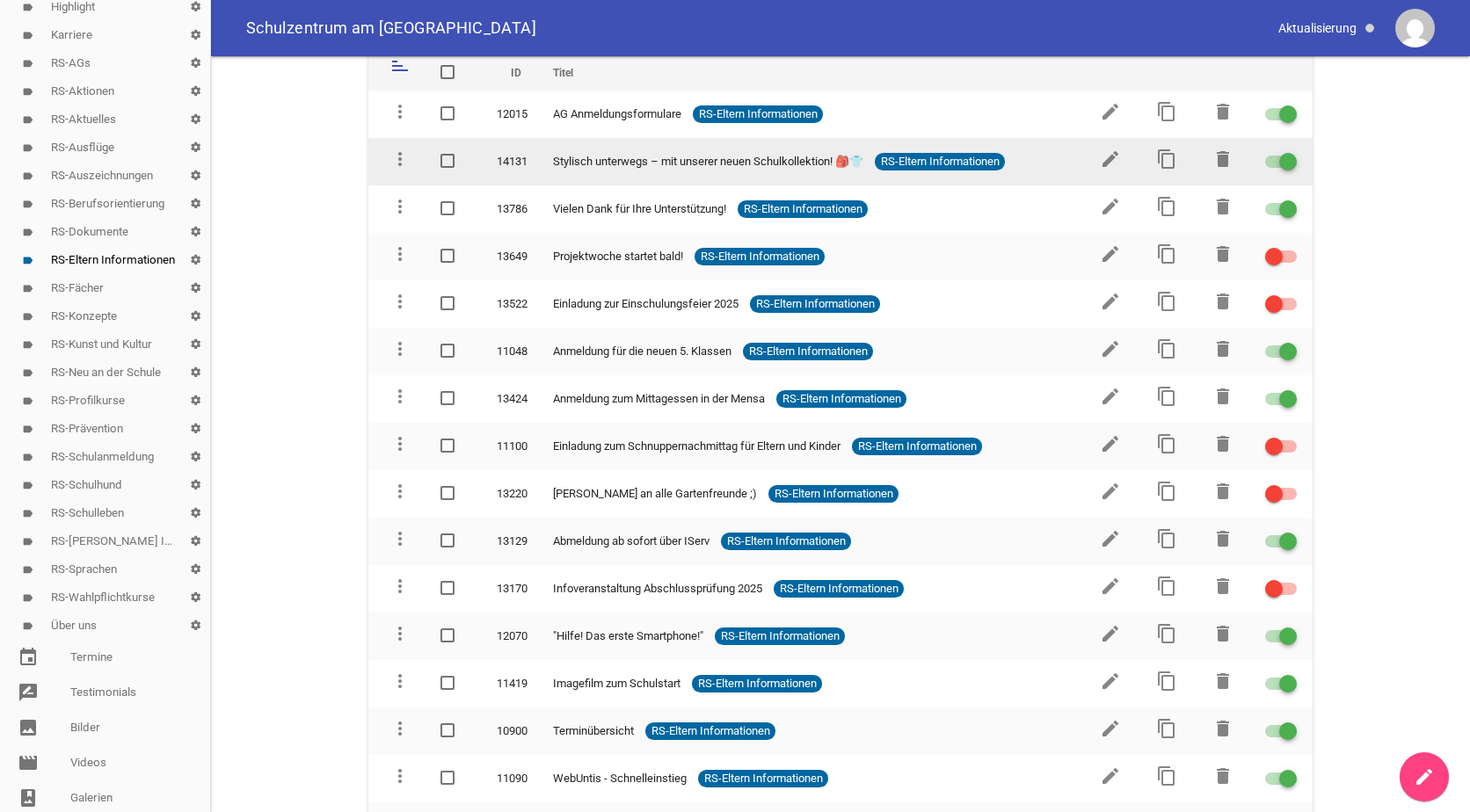
scroll to position [176, 0]
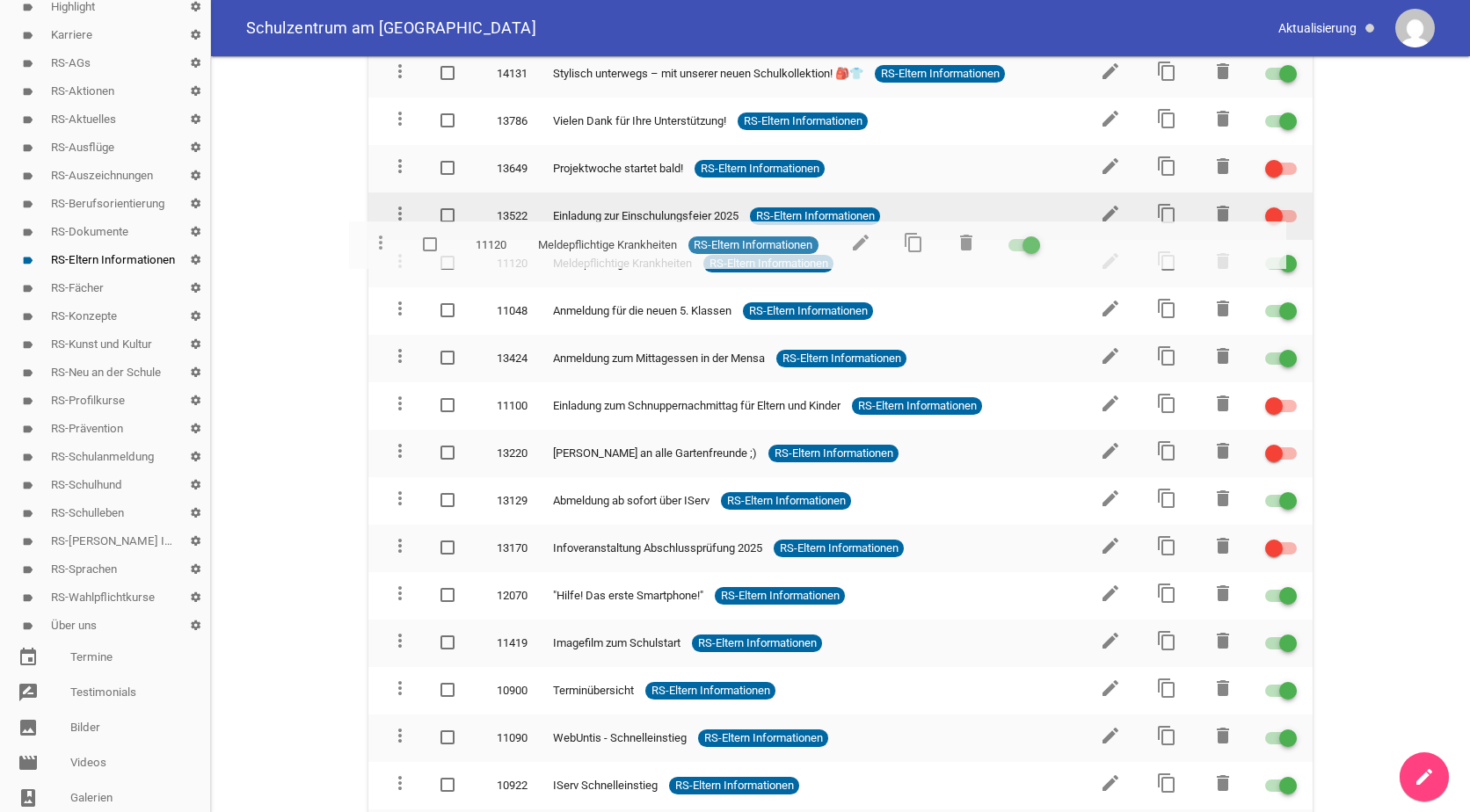
drag, startPoint x: 392, startPoint y: 782, endPoint x: 373, endPoint y: 240, distance: 542.3
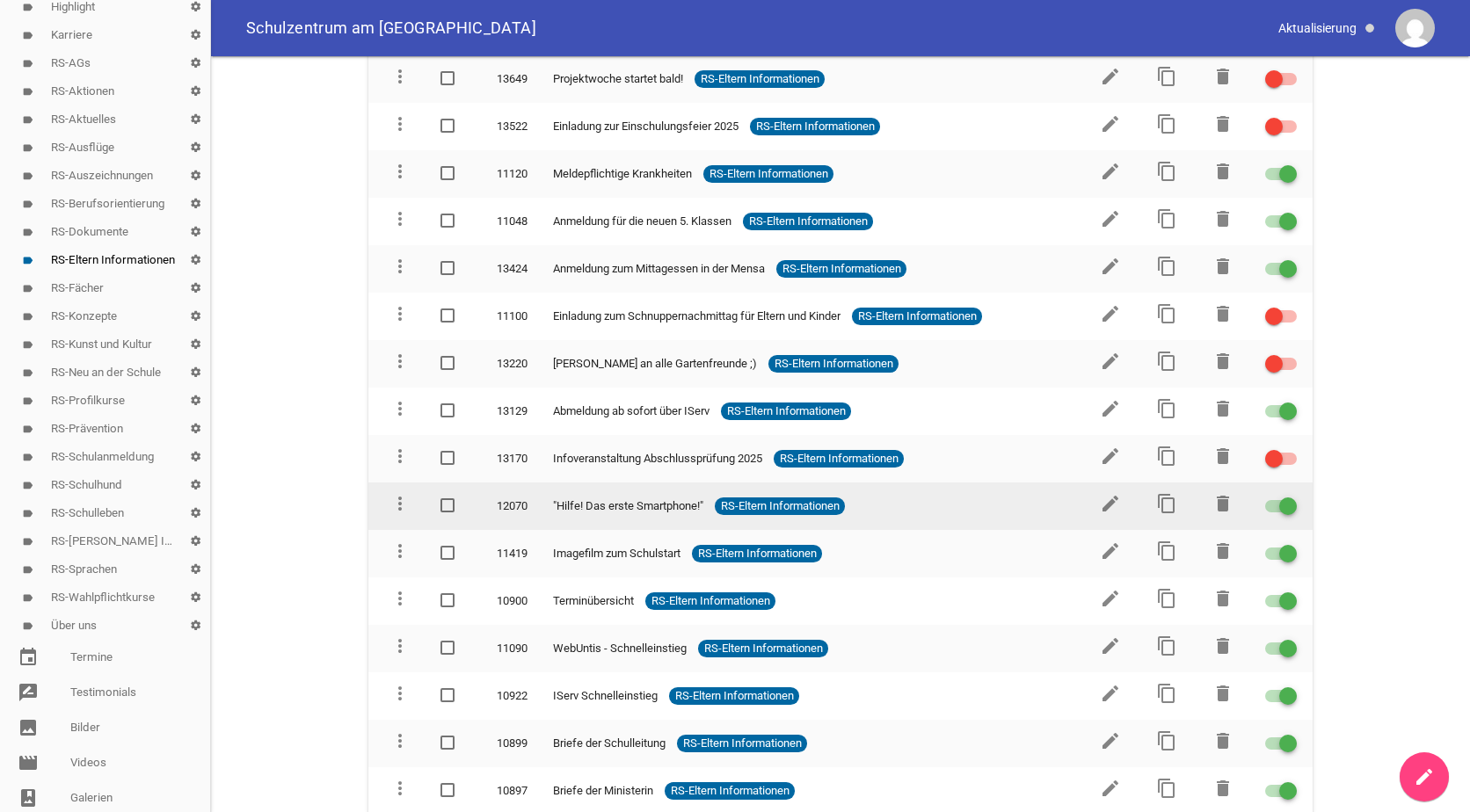
scroll to position [268, 0]
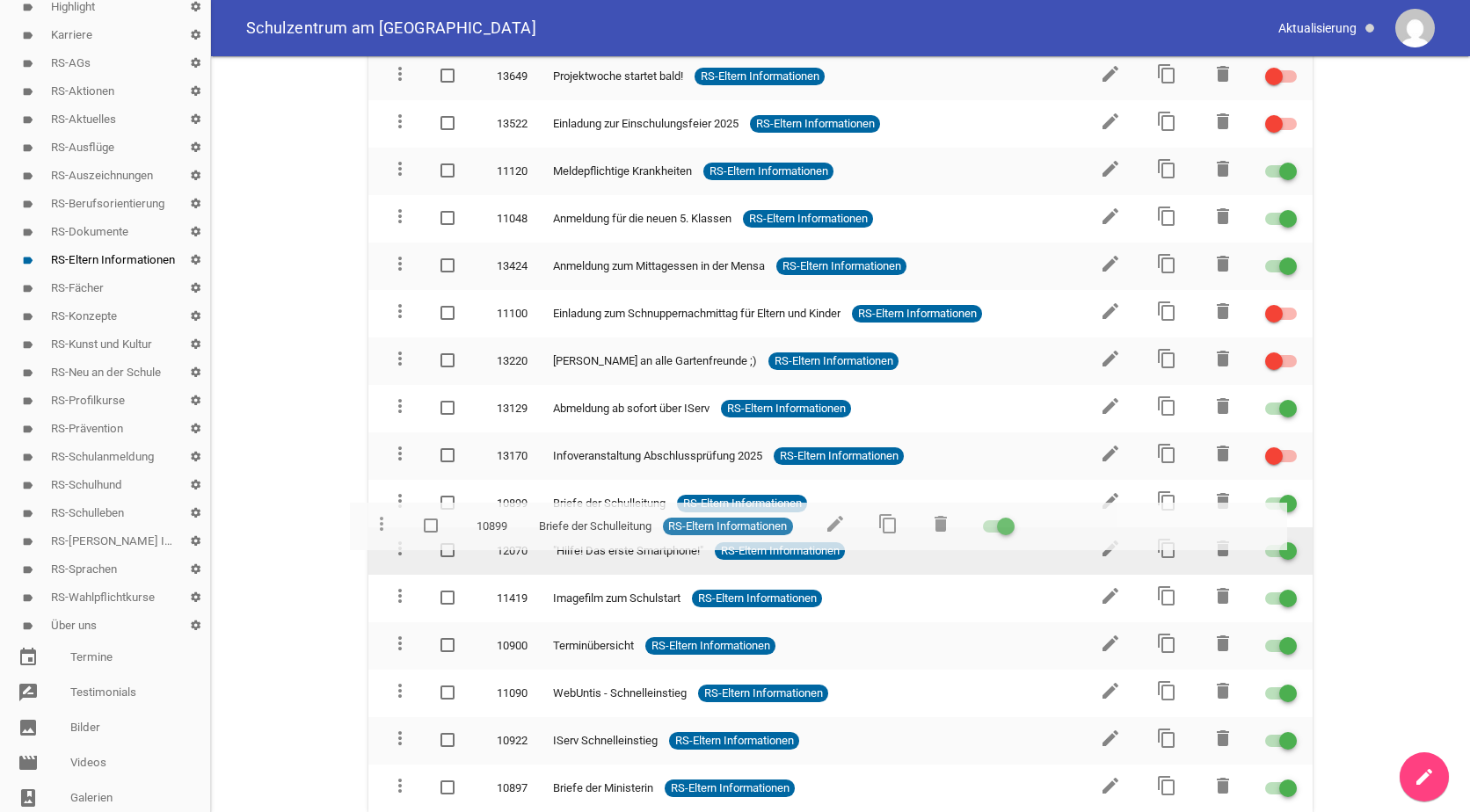
drag, startPoint x: 398, startPoint y: 737, endPoint x: 380, endPoint y: 522, distance: 215.8
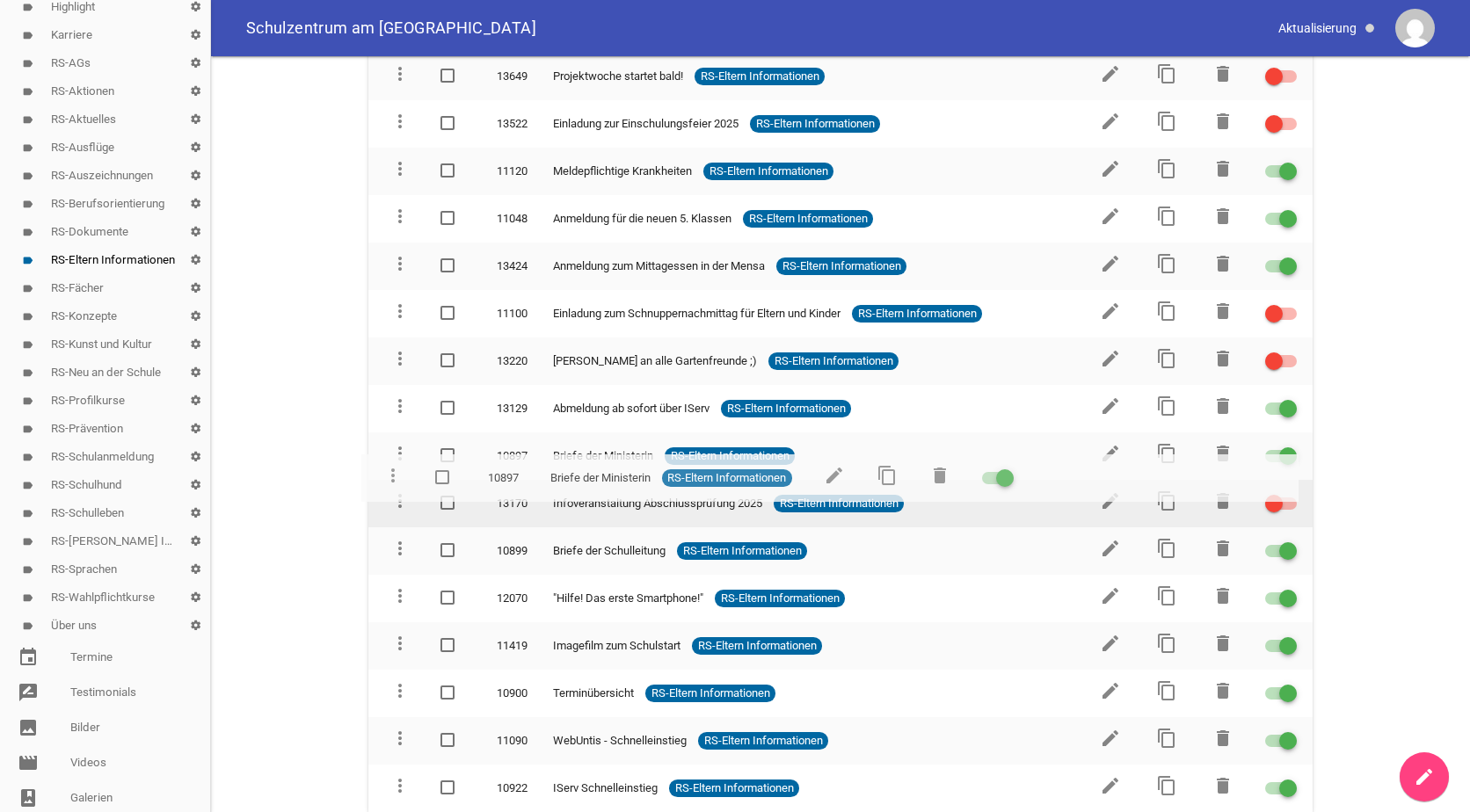
drag, startPoint x: 392, startPoint y: 785, endPoint x: 386, endPoint y: 475, distance: 310.1
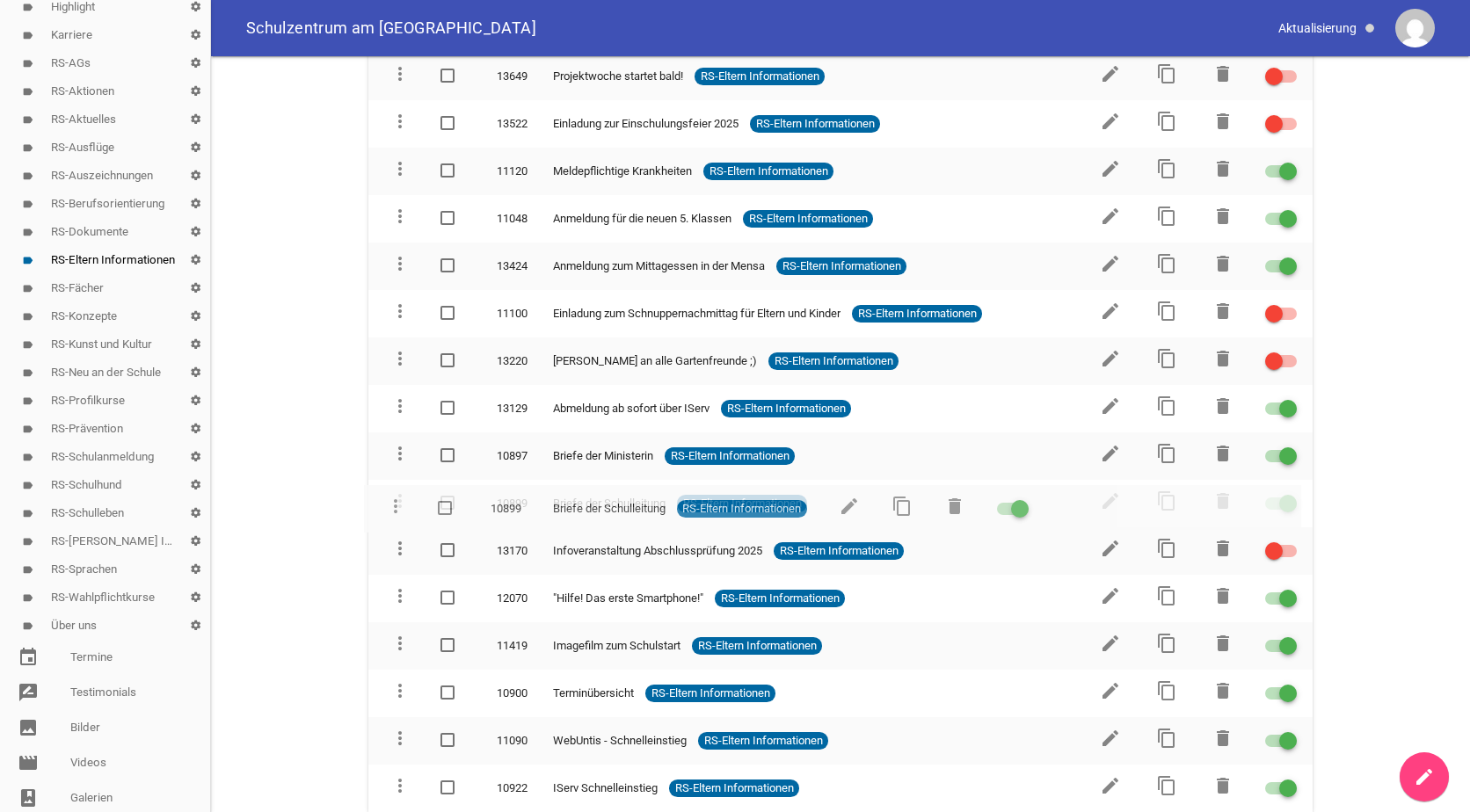
drag, startPoint x: 397, startPoint y: 542, endPoint x: 393, endPoint y: 500, distance: 42.2
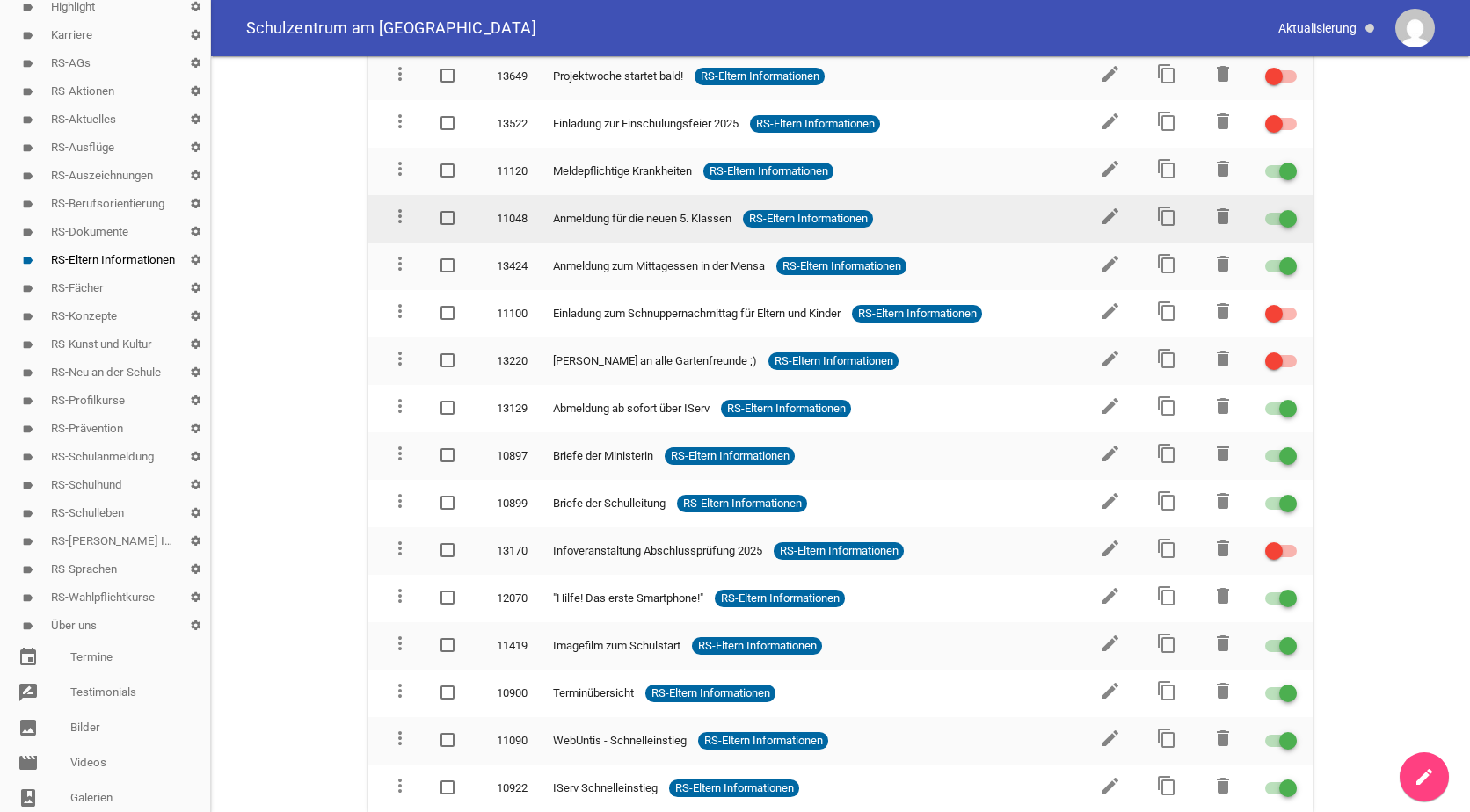
click at [1279, 215] on div at bounding box center [1288, 219] width 18 height 18
click at [1291, 208] on input "checkbox" at bounding box center [1291, 208] width 0 height 0
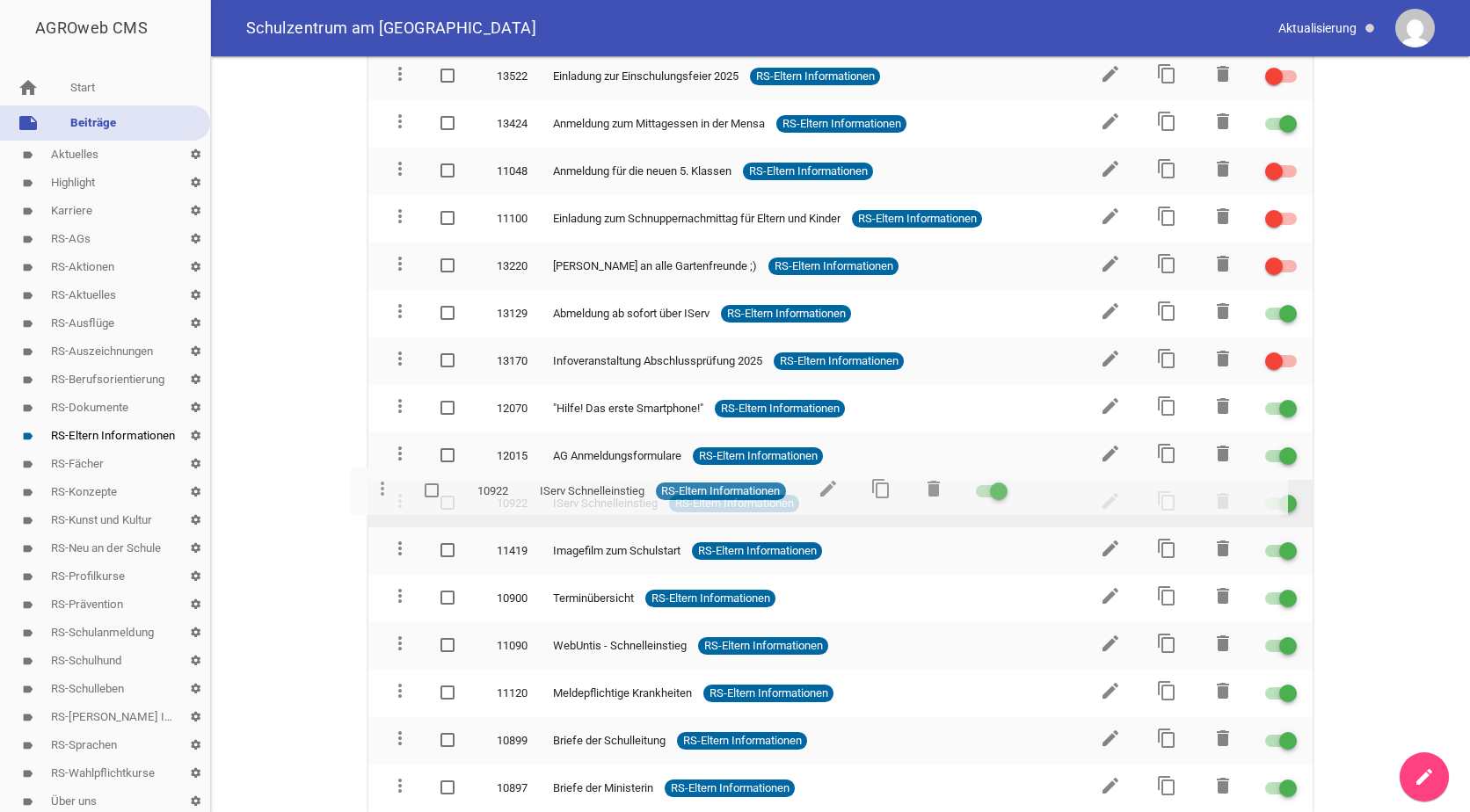
drag, startPoint x: 398, startPoint y: 639, endPoint x: 381, endPoint y: 485, distance: 154.9
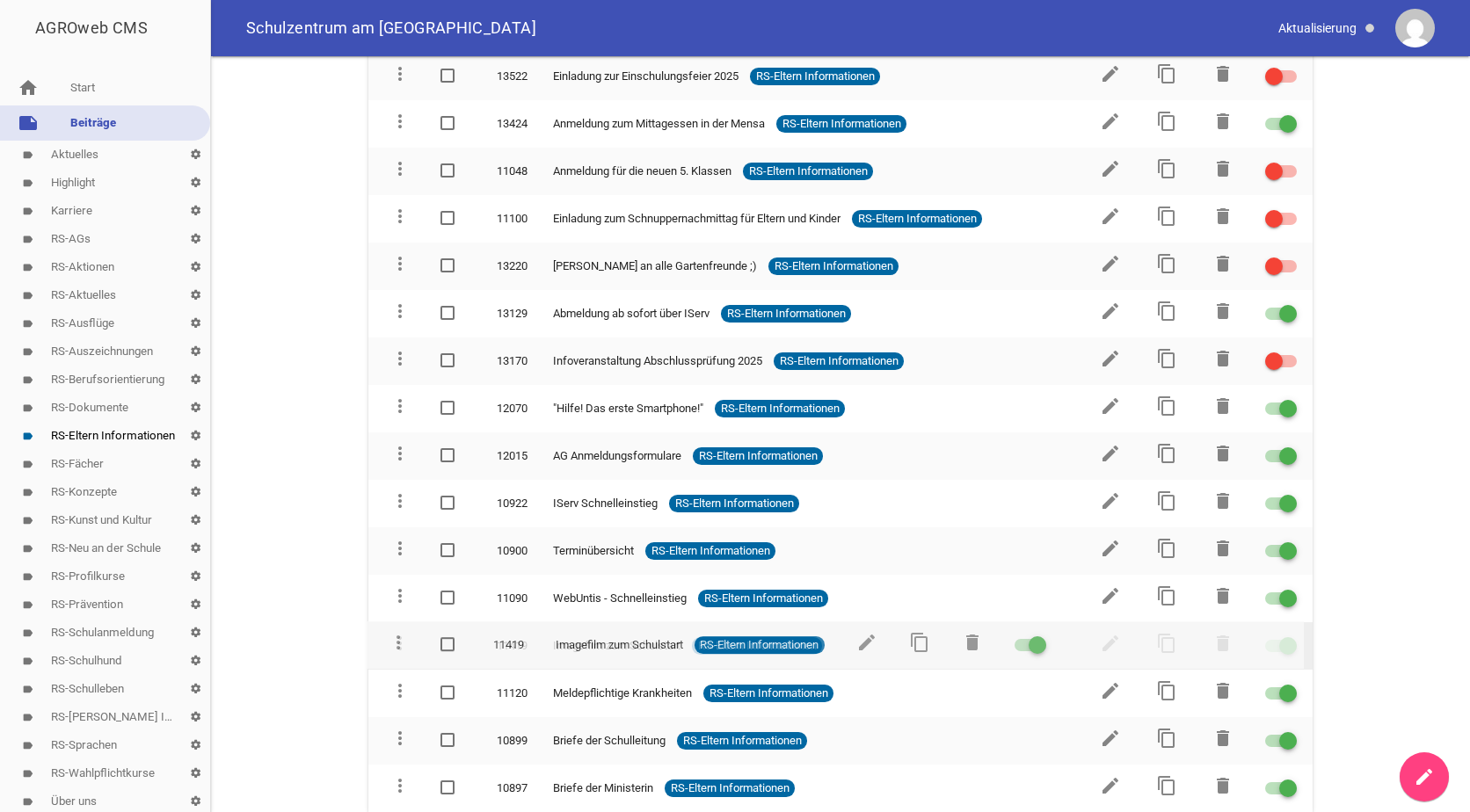
drag, startPoint x: 397, startPoint y: 546, endPoint x: 396, endPoint y: 640, distance: 94.0
